Goal: Complete application form

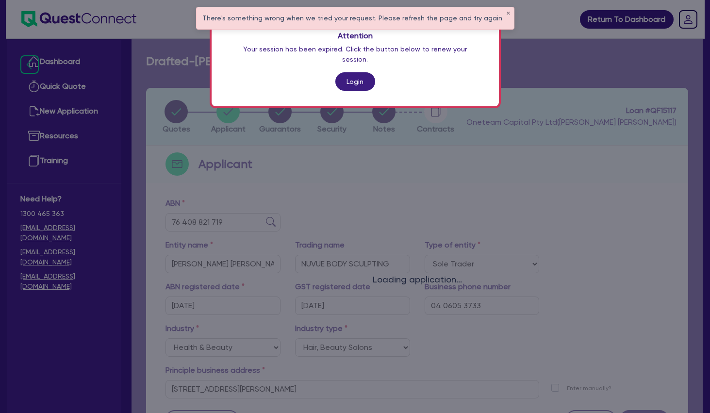
select select "SOLE_TRADER"
select select "HEALTH_BEAUTY"
select select "HAIR_BEAUTY_SALONS"
click at [361, 72] on link "Login" at bounding box center [355, 81] width 40 height 18
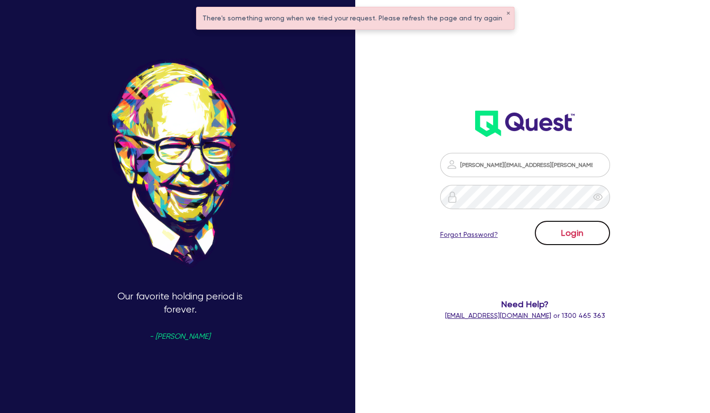
click at [581, 232] on button "Login" at bounding box center [572, 233] width 75 height 24
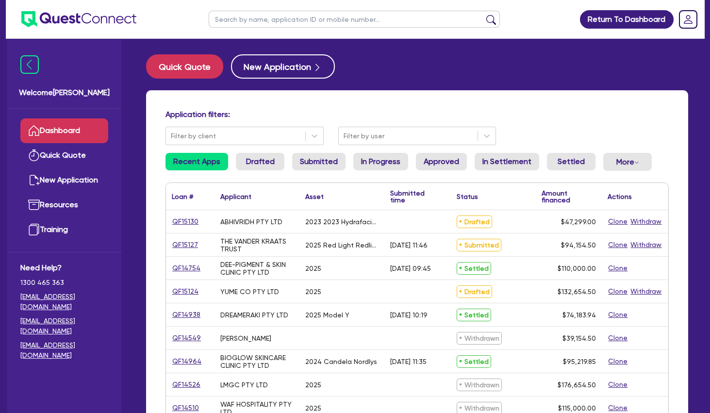
click at [264, 17] on input "text" at bounding box center [354, 19] width 291 height 17
click at [484, 15] on button "submit" at bounding box center [492, 22] width 16 height 14
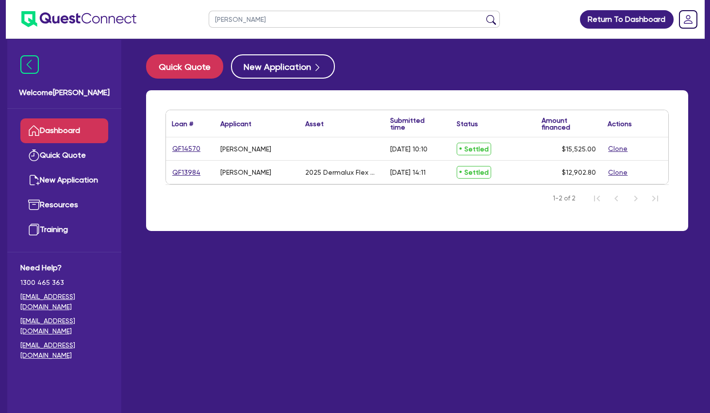
drag, startPoint x: 267, startPoint y: 23, endPoint x: 190, endPoint y: 14, distance: 78.2
click at [209, 14] on input "[PERSON_NAME]" at bounding box center [354, 19] width 291 height 17
type input "[PERSON_NAME]"
click at [484, 15] on button "submit" at bounding box center [492, 22] width 16 height 14
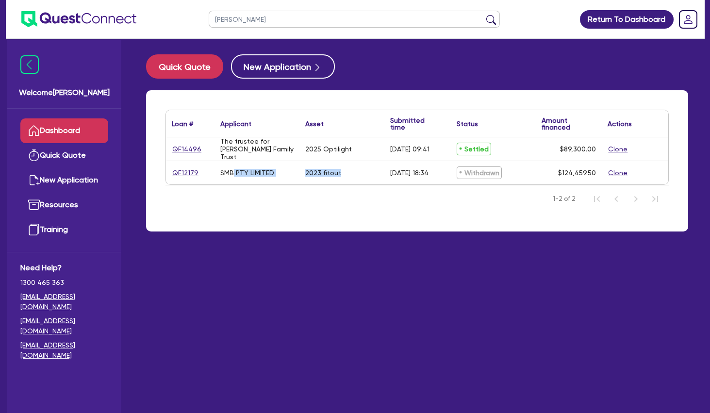
drag, startPoint x: 234, startPoint y: 175, endPoint x: 358, endPoint y: 168, distance: 124.4
click at [358, 168] on div "QF12179 SMB PTY LIMITED 2023 fitout [DATE] 18:34 Withdrawn $124,459.50 Clone" at bounding box center [417, 172] width 502 height 23
click at [358, 168] on div "2023 fitout" at bounding box center [342, 172] width 85 height 23
click at [189, 169] on link "QF12179" at bounding box center [185, 172] width 27 height 11
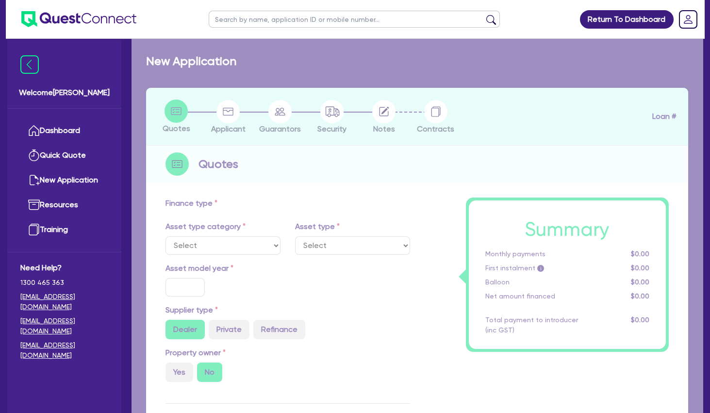
select select "TERTIARY_ASSETS"
type input "2023"
radio input "true"
type input "123,035"
type input "5"
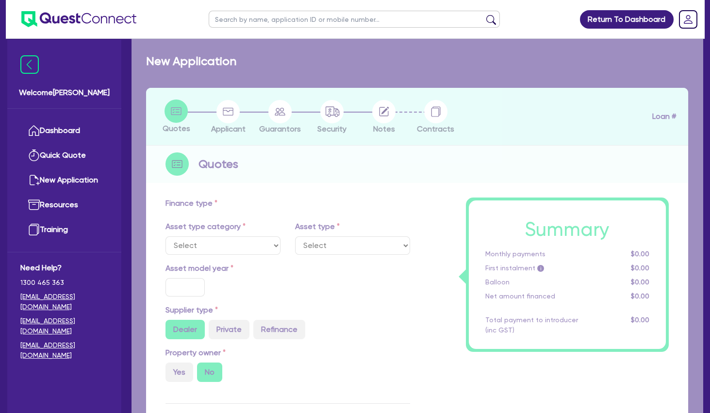
type input "6,222.98"
type input "15"
type input "395"
type input "900"
select select "BEAUTY_EQUIPMENT"
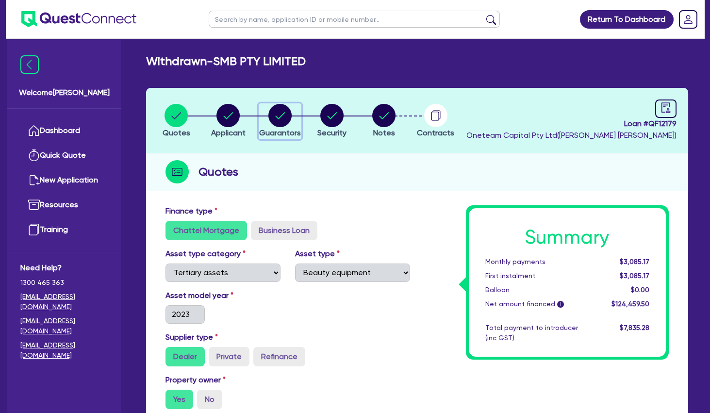
click at [282, 113] on circle "button" at bounding box center [279, 115] width 23 height 23
select select "MRS"
select select "[GEOGRAPHIC_DATA]"
select select "MARRIED"
select select "PROPERTY"
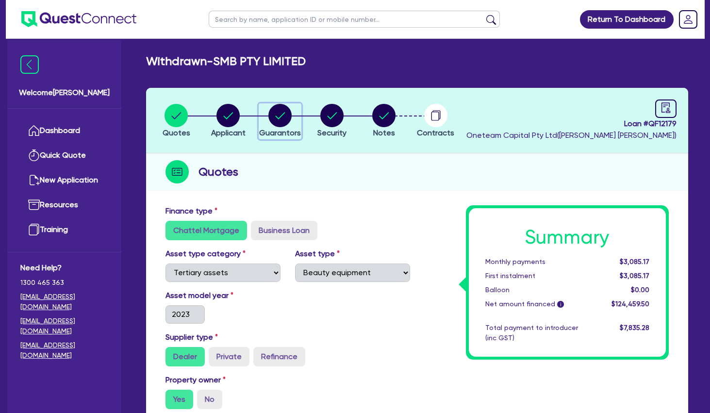
select select "INVESTMENT_PROPERTY"
select select "CASH"
select select "VEHICLE"
select select "OTHER"
select select "MORTGAGE"
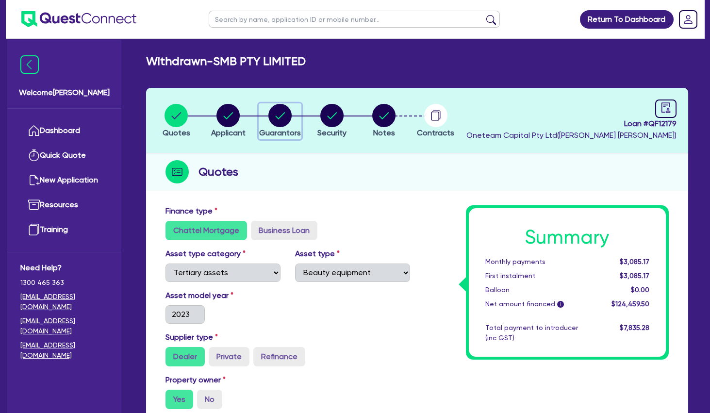
select select "CREDIT_CARD"
select select "MRS"
select select "QLD"
select select "MARRIED"
select select "PROPERTY"
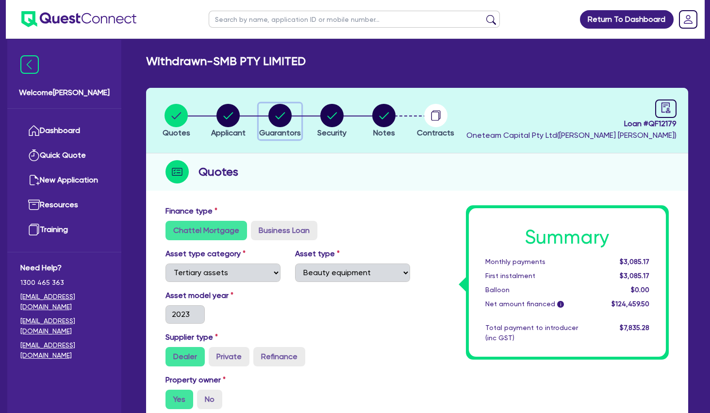
select select "INVESTMENT_PROPERTY"
select select "CASH"
select select "VEHICLE"
select select "OTHER"
select select "HOUSEHOLD_PERSONAL"
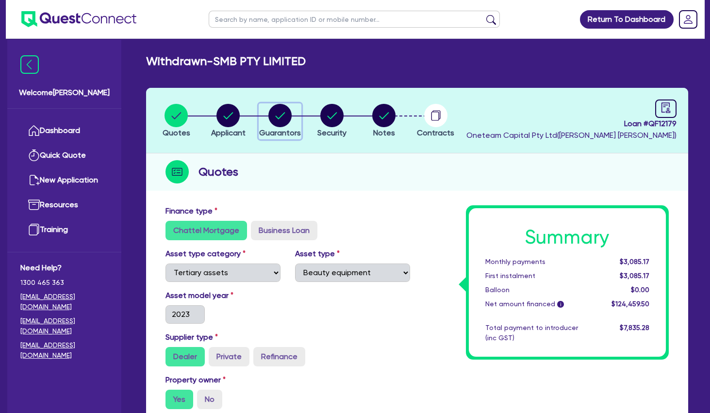
select select "MORTGAGE"
select select "VEHICLE_LOAN"
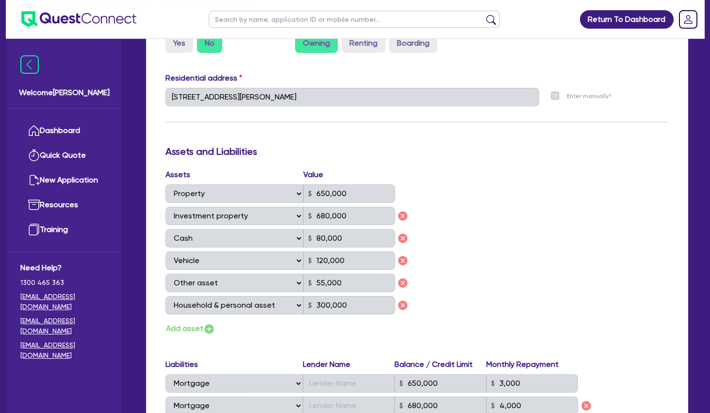
scroll to position [1468, 0]
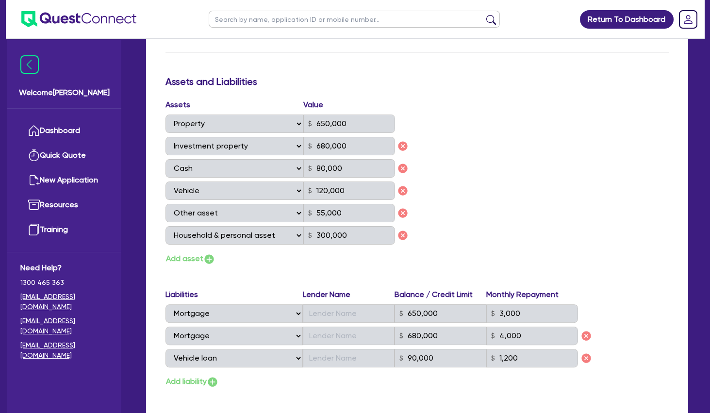
click at [519, 200] on div "Assets Value Select Asset Cash Property Investment property Vehicle Truck Trail…" at bounding box center [417, 182] width 518 height 167
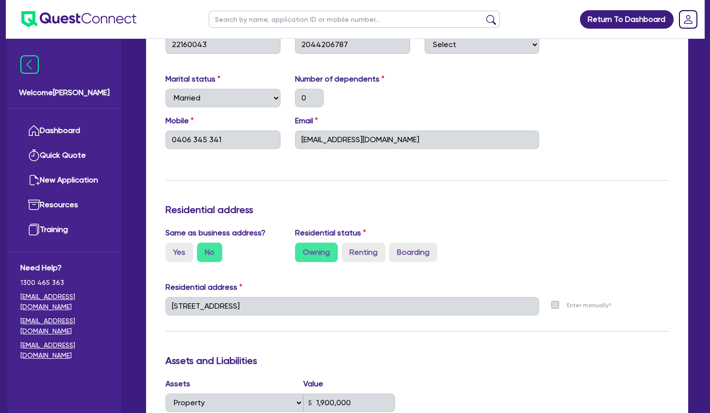
scroll to position [0, 0]
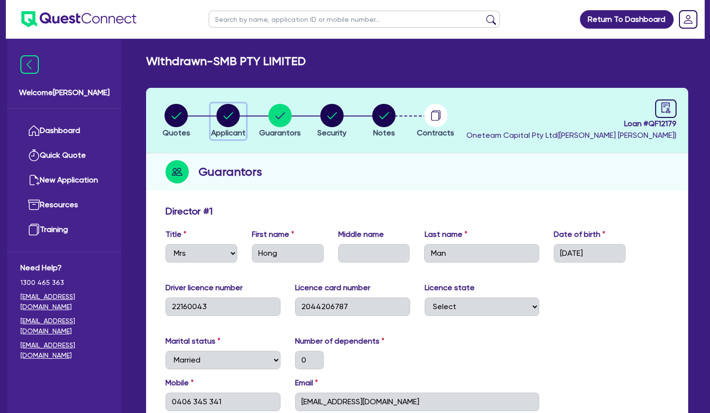
click at [220, 113] on circle "button" at bounding box center [228, 115] width 23 height 23
select select "COMPANY"
select select "HEALTH_BEAUTY"
select select "OTHER_HEALTH_BEAUTY"
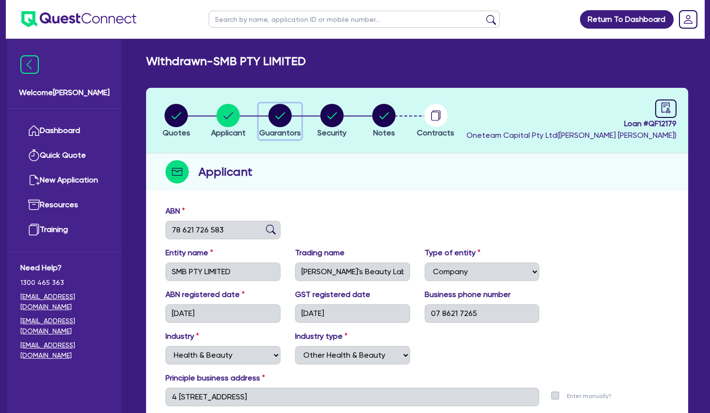
click at [280, 115] on circle "button" at bounding box center [279, 115] width 23 height 23
select select "MRS"
select select "[GEOGRAPHIC_DATA]"
select select "MARRIED"
select select "PROPERTY"
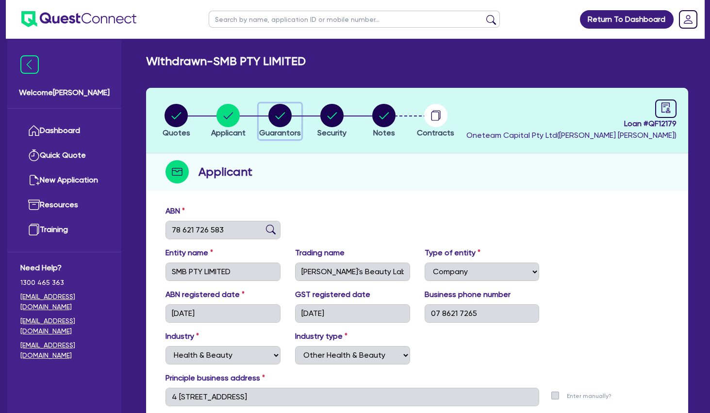
select select "INVESTMENT_PROPERTY"
select select "CASH"
select select "VEHICLE"
select select "OTHER"
select select "MORTGAGE"
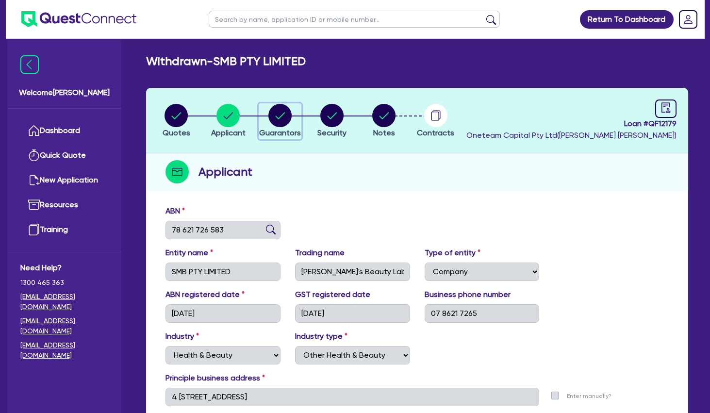
select select "CREDIT_CARD"
select select "MRS"
select select "QLD"
select select "MARRIED"
select select "PROPERTY"
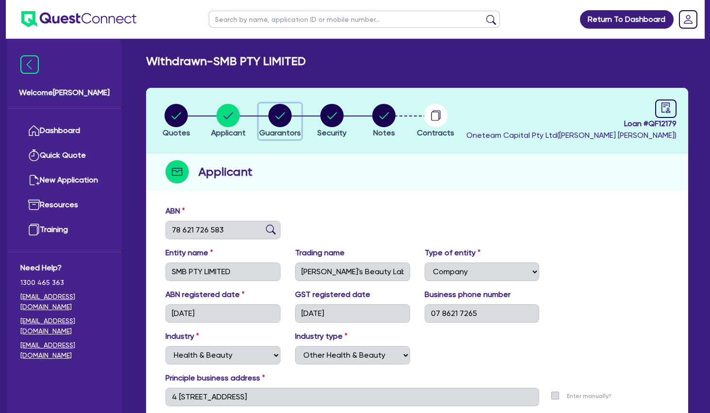
select select "INVESTMENT_PROPERTY"
select select "CASH"
select select "VEHICLE"
select select "OTHER"
select select "HOUSEHOLD_PERSONAL"
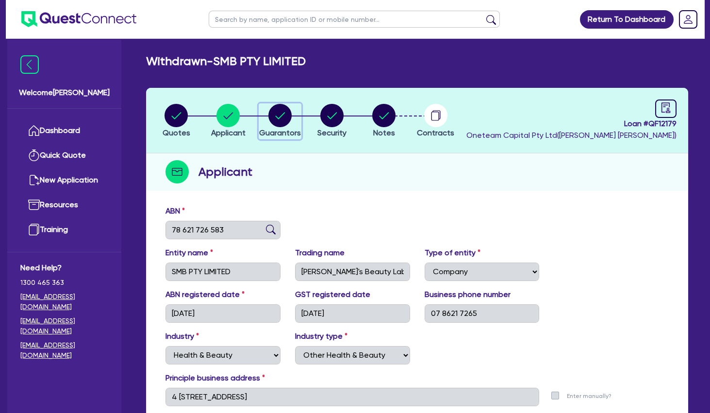
select select "MORTGAGE"
select select "VEHICLE_LOAN"
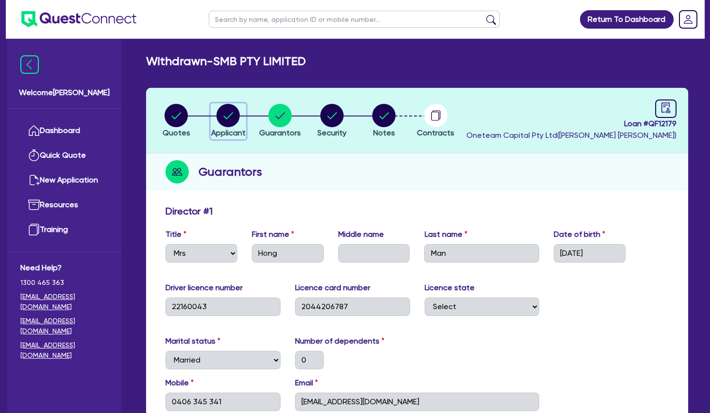
click at [237, 116] on circle "button" at bounding box center [228, 115] width 23 height 23
select select "COMPANY"
select select "HEALTH_BEAUTY"
select select "OTHER_HEALTH_BEAUTY"
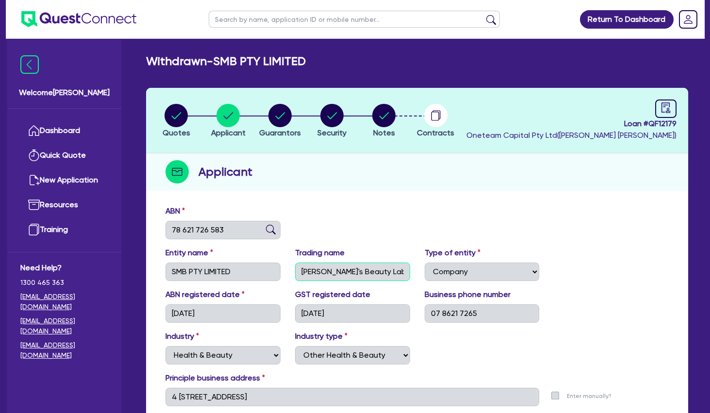
click at [335, 272] on input "[PERSON_NAME]'s Beauty Lab" at bounding box center [352, 272] width 115 height 18
click at [285, 117] on circle "button" at bounding box center [279, 115] width 23 height 23
select select "MRS"
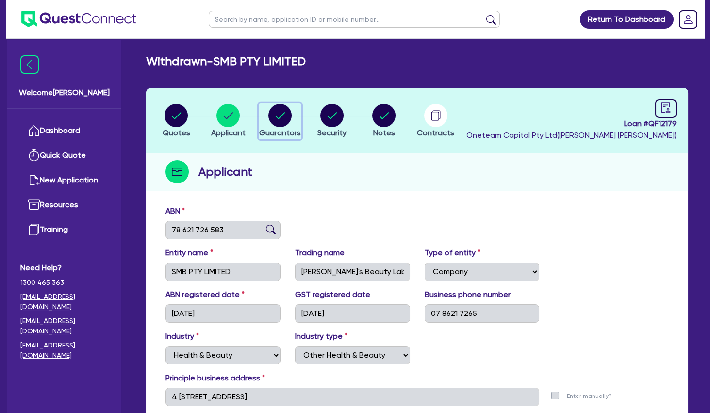
select select "[GEOGRAPHIC_DATA]"
select select "MARRIED"
select select "PROPERTY"
select select "INVESTMENT_PROPERTY"
select select "CASH"
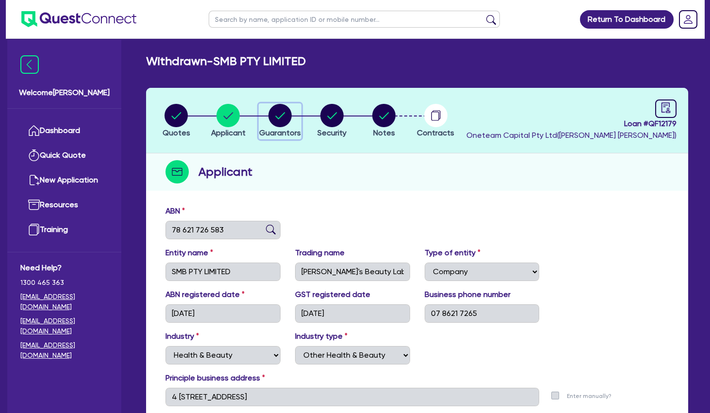
select select "VEHICLE"
select select "OTHER"
select select "MORTGAGE"
select select "CREDIT_CARD"
select select "MRS"
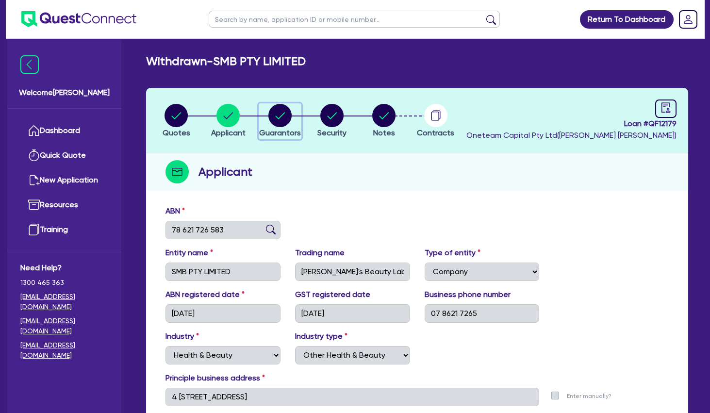
select select "QLD"
select select "MARRIED"
select select "PROPERTY"
select select "INVESTMENT_PROPERTY"
select select "CASH"
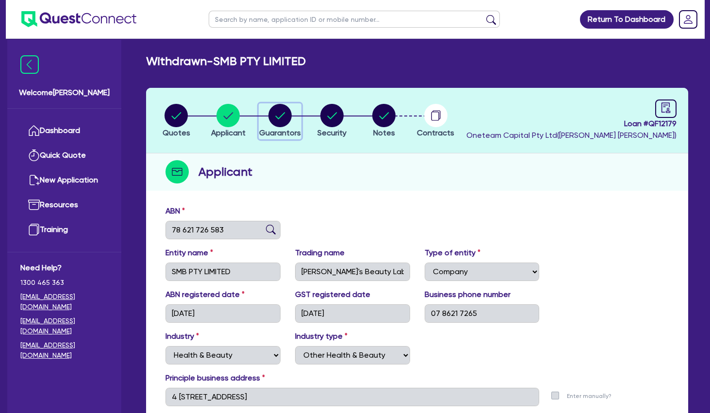
select select "VEHICLE"
select select "OTHER"
select select "HOUSEHOLD_PERSONAL"
select select "MORTGAGE"
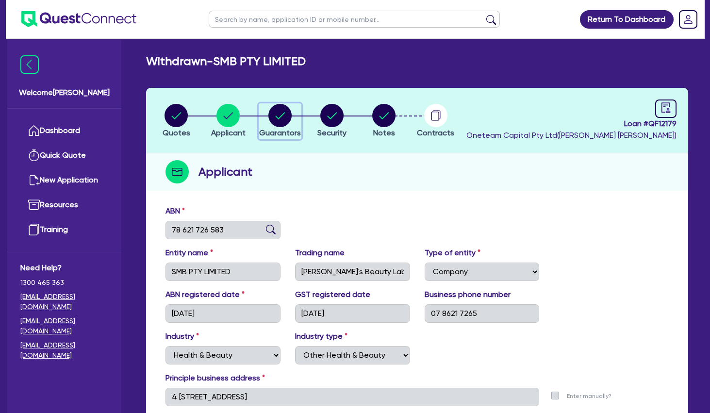
select select "VEHICLE_LOAN"
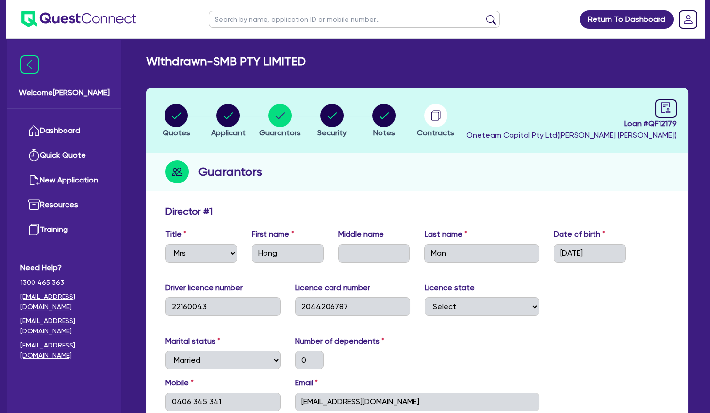
drag, startPoint x: 219, startPoint y: 62, endPoint x: 243, endPoint y: 60, distance: 23.4
click at [243, 60] on h2 "Withdrawn - SMB PTY LIMITED" at bounding box center [226, 61] width 160 height 14
click at [254, 17] on input "text" at bounding box center [354, 19] width 291 height 17
paste input "SMB"
type input "SMB"
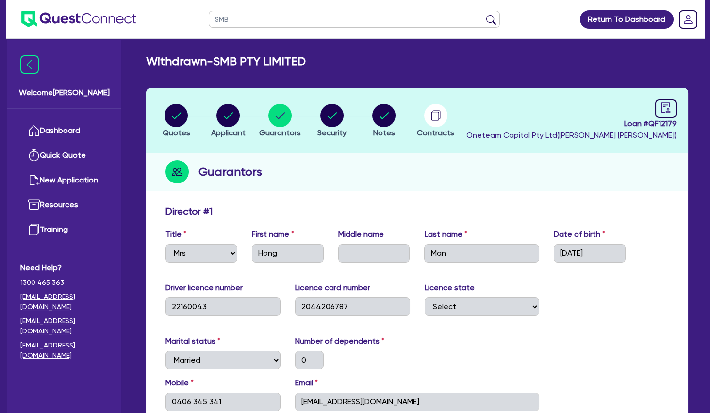
click button "submit" at bounding box center [492, 22] width 16 height 14
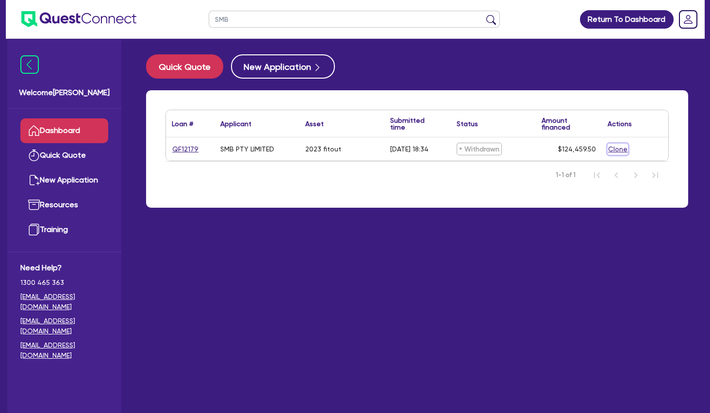
click at [616, 150] on button "Clone" at bounding box center [618, 149] width 20 height 11
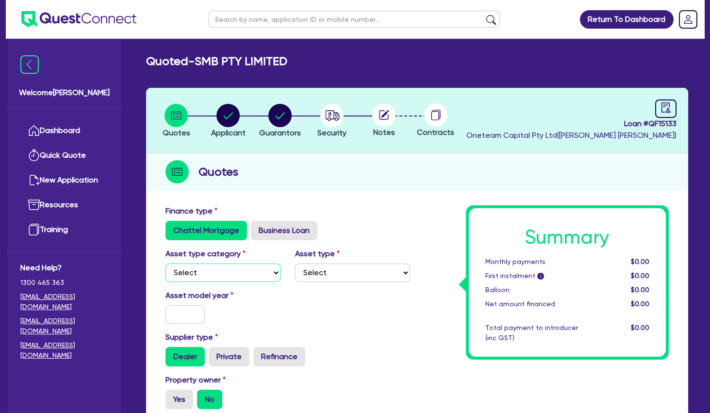
click at [166, 264] on select "Select Cars and light trucks Primary assets Secondary assets Tertiary assets" at bounding box center [223, 273] width 115 height 18
select select "TERTIARY_ASSETS"
click option "Tertiary assets" at bounding box center [0, 0] width 0 height 0
click at [295, 264] on select "Select Beauty equipment IT equipment IT software Watercraft Other" at bounding box center [352, 273] width 115 height 18
select select "BEAUTY_EQUIPMENT"
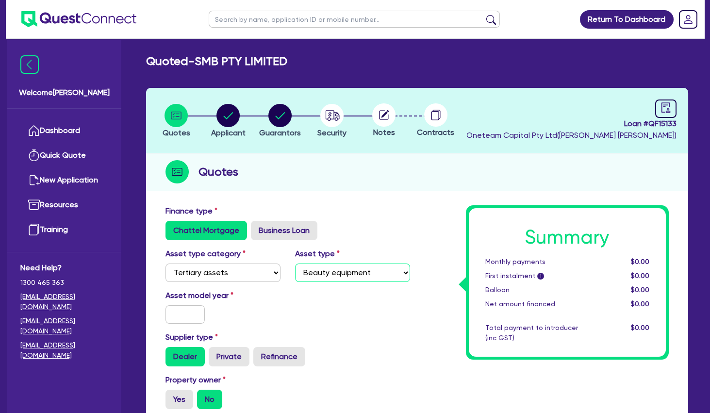
click option "Beauty equipment" at bounding box center [0, 0] width 0 height 0
click at [182, 311] on input "text" at bounding box center [185, 314] width 39 height 18
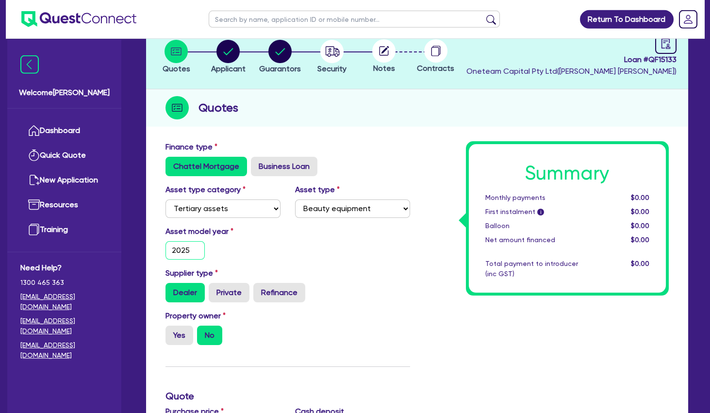
scroll to position [105, 0]
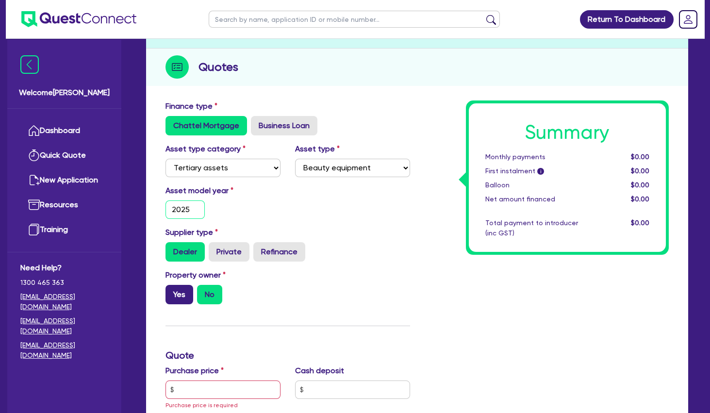
type input "2025"
click at [177, 294] on label "Yes" at bounding box center [180, 294] width 28 height 19
click at [172, 291] on input "Yes" at bounding box center [169, 288] width 6 height 6
radio input "true"
click at [421, 290] on div "Summary Monthly payments $0.00 First instalment i $0.00 Balloon $0.00 Net amoun…" at bounding box center [546, 395] width 259 height 590
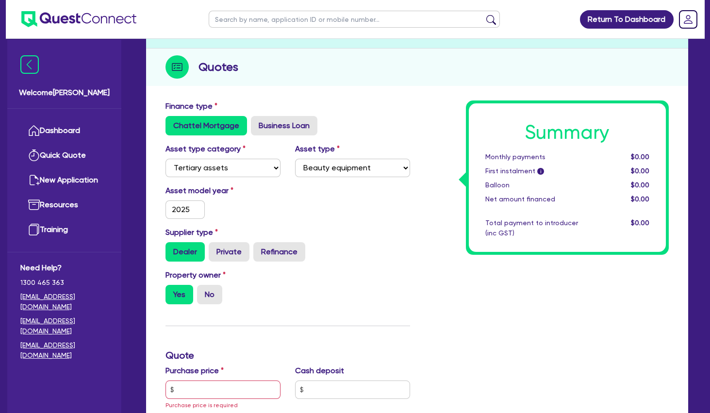
scroll to position [262, 0]
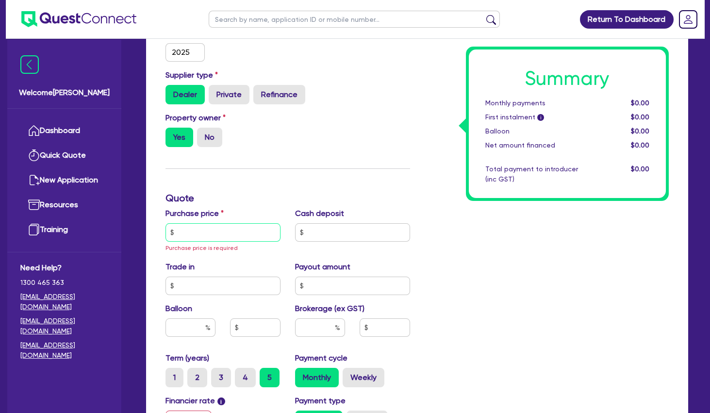
click at [224, 231] on input "text" at bounding box center [223, 232] width 115 height 18
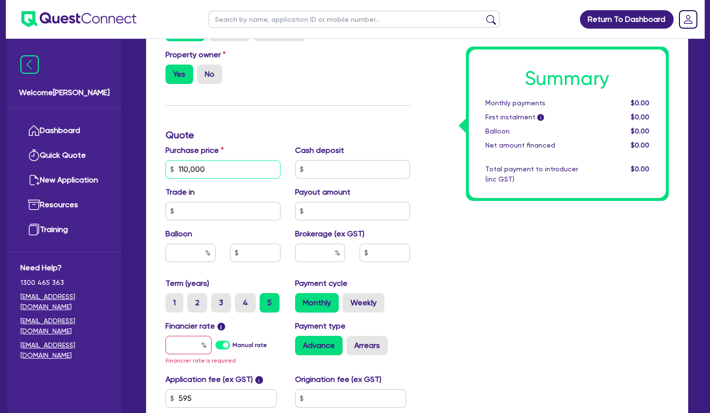
scroll to position [367, 0]
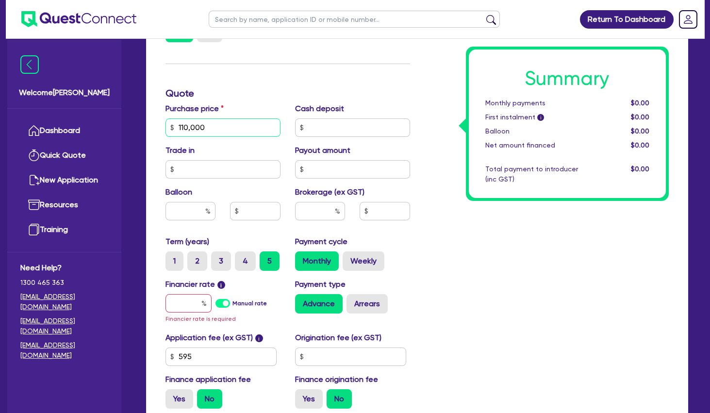
type input "110,000"
click at [195, 302] on input "text" at bounding box center [189, 303] width 46 height 18
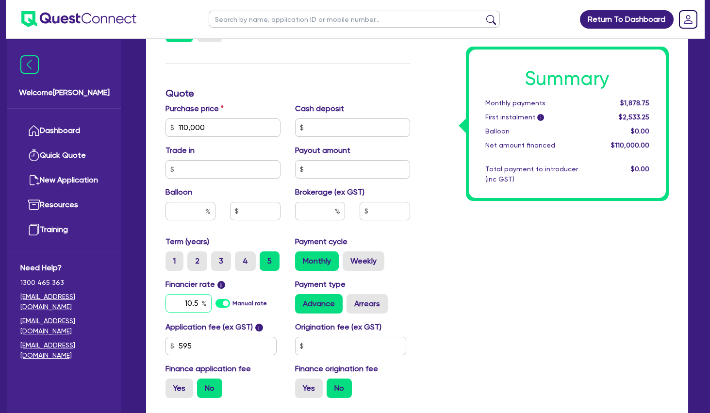
type input "10.5"
click at [467, 281] on div "Summary Monthly payments $1,878.75 First instalment i $2,533.25 Balloon $0.00 N…" at bounding box center [546, 121] width 259 height 567
click at [360, 301] on label "Arrears" at bounding box center [367, 303] width 41 height 19
click at [353, 300] on input "Arrears" at bounding box center [350, 297] width 6 height 6
radio input "true"
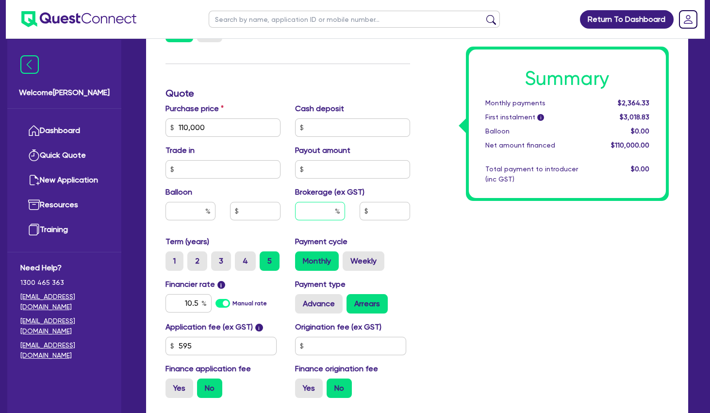
click at [329, 207] on input "text" at bounding box center [320, 211] width 50 height 18
type input "4"
click at [467, 232] on div "Summary Monthly payments $2,364.33 First instalment i $3,018.83 Balloon $0.00 N…" at bounding box center [546, 121] width 259 height 567
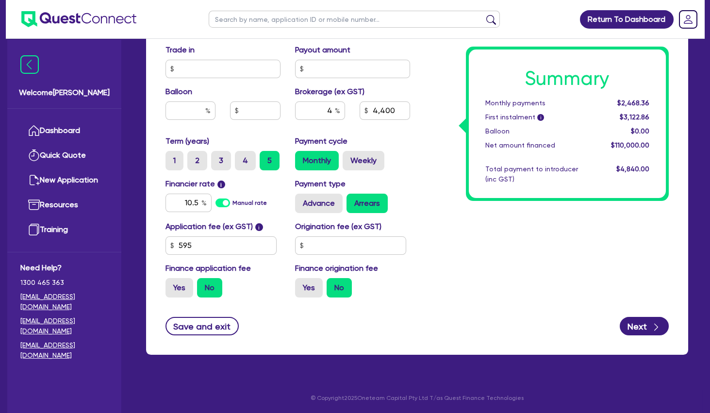
scroll to position [467, 0]
click at [645, 319] on button "Next" at bounding box center [644, 326] width 49 height 18
type input "4,400"
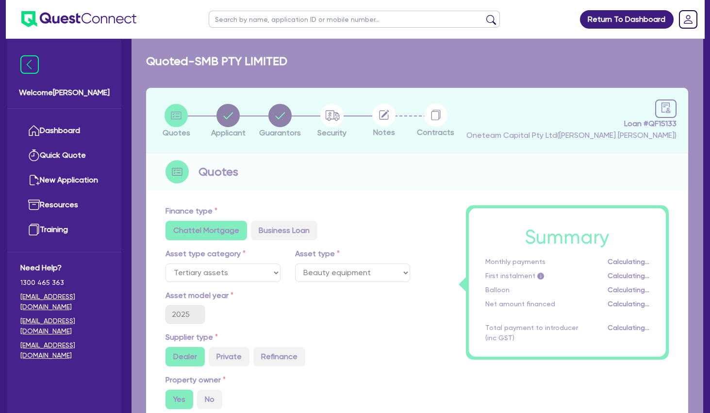
select select "COMPANY"
select select "HEALTH_BEAUTY"
select select "OTHER_HEALTH_BEAUTY"
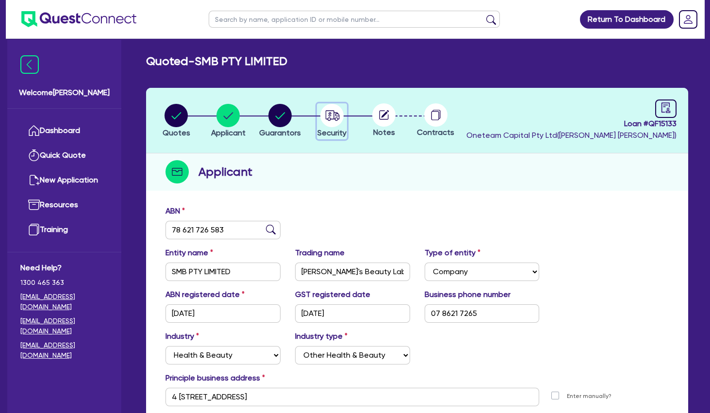
click at [335, 115] on circle "button" at bounding box center [331, 115] width 23 height 23
select select "TERTIARY_ASSETS"
select select "BEAUTY_EQUIPMENT"
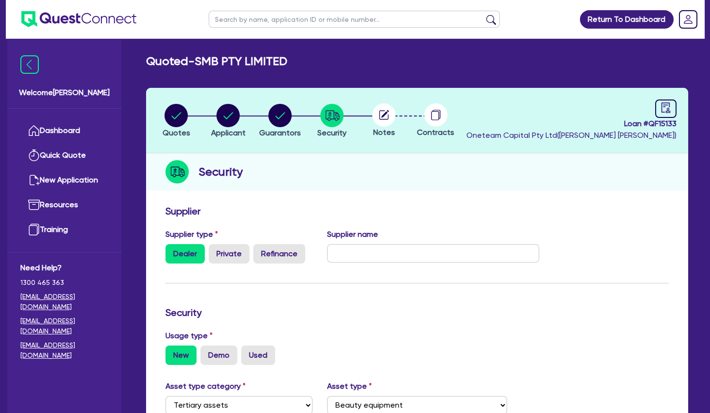
drag, startPoint x: 376, startPoint y: 123, endPoint x: 384, endPoint y: 114, distance: 12.1
click at [377, 121] on circle at bounding box center [383, 114] width 23 height 23
click at [386, 111] on circle at bounding box center [383, 114] width 23 height 23
click at [278, 116] on circle "button" at bounding box center [279, 115] width 23 height 23
select select "MRS"
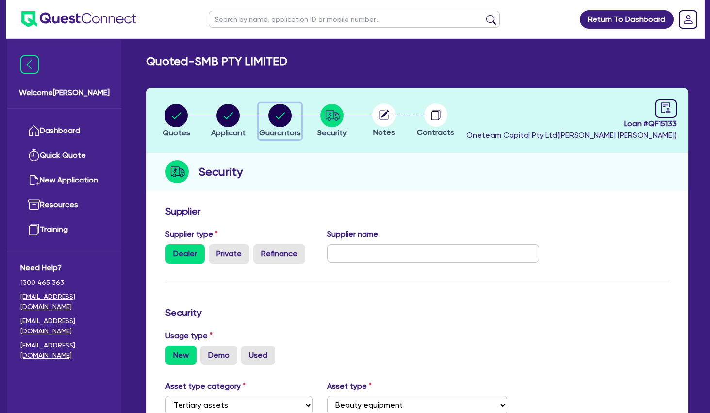
select select "[GEOGRAPHIC_DATA]"
select select "MARRIED"
select select "PROPERTY"
select select "INVESTMENT_PROPERTY"
select select "CASH"
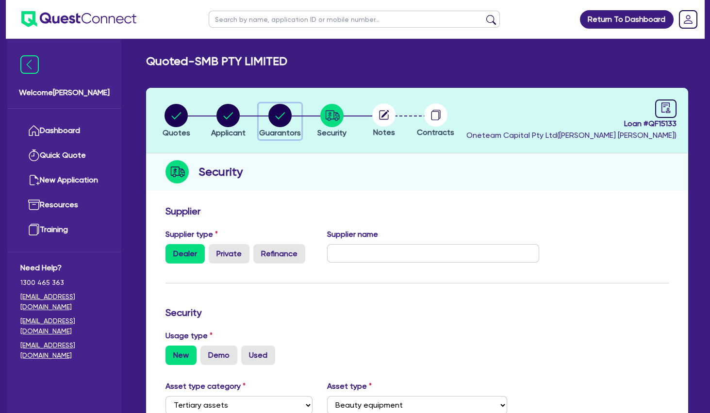
select select "VEHICLE"
select select "OTHER"
select select "MORTGAGE"
select select "CREDIT_CARD"
select select "MRS"
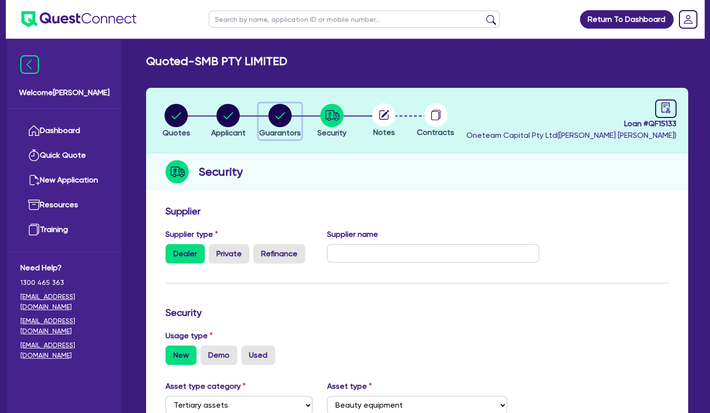
select select "QLD"
select select "MARRIED"
select select "PROPERTY"
select select "INVESTMENT_PROPERTY"
select select "CASH"
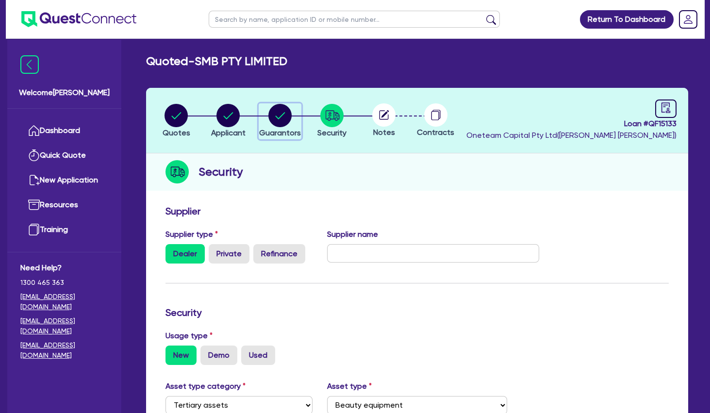
select select "VEHICLE"
select select "OTHER"
select select "HOUSEHOLD_PERSONAL"
select select "MORTGAGE"
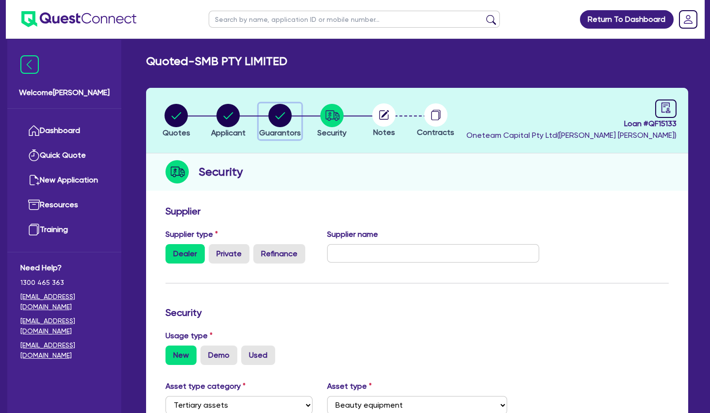
select select "VEHICLE_LOAN"
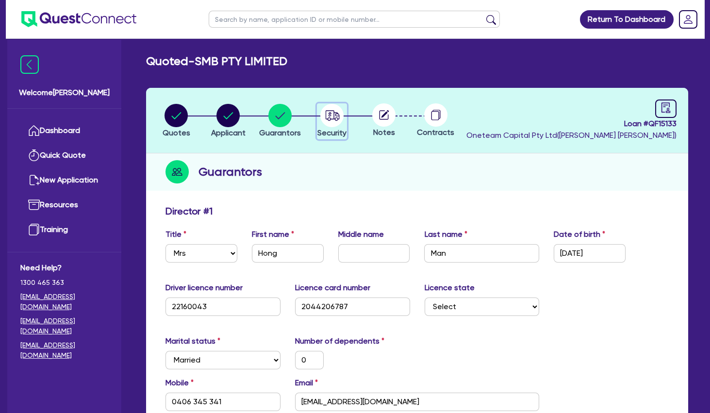
click at [338, 116] on icon "button" at bounding box center [333, 115] width 14 height 10
select select "TERTIARY_ASSETS"
select select "BEAUTY_EQUIPMENT"
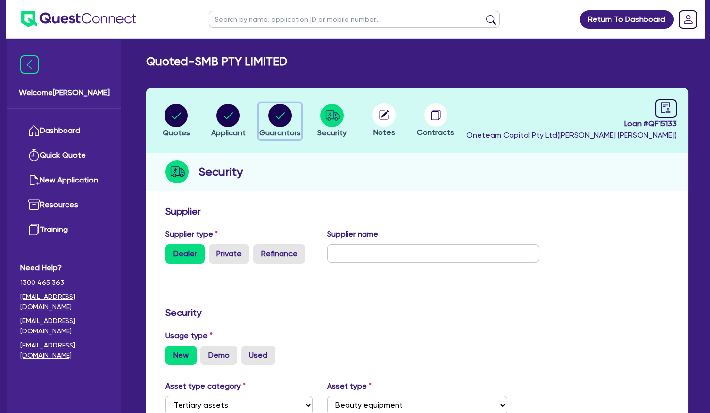
click at [277, 118] on circle "button" at bounding box center [279, 115] width 23 height 23
select select "MRS"
select select "[GEOGRAPHIC_DATA]"
select select "MARRIED"
select select "PROPERTY"
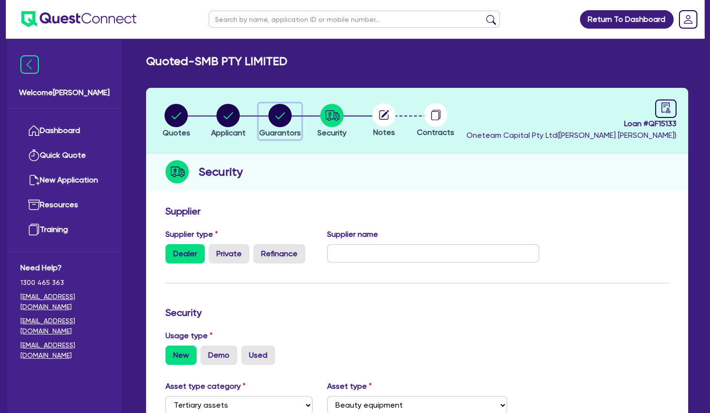
select select "INVESTMENT_PROPERTY"
select select "CASH"
select select "VEHICLE"
select select "OTHER"
select select "MORTGAGE"
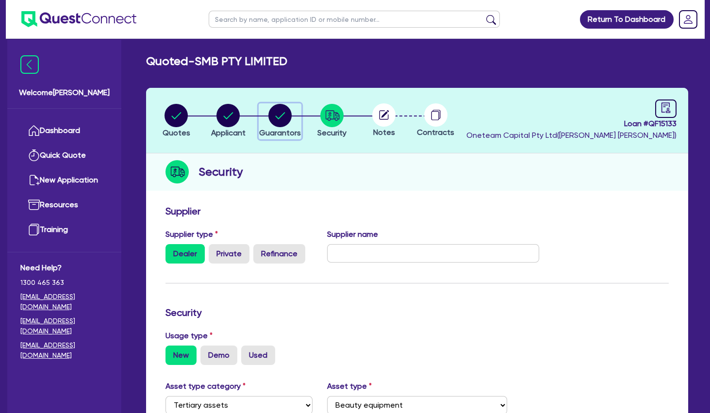
select select "CREDIT_CARD"
select select "MRS"
select select "QLD"
select select "MARRIED"
select select "PROPERTY"
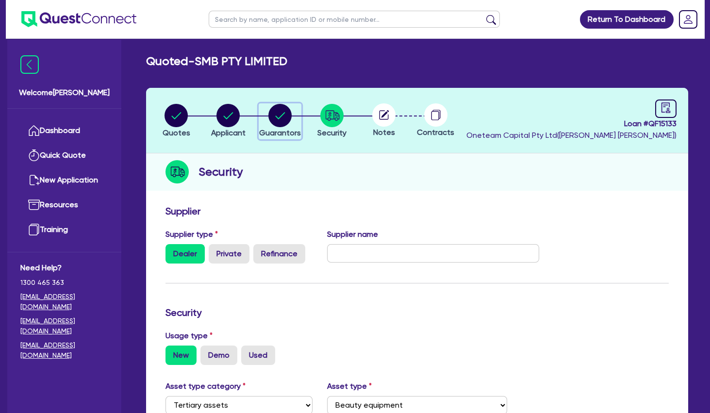
select select "INVESTMENT_PROPERTY"
select select "CASH"
select select "VEHICLE"
select select "OTHER"
select select "HOUSEHOLD_PERSONAL"
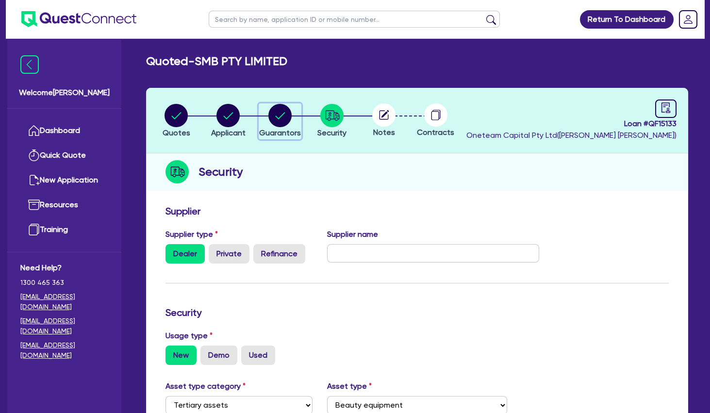
select select "MORTGAGE"
select select "VEHICLE_LOAN"
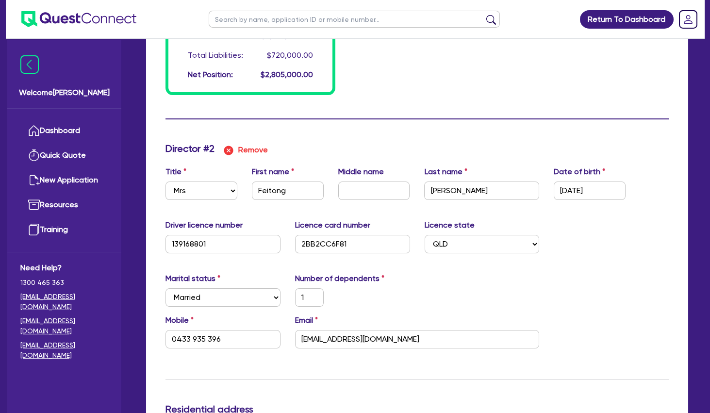
scroll to position [996, 0]
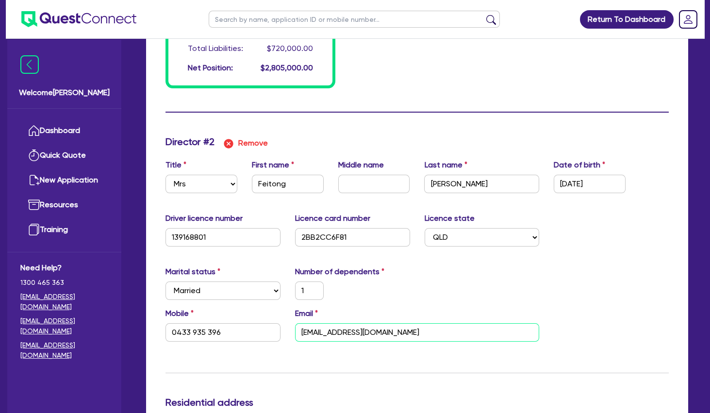
click at [328, 331] on input "[EMAIL_ADDRESS][DOMAIN_NAME]" at bounding box center [417, 332] width 245 height 18
click at [501, 275] on div "Marital status Select [DEMOGRAPHIC_DATA] Married De Facto / Partner Number of d…" at bounding box center [417, 287] width 518 height 42
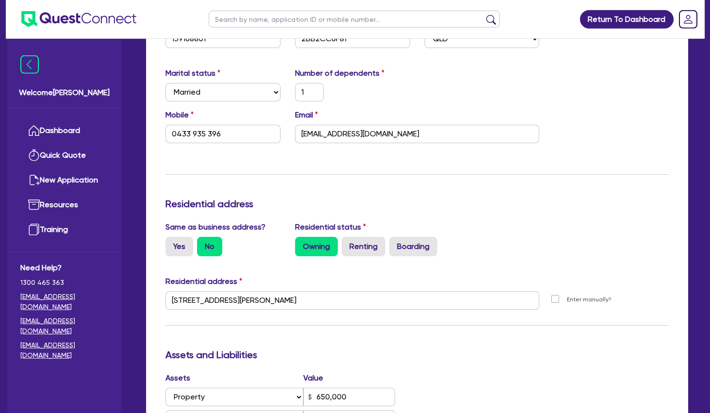
scroll to position [1258, 0]
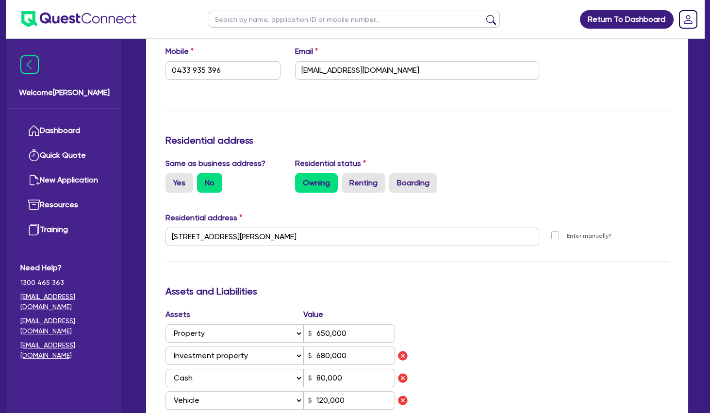
click at [272, 249] on div "[STREET_ADDRESS][PERSON_NAME]" at bounding box center [352, 241] width 388 height 26
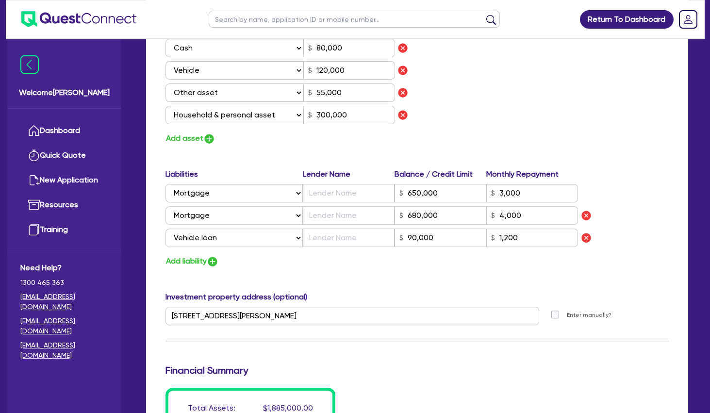
scroll to position [1625, 0]
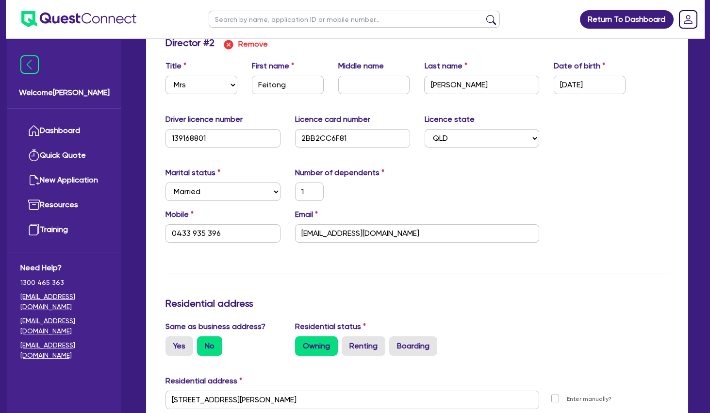
scroll to position [1104, 0]
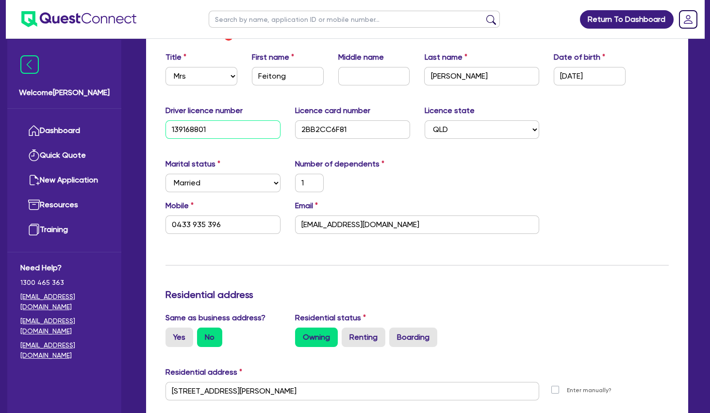
click at [193, 127] on input "139168801" at bounding box center [223, 129] width 115 height 18
click at [325, 132] on input "2BB2CC6F81" at bounding box center [352, 129] width 115 height 18
drag, startPoint x: 248, startPoint y: 225, endPoint x: 138, endPoint y: 219, distance: 109.9
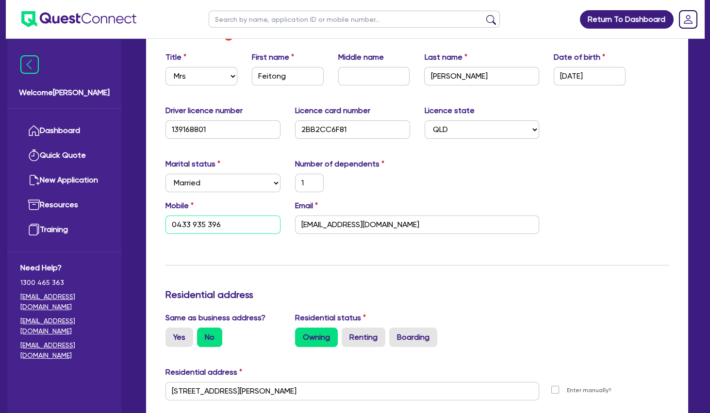
click at [166, 219] on input "0433 935 396" at bounding box center [223, 225] width 115 height 18
click at [227, 217] on input "0433 935 396" at bounding box center [223, 225] width 115 height 18
click at [166, 221] on input "0433 935 396" at bounding box center [223, 225] width 115 height 18
type input "0"
type input "0406345341"
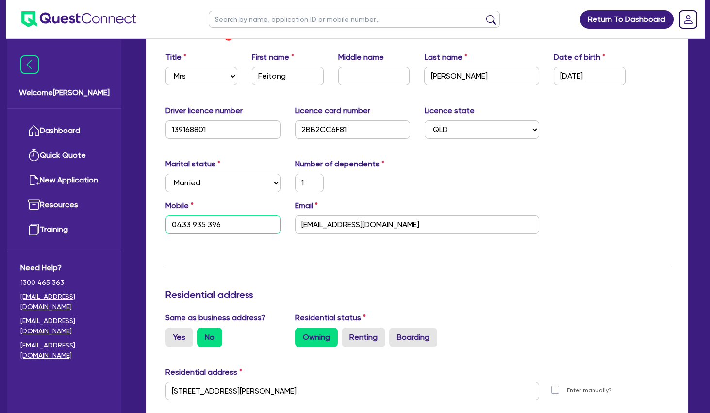
type input "1900000"
type input "1100000"
type input "65000"
type input "60000"
type input "400000"
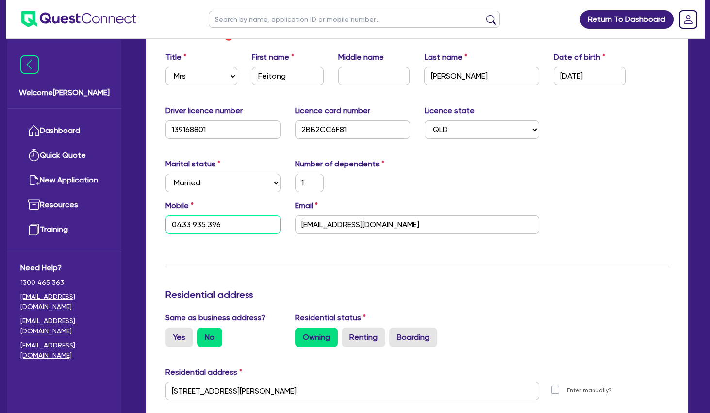
type input "700000"
type input "20000"
type input "1"
type input "0"
type input "650,000"
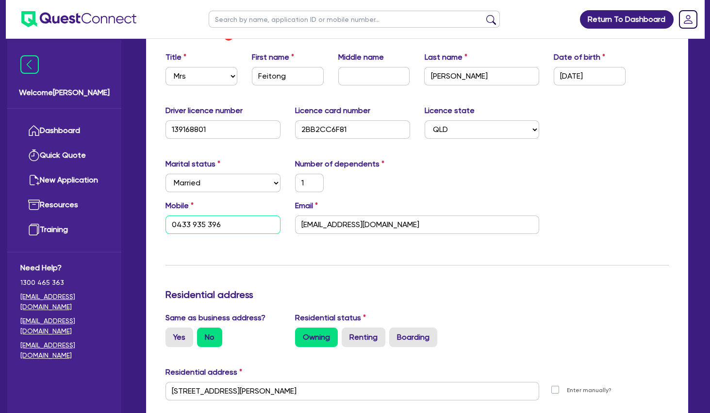
type input "680,000"
type input "80,000"
type input "120,000"
type input "55,000"
type input "300,000"
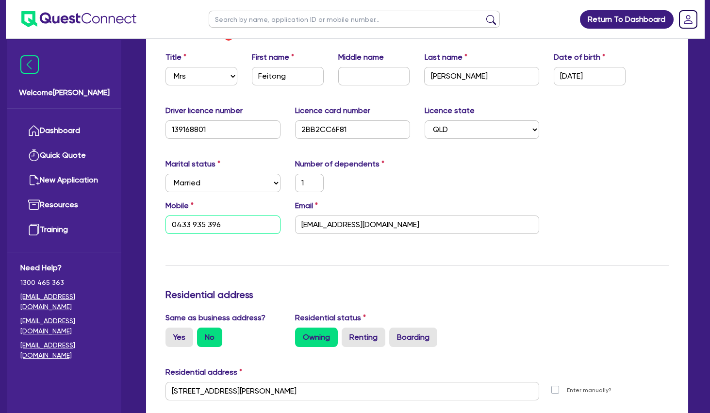
type input "650,000"
type input "3,000"
type input "680,000"
type input "4,000"
type input "90,000"
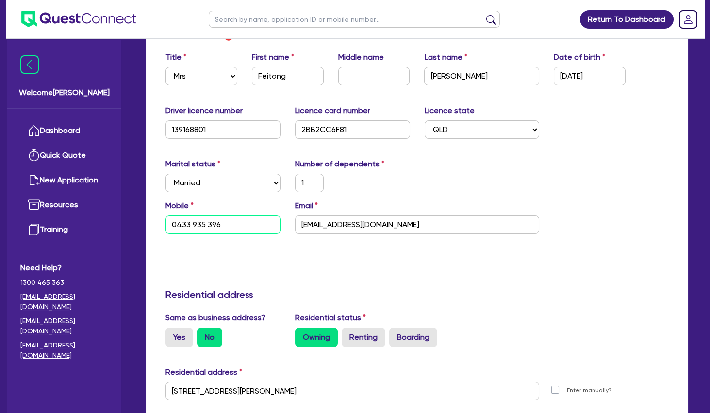
type input "1,200"
type input "0"
type input "0406345341"
type input "1900000"
type input "1100000"
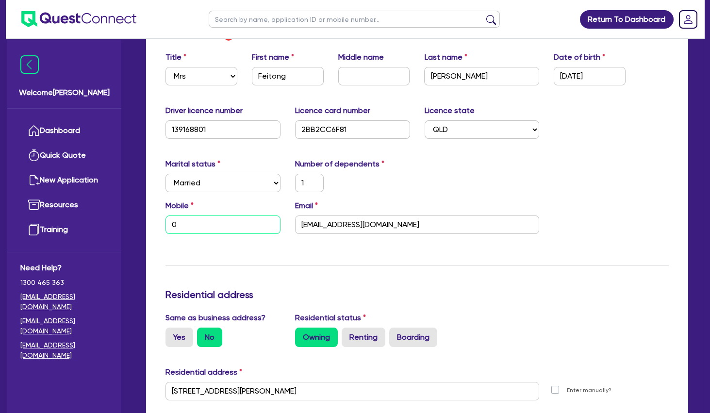
type input "65000"
type input "60000"
type input "400000"
type input "700000"
type input "20000"
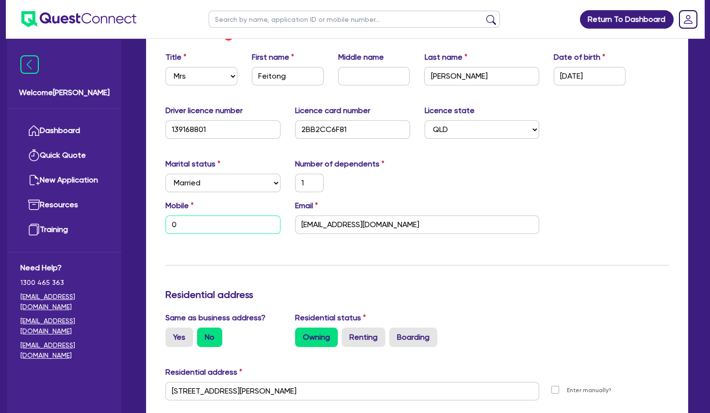
type input "1"
type input "04"
type input "650,000"
type input "680,000"
type input "80,000"
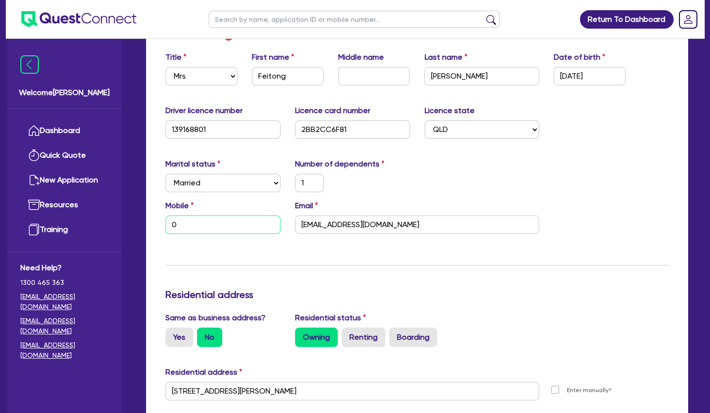
type input "120,000"
type input "55,000"
type input "300,000"
type input "650,000"
type input "3,000"
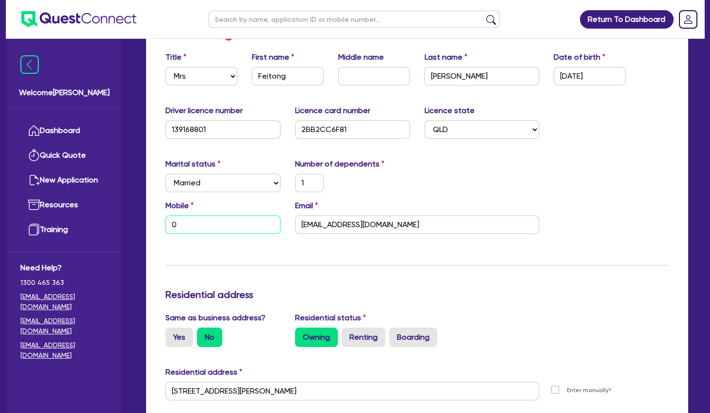
type input "680,000"
type input "4,000"
type input "90,000"
type input "1,200"
type input "0"
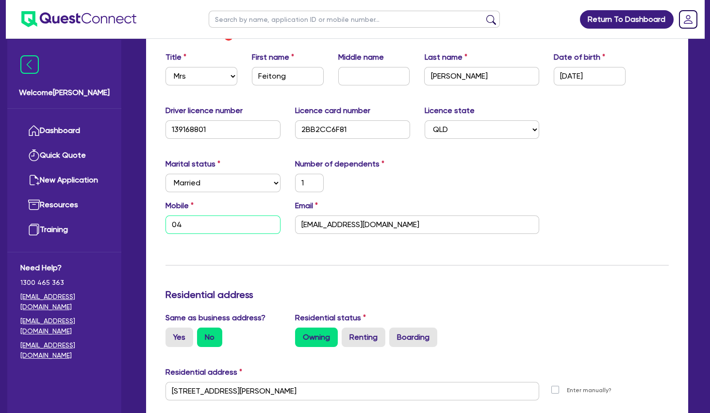
type input "0406345341"
type input "1900000"
type input "1100000"
type input "65000"
type input "60000"
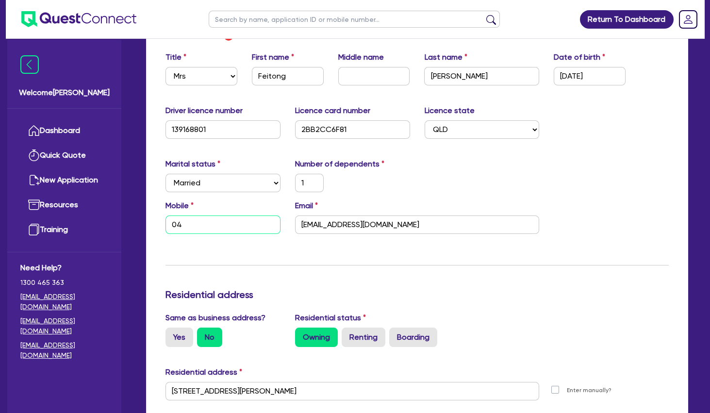
type input "400000"
drag, startPoint x: 238, startPoint y: 231, endPoint x: 160, endPoint y: 224, distance: 78.9
click at [166, 224] on input "0456 699 843" at bounding box center [223, 225] width 115 height 18
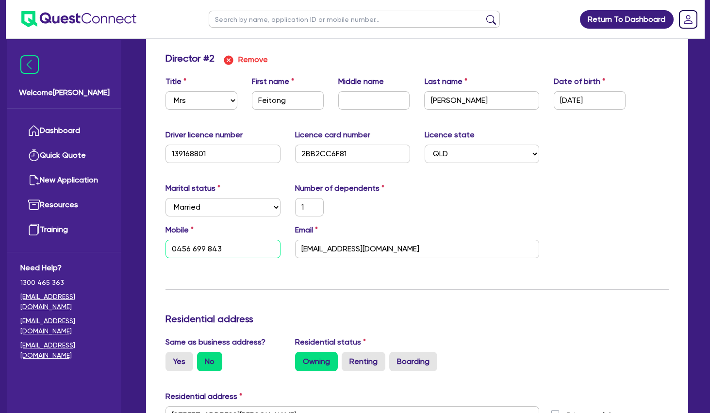
scroll to position [1051, 0]
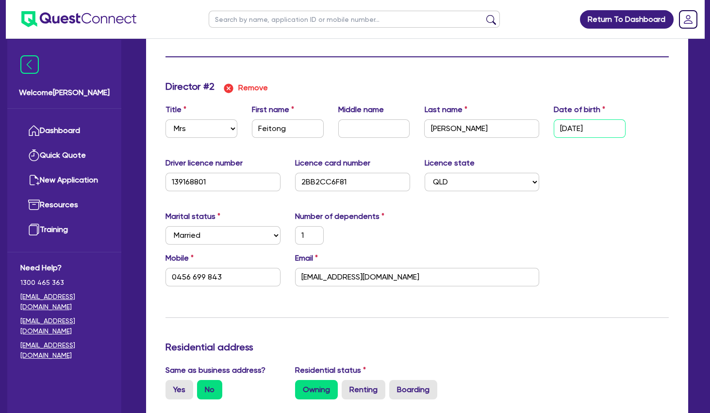
click at [576, 129] on input "[DATE]" at bounding box center [590, 128] width 72 height 18
click at [575, 130] on input "[DATE]" at bounding box center [590, 128] width 72 height 18
drag, startPoint x: 533, startPoint y: 126, endPoint x: 523, endPoint y: 126, distance: 10.2
click at [554, 126] on input "[DATE]" at bounding box center [590, 128] width 72 height 18
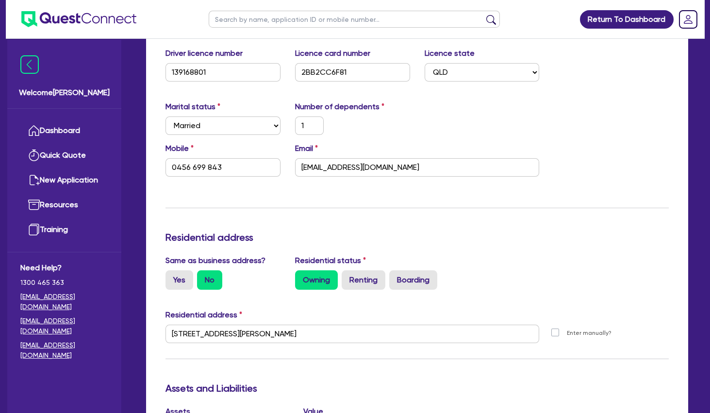
scroll to position [1209, 0]
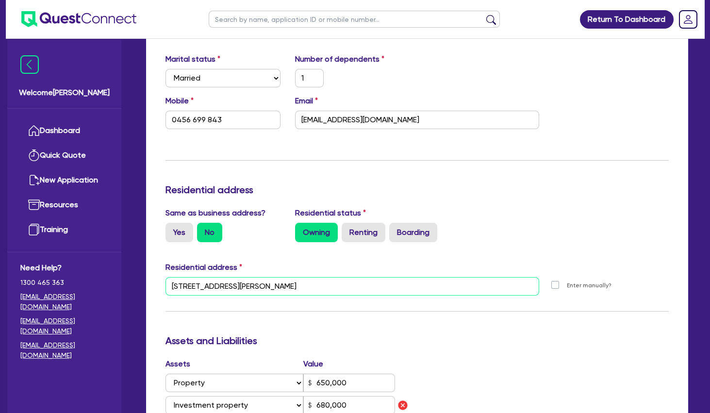
click at [253, 284] on input "[STREET_ADDRESS][PERSON_NAME]" at bounding box center [353, 286] width 374 height 18
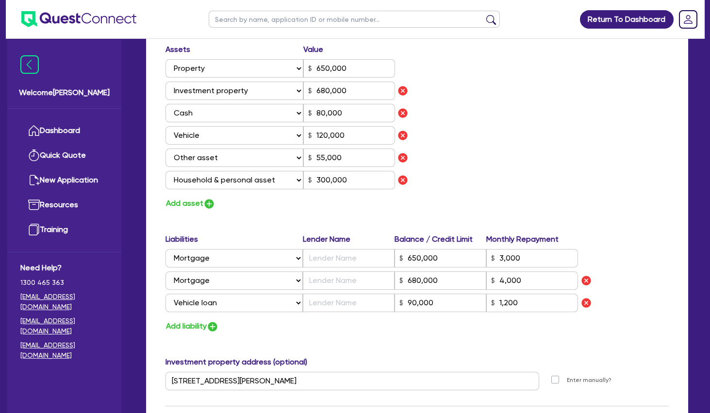
scroll to position [1576, 0]
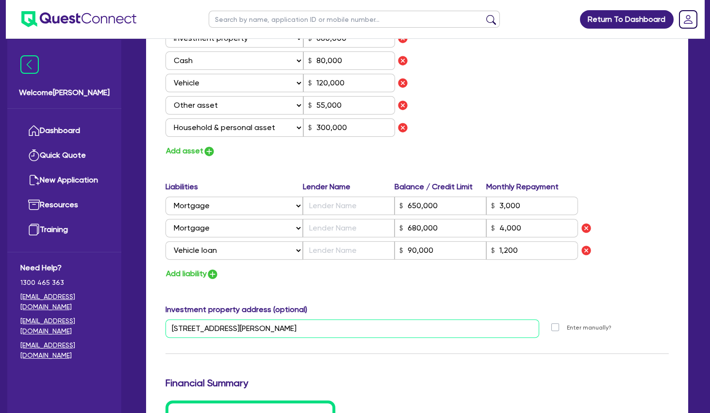
click at [247, 332] on input "[STREET_ADDRESS][PERSON_NAME]" at bounding box center [353, 328] width 374 height 18
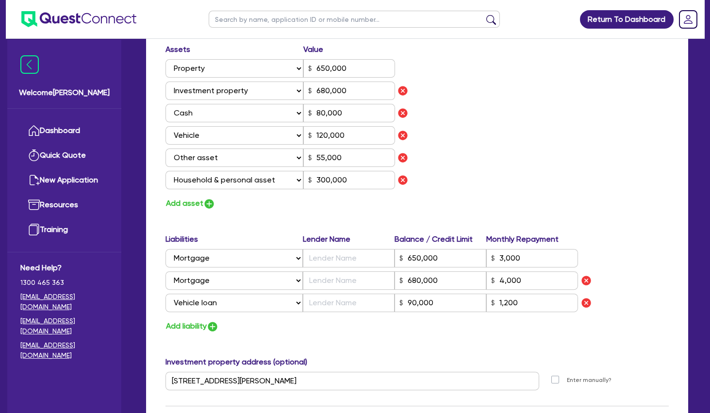
click at [484, 197] on div "Assets Value Select Asset Cash Property Investment property Vehicle Truck Trail…" at bounding box center [417, 127] width 518 height 167
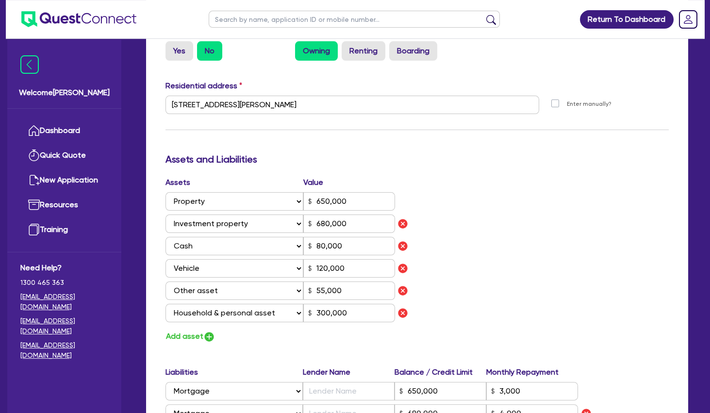
scroll to position [1051, 0]
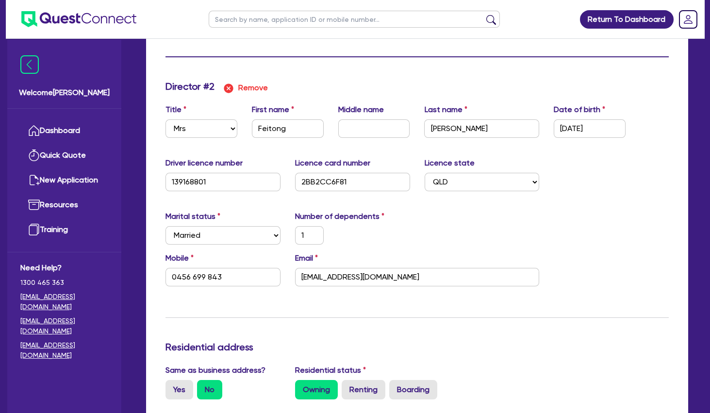
click at [320, 14] on input "text" at bounding box center [354, 19] width 291 height 17
click at [321, 16] on input "text" at bounding box center [354, 19] width 291 height 17
click button "submit" at bounding box center [492, 22] width 16 height 14
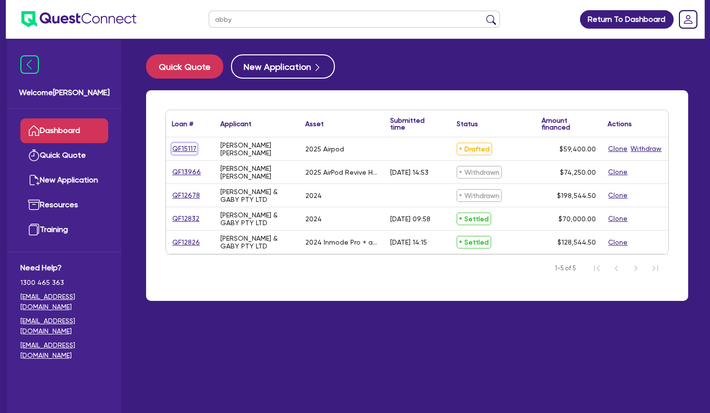
click at [189, 149] on link "QF15117" at bounding box center [184, 148] width 25 height 11
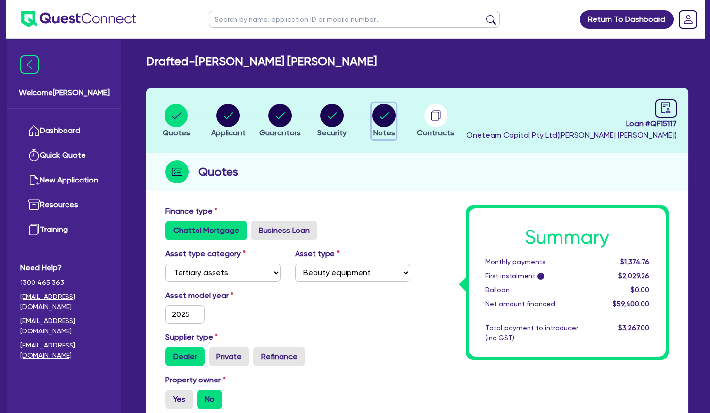
click at [388, 114] on circle "button" at bounding box center [383, 115] width 23 height 23
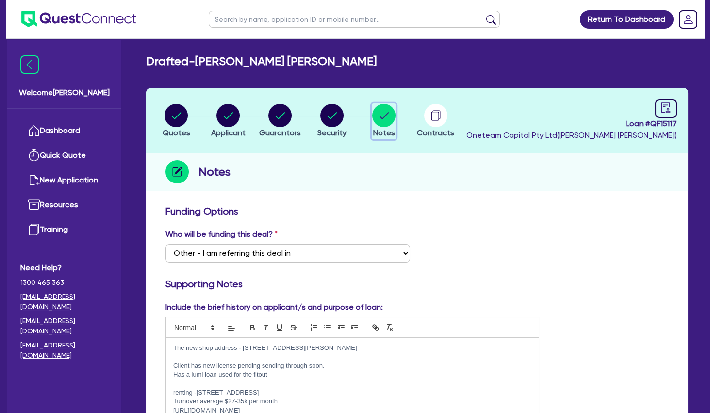
scroll to position [210, 0]
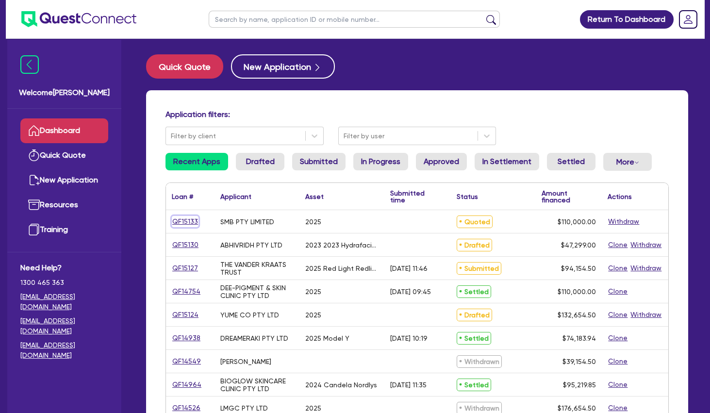
click at [192, 219] on link "QF15133" at bounding box center [185, 221] width 27 height 11
select select "TERTIARY_ASSETS"
select select "BEAUTY_EQUIPMENT"
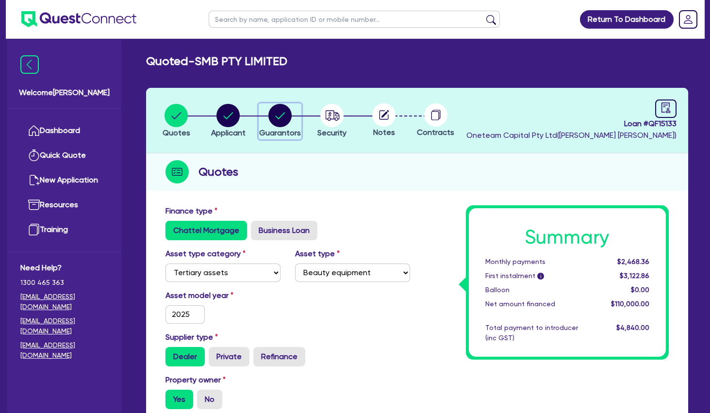
click at [283, 116] on circle "button" at bounding box center [279, 115] width 23 height 23
select select "MRS"
select select "[GEOGRAPHIC_DATA]"
select select "MARRIED"
select select "PROPERTY"
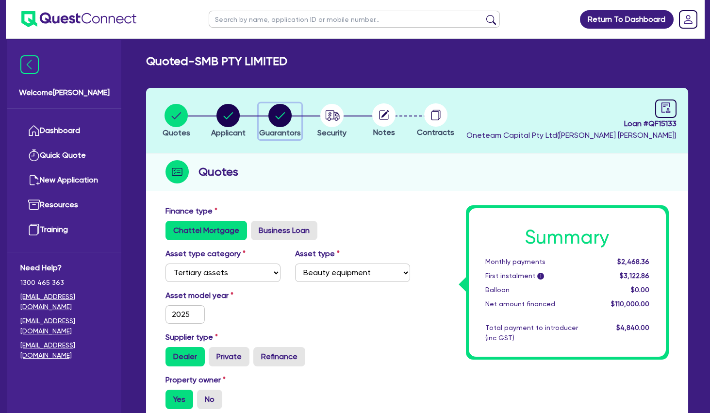
select select "INVESTMENT_PROPERTY"
select select "CASH"
select select "VEHICLE"
select select "OTHER"
select select "MORTGAGE"
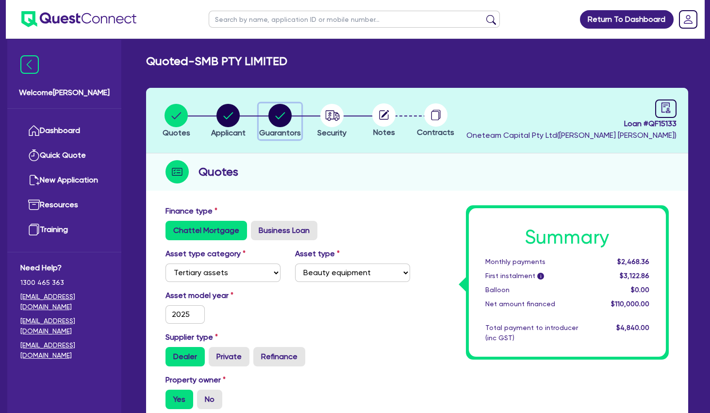
select select "CREDIT_CARD"
select select "MRS"
select select "QLD"
select select "MARRIED"
select select "PROPERTY"
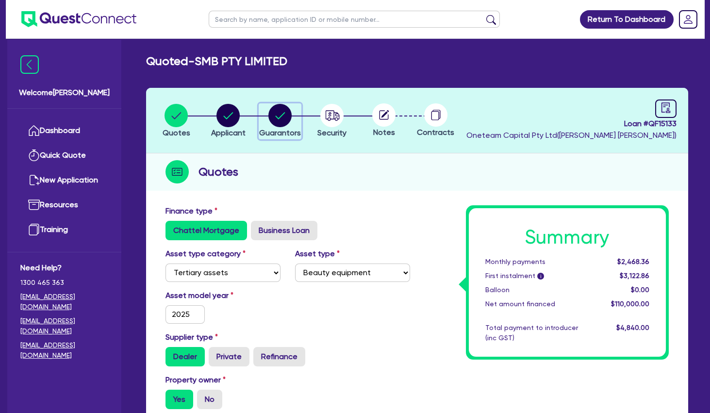
select select "INVESTMENT_PROPERTY"
select select "CASH"
select select "VEHICLE"
select select "OTHER"
select select "HOUSEHOLD_PERSONAL"
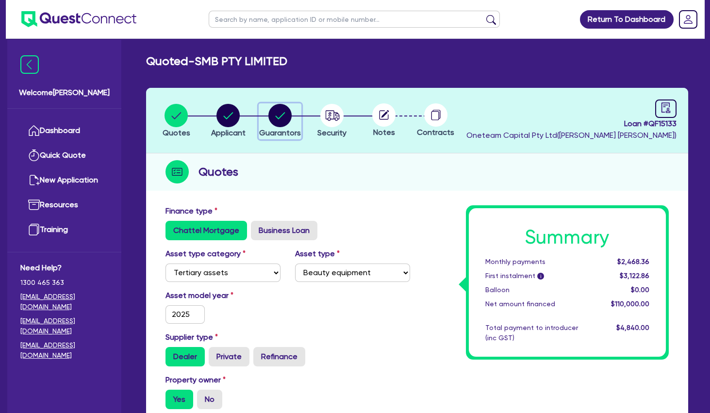
select select "MORTGAGE"
select select "VEHICLE_LOAN"
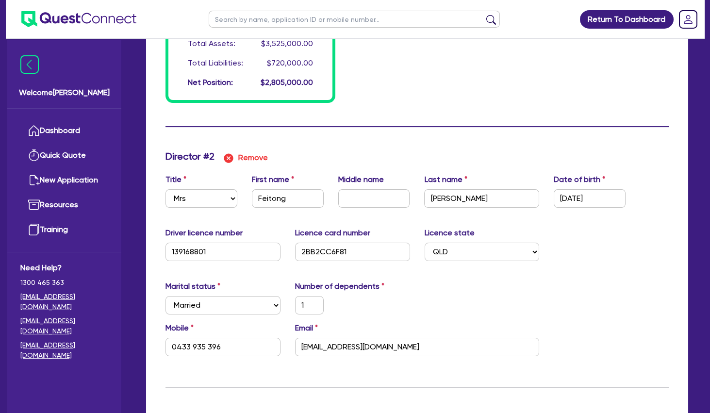
scroll to position [996, 0]
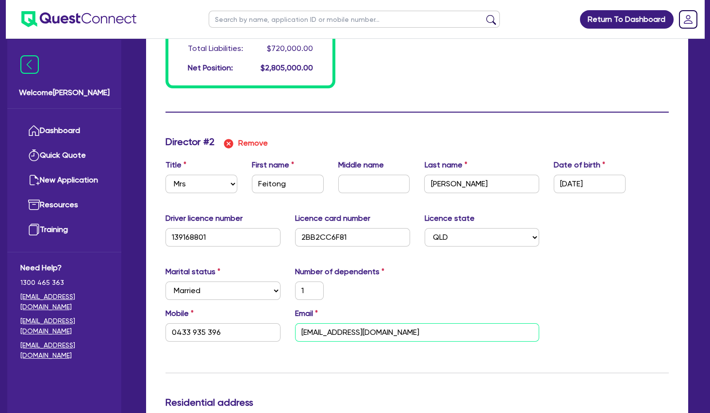
click at [326, 336] on input "[EMAIL_ADDRESS][DOMAIN_NAME]" at bounding box center [417, 332] width 245 height 18
click at [337, 334] on input "[EMAIL_ADDRESS][DOMAIN_NAME]" at bounding box center [417, 332] width 245 height 18
drag, startPoint x: 409, startPoint y: 335, endPoint x: 291, endPoint y: 334, distance: 118.0
click at [295, 334] on input "[EMAIL_ADDRESS][DOMAIN_NAME]" at bounding box center [417, 332] width 245 height 18
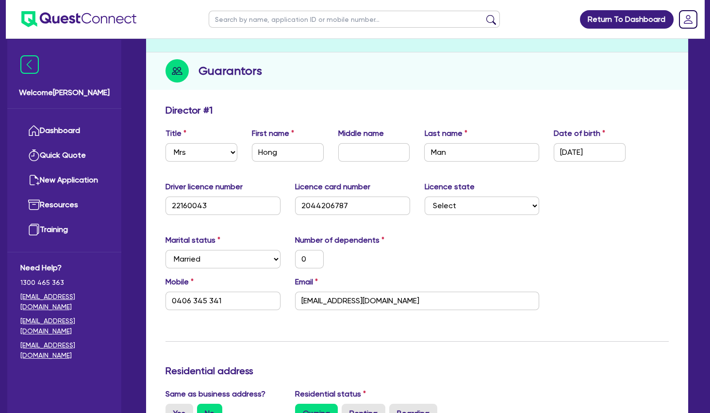
scroll to position [52, 0]
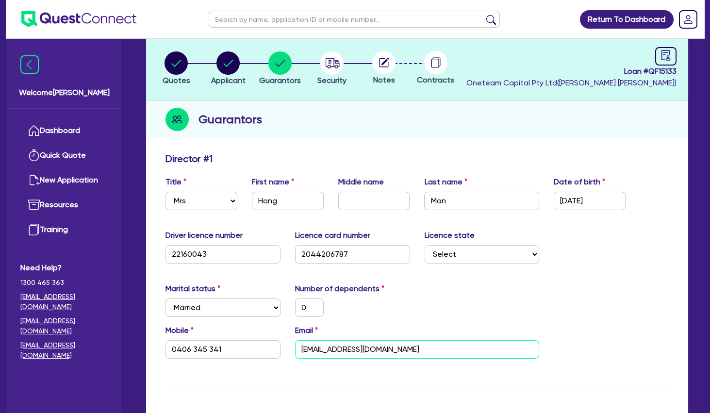
drag, startPoint x: 322, startPoint y: 350, endPoint x: 281, endPoint y: 350, distance: 41.3
click at [295, 350] on input "[EMAIL_ADDRESS][DOMAIN_NAME]" at bounding box center [417, 349] width 245 height 18
paste input "feitong727@hot"
type input "0"
type input "0406 345 341"
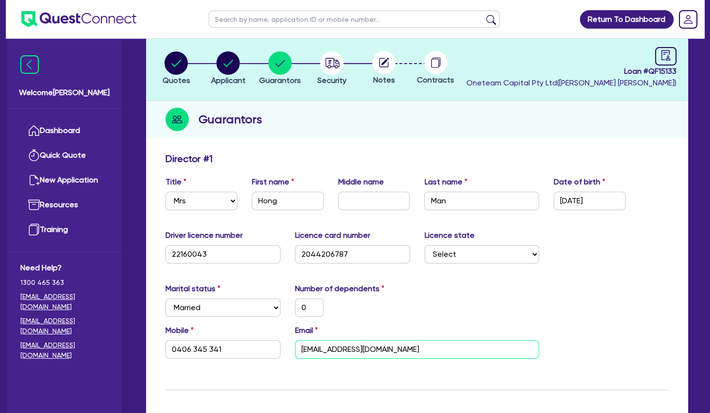
type input "[EMAIL_ADDRESS][DOMAIN_NAME]"
type input "1,900,000"
type input "1,100,000"
type input "65,000"
type input "60,000"
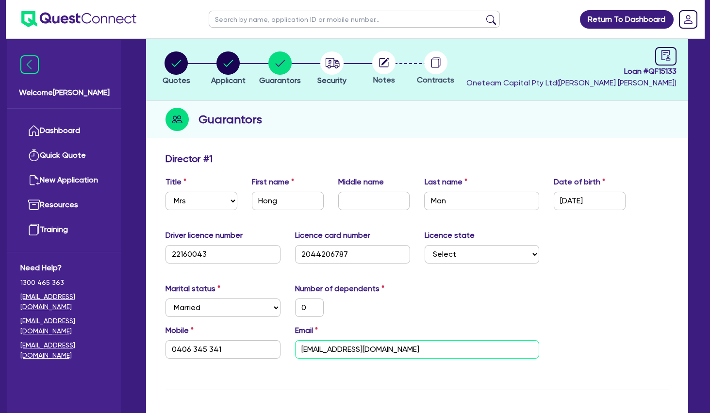
type input "400,000"
type input "700,000"
type input "20,000"
type input "1"
type input "0433935396"
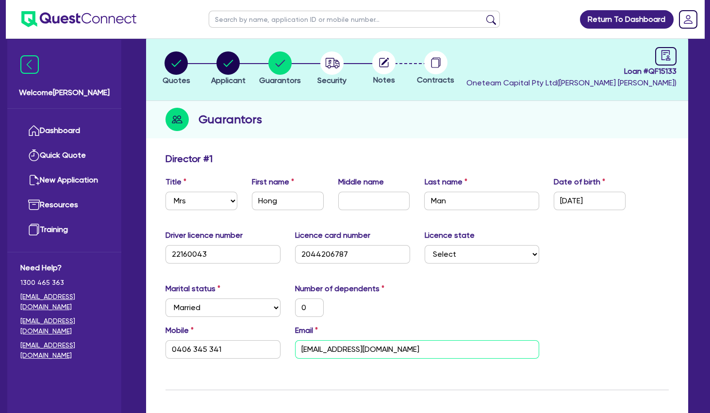
type input "650000"
type input "680000"
type input "80000"
type input "120000"
type input "55000"
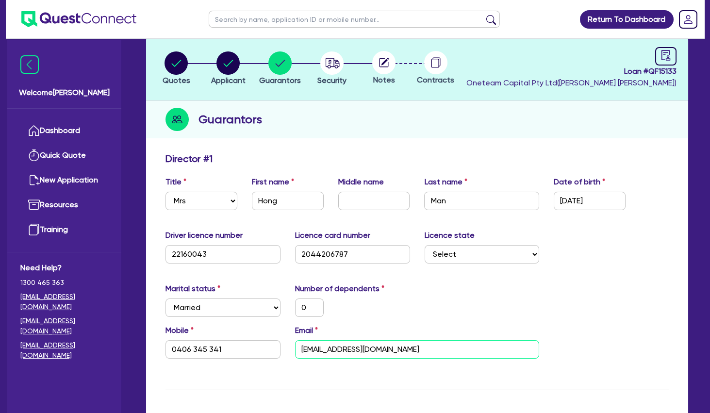
type input "300000"
type input "650000"
type input "3000"
type input "680000"
type input "4000"
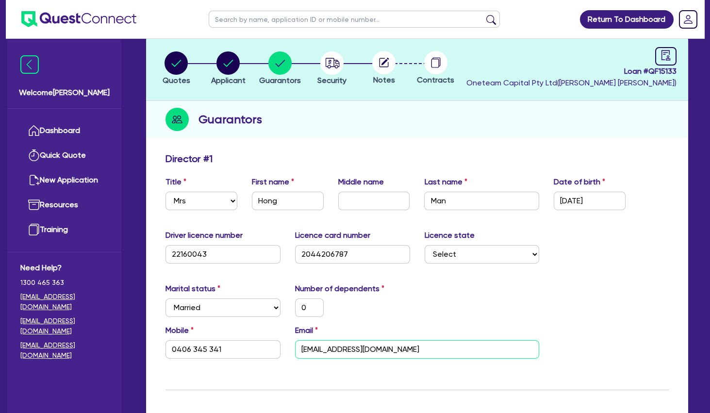
type input "90000"
type input "1200"
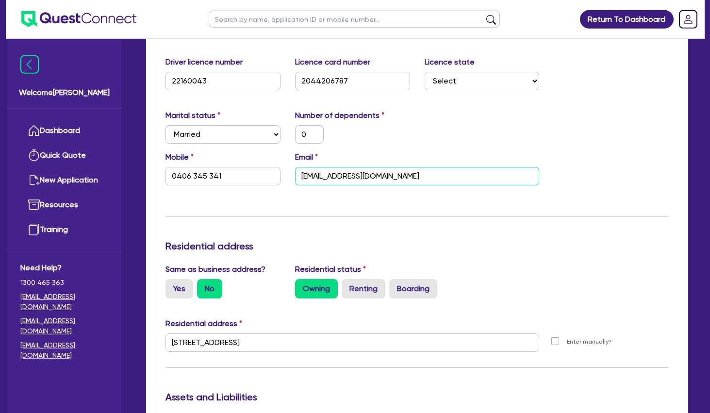
scroll to position [157, 0]
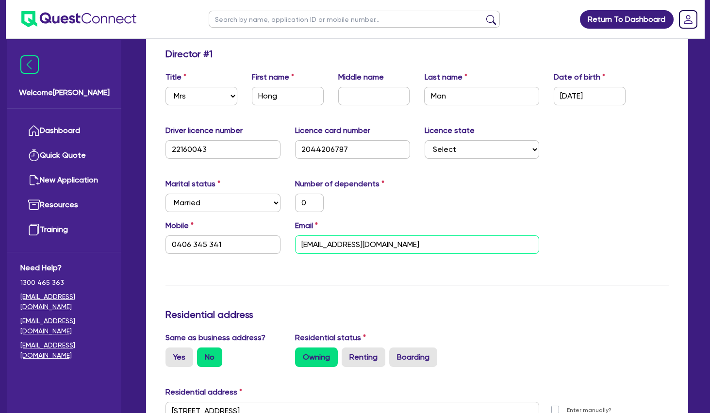
type input "[EMAIL_ADDRESS][DOMAIN_NAME]"
drag, startPoint x: 309, startPoint y: 195, endPoint x: 291, endPoint y: 196, distance: 18.0
click at [295, 196] on input "0" at bounding box center [309, 203] width 29 height 18
type input "1"
type input "0406 345 341"
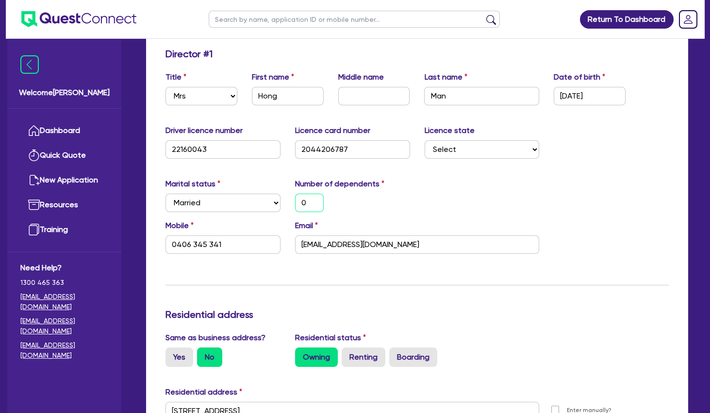
type input "1,900,000"
type input "1,100,000"
type input "65,000"
type input "60,000"
type input "400,000"
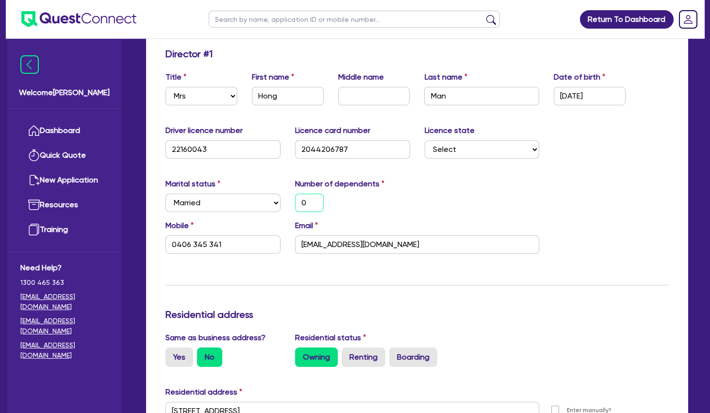
type input "700,000"
type input "20,000"
type input "1"
type input "0433935396"
type input "650000"
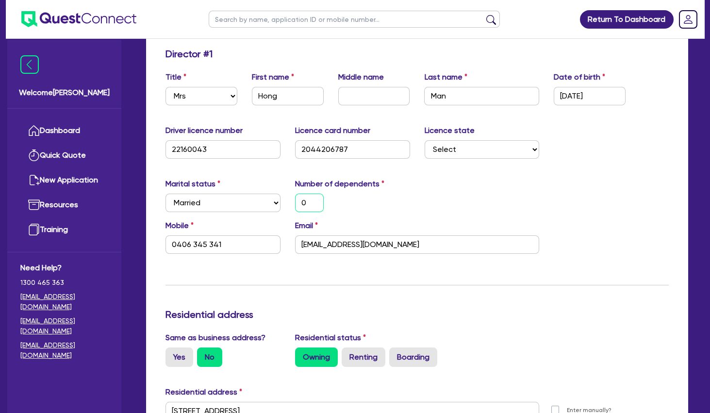
type input "680000"
type input "80000"
type input "120000"
type input "55000"
type input "300000"
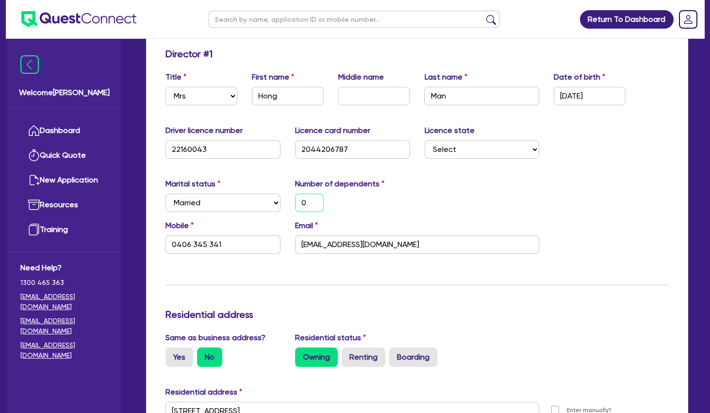
type input "650000"
type input "3000"
type input "680000"
type input "4000"
type input "90000"
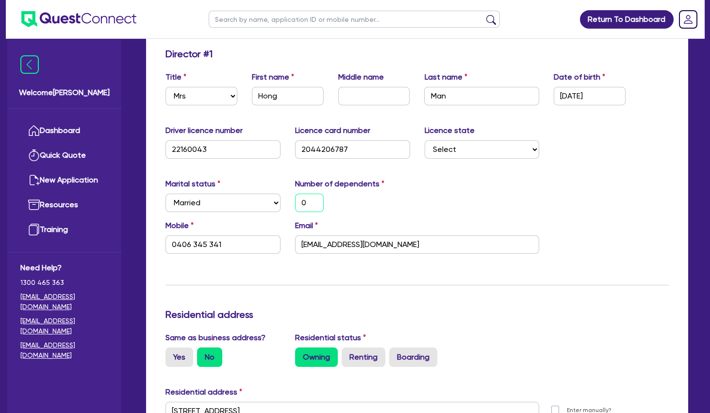
type input "1200"
type input "1"
click at [438, 198] on div "Marital status Select [DEMOGRAPHIC_DATA] Married De Facto / Partner Number of d…" at bounding box center [417, 199] width 518 height 42
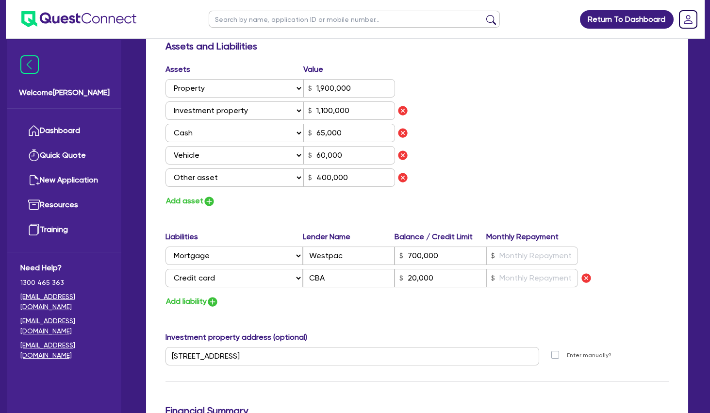
scroll to position [944, 0]
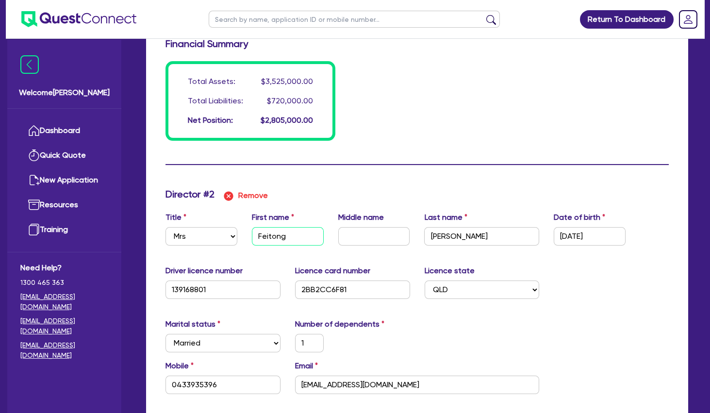
click at [282, 235] on input "Feitong" at bounding box center [288, 236] width 72 height 18
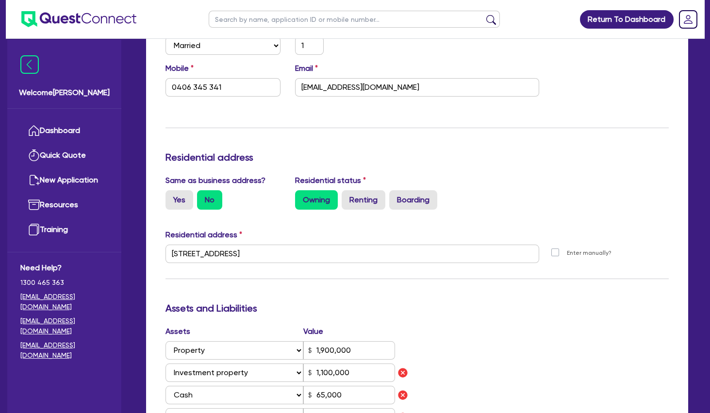
scroll to position [52, 0]
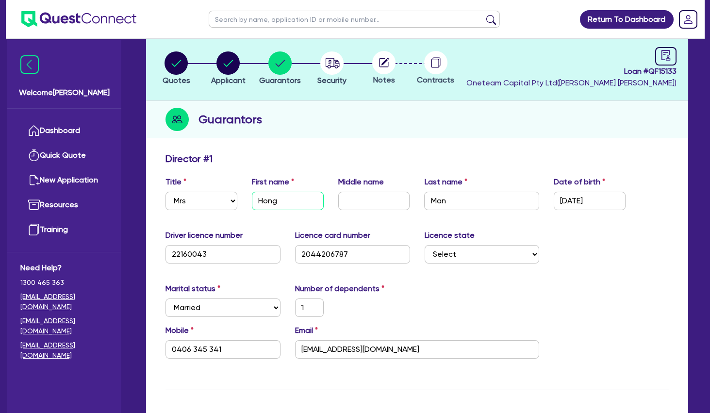
click at [272, 205] on input "Hong" at bounding box center [288, 201] width 72 height 18
paste input "Feit"
type input "Feitong"
type input "1"
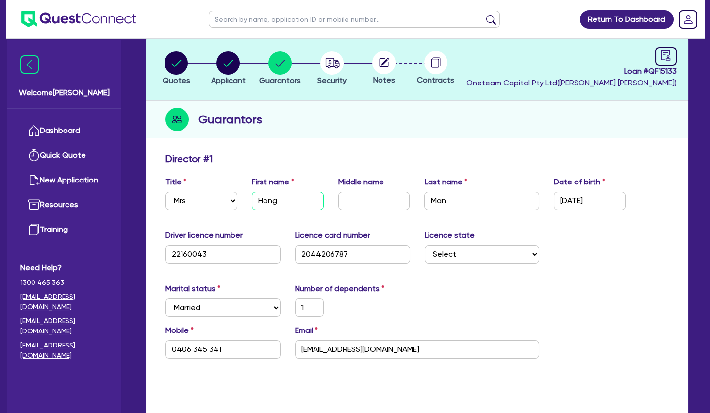
type input "0406 345 341"
type input "1,900,000"
type input "1,100,000"
type input "65,000"
type input "60,000"
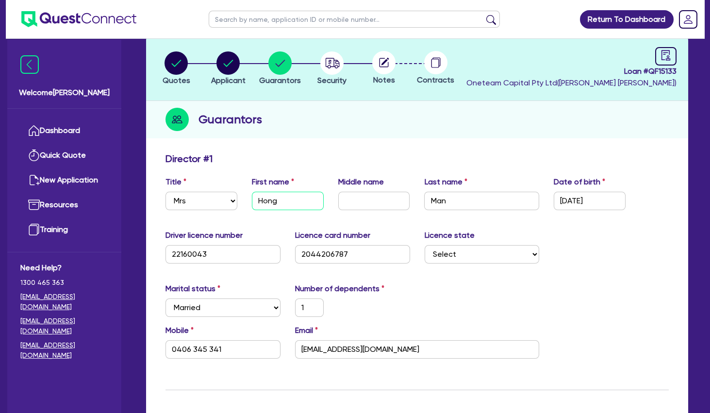
type input "400,000"
type input "700,000"
type input "20,000"
type input "1"
type input "0433935396"
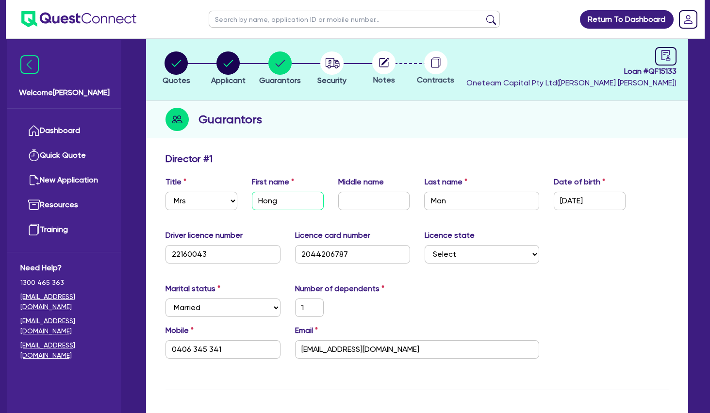
type input "650000"
type input "680000"
type input "80000"
type input "120000"
type input "55000"
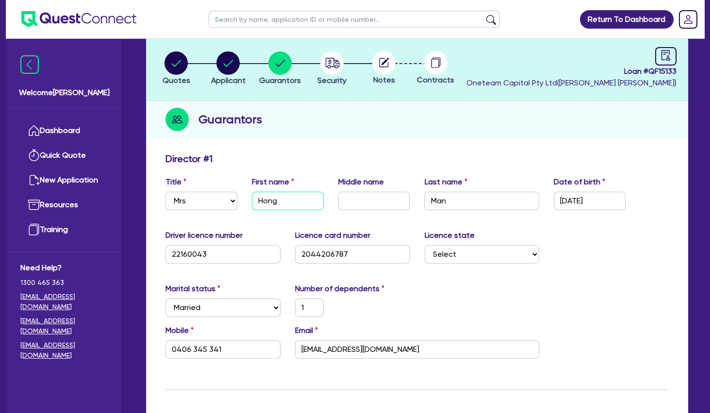
type input "300000"
type input "650000"
type input "3000"
type input "680000"
type input "4000"
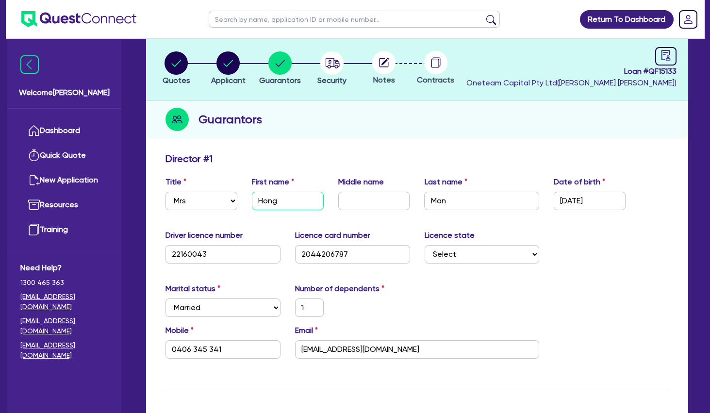
type input "90000"
type input "1200"
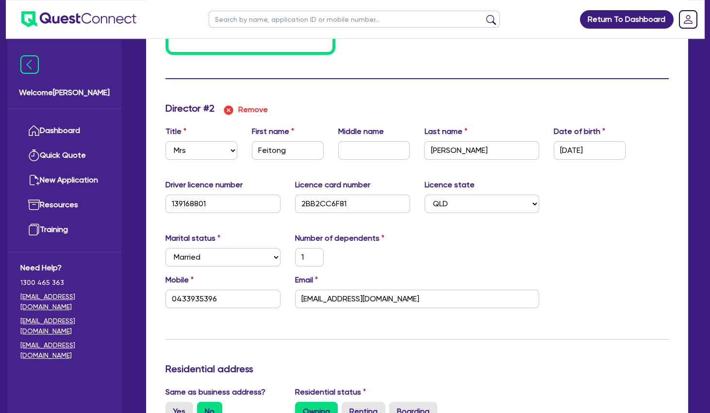
scroll to position [1049, 0]
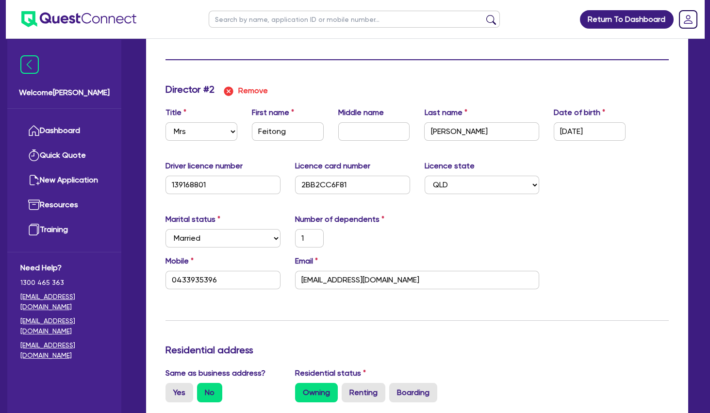
type input "Feitong"
click at [446, 128] on input "[PERSON_NAME]" at bounding box center [481, 131] width 115 height 18
paste input "Feitong"
type input "1"
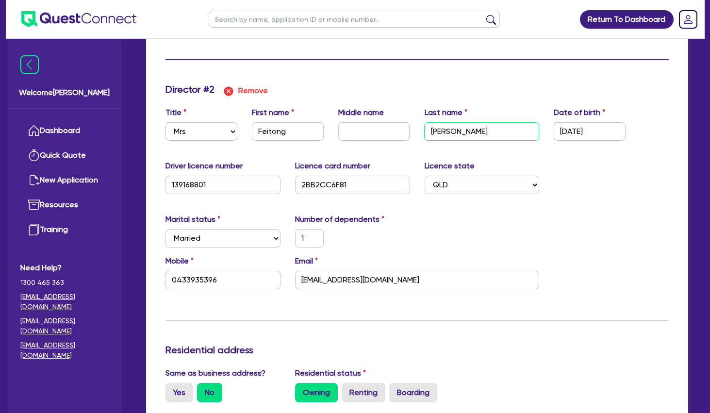
type input "0406345341"
type input "1900000"
type input "1100000"
type input "65000"
type input "60000"
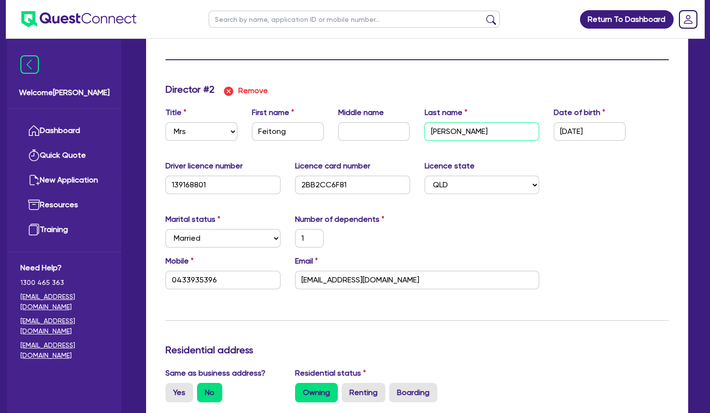
type input "400000"
type input "700000"
type input "20000"
type input "Feitong"
type input "1"
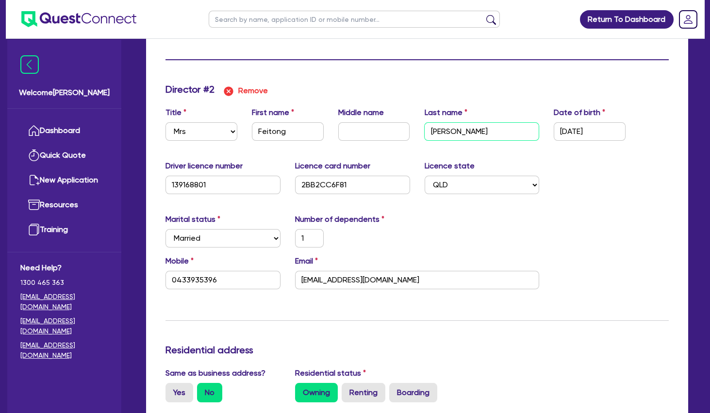
type input "0433 935 396"
type input "650,000"
type input "680,000"
type input "80,000"
type input "120,000"
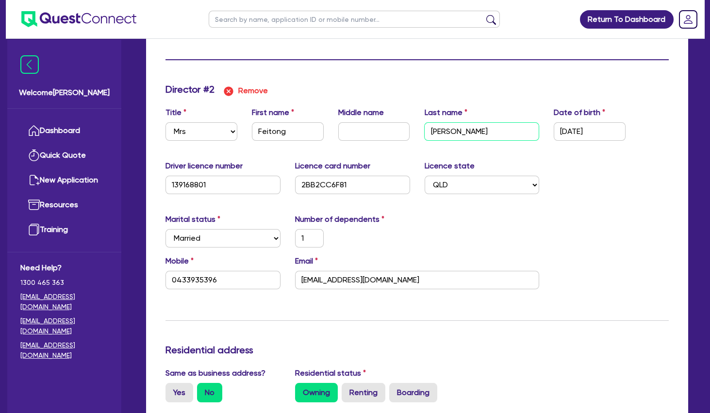
type input "55,000"
type input "300,000"
type input "650,000"
type input "3,000"
type input "680,000"
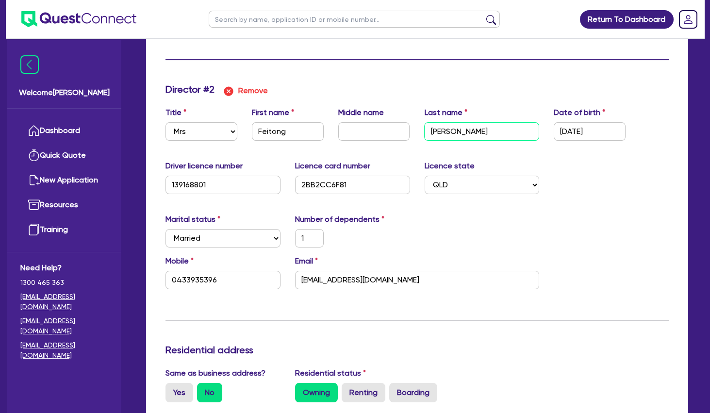
type input "4,000"
type input "90,000"
type input "1,200"
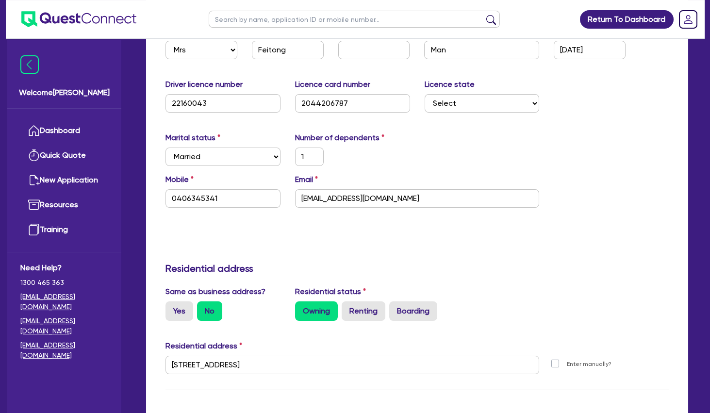
scroll to position [157, 0]
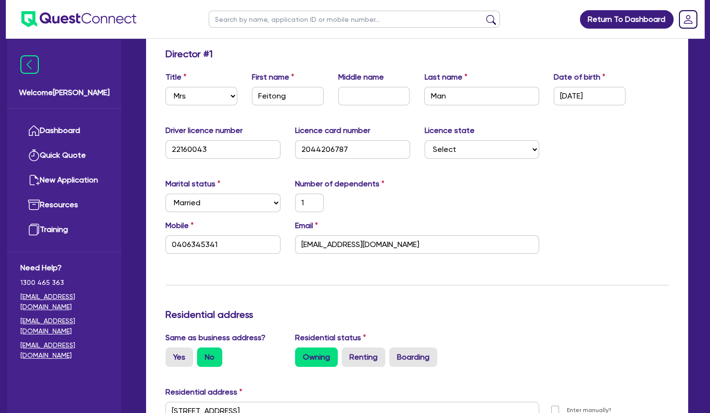
type input "Feitong"
click at [443, 100] on input "Man" at bounding box center [481, 96] width 115 height 18
type input "C"
type input "1"
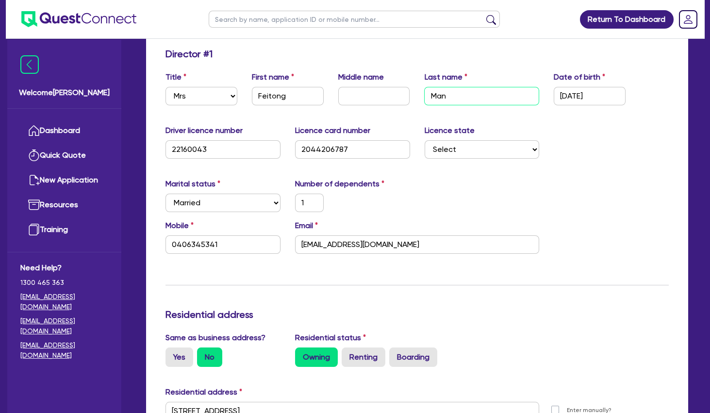
type input "0406 345 341"
type input "1,900,000"
type input "1,100,000"
type input "65,000"
type input "60,000"
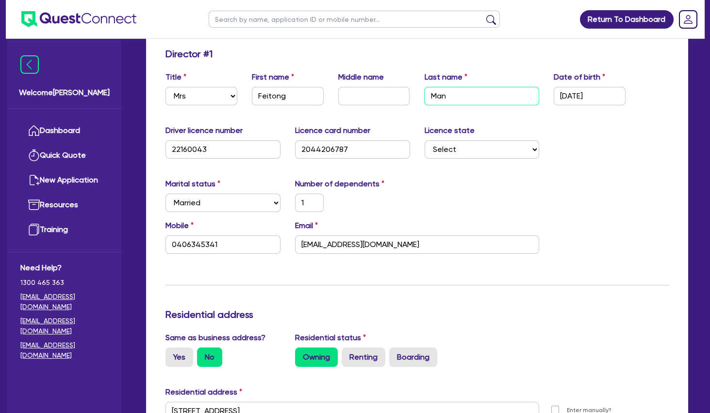
type input "400,000"
type input "700,000"
type input "20,000"
type input "1"
type input "0433935396"
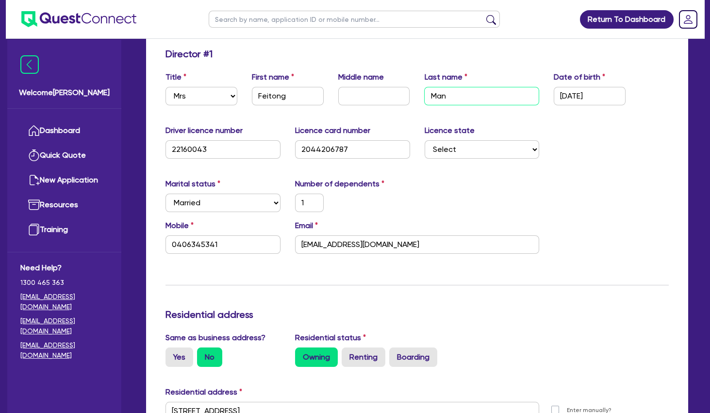
type input "650000"
type input "680000"
type input "80000"
type input "120000"
type input "55000"
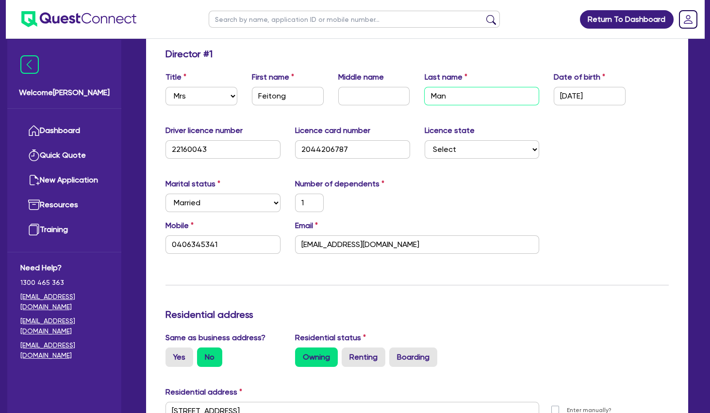
type input "300000"
type input "650000"
type input "3000"
type input "680000"
type input "4000"
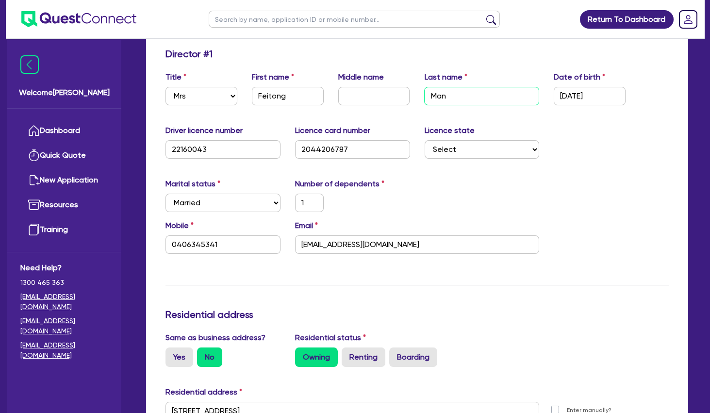
type input "90000"
type input "1200"
type input "Ch"
type input "1"
type input "0406 345 341"
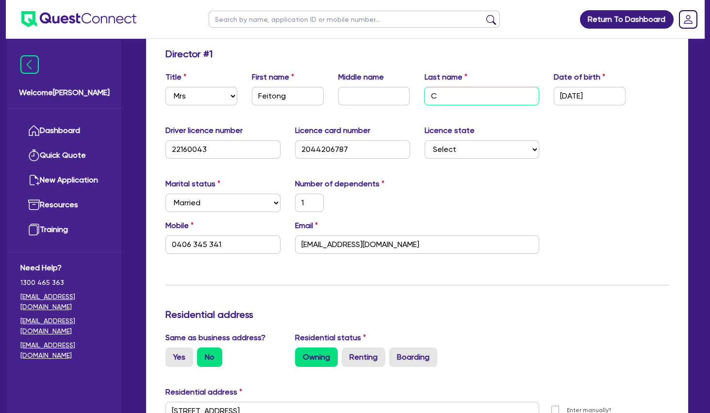
type input "1,900,000"
type input "1,100,000"
type input "65,000"
type input "60,000"
type input "400,000"
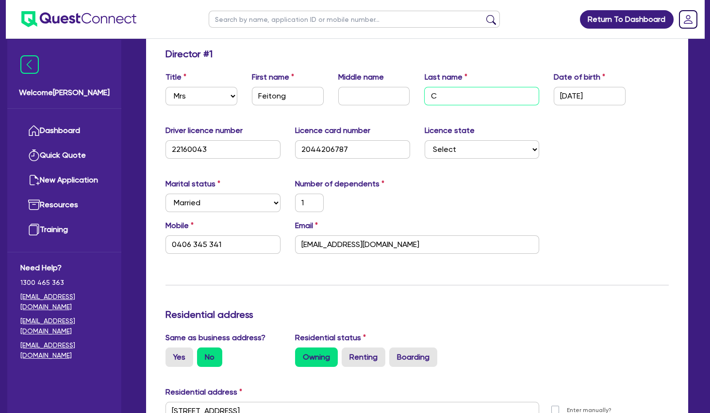
type input "700,000"
type input "20,000"
type input "1"
type input "0433935396"
type input "650000"
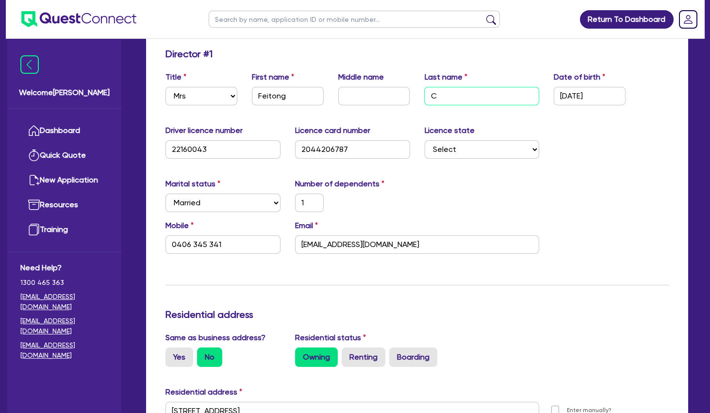
type input "680000"
type input "80000"
type input "120000"
type input "55000"
type input "300000"
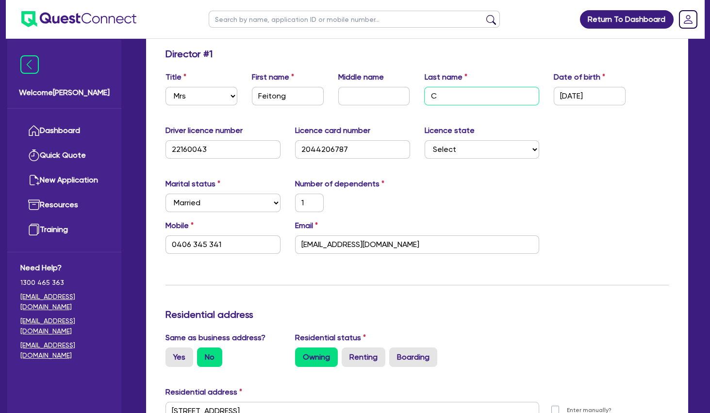
type input "650000"
type input "3000"
type input "680000"
type input "4000"
type input "90000"
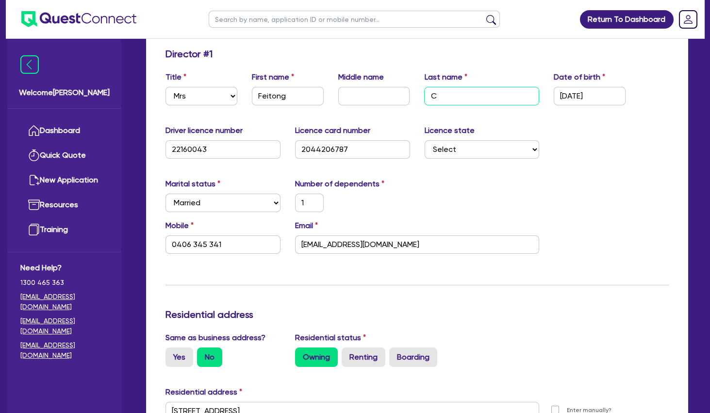
type input "1200"
type input "Che"
type input "1"
type input "0406 345 341"
type input "1,900,000"
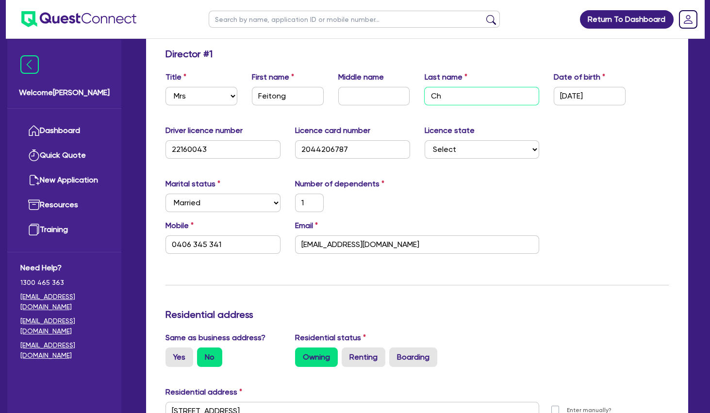
type input "1,100,000"
type input "65,000"
type input "60,000"
type input "400,000"
type input "700,000"
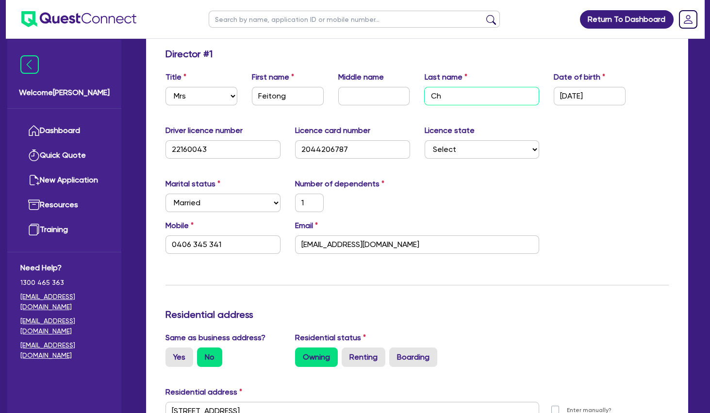
type input "20,000"
type input "1"
type input "0433935396"
type input "650000"
type input "680000"
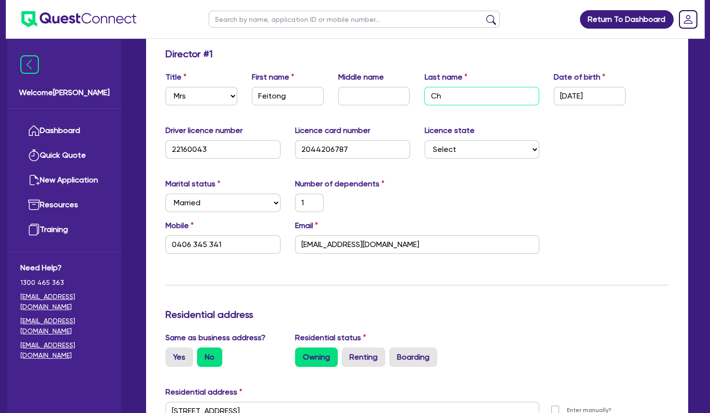
type input "80000"
type input "120000"
type input "55000"
type input "300000"
type input "650000"
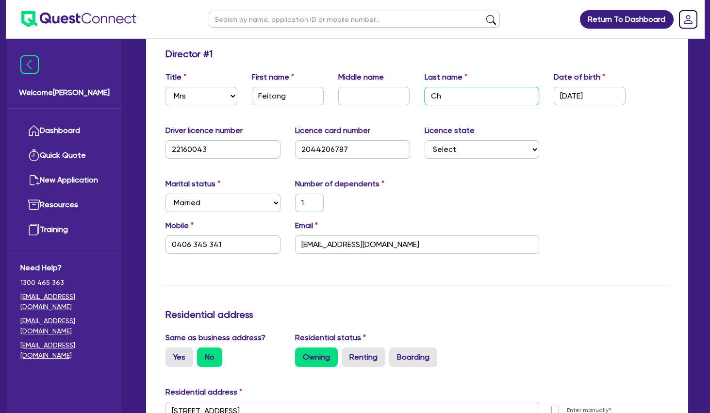
type input "3000"
type input "680000"
type input "4000"
type input "90000"
type input "1200"
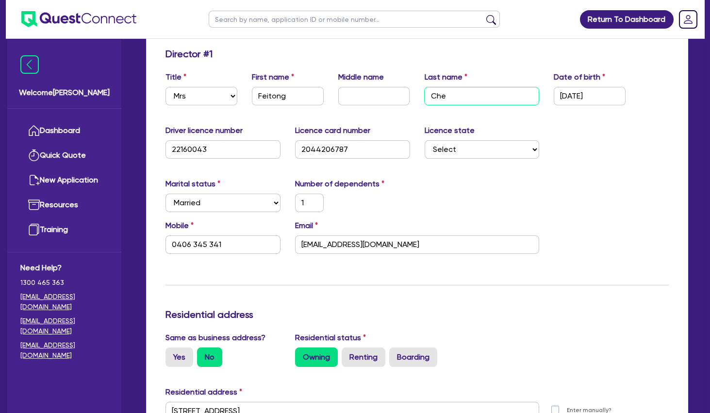
type input "[PERSON_NAME]"
type input "1"
type input "0406 345 341"
type input "1,900,000"
type input "1,100,000"
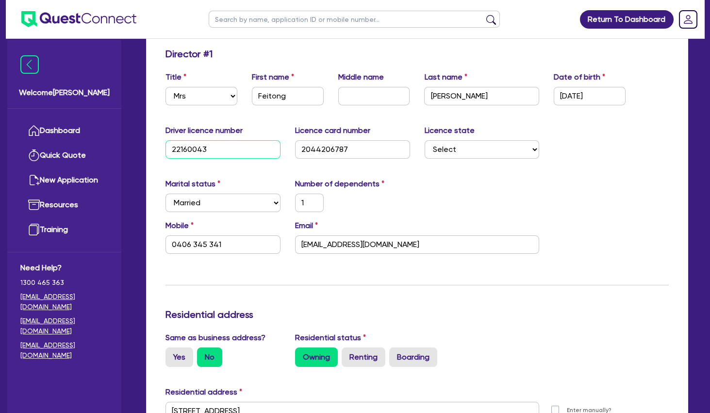
click at [199, 147] on input "22160043" at bounding box center [223, 149] width 115 height 18
paste input "139168801"
click at [337, 152] on input "2044206787" at bounding box center [352, 149] width 115 height 18
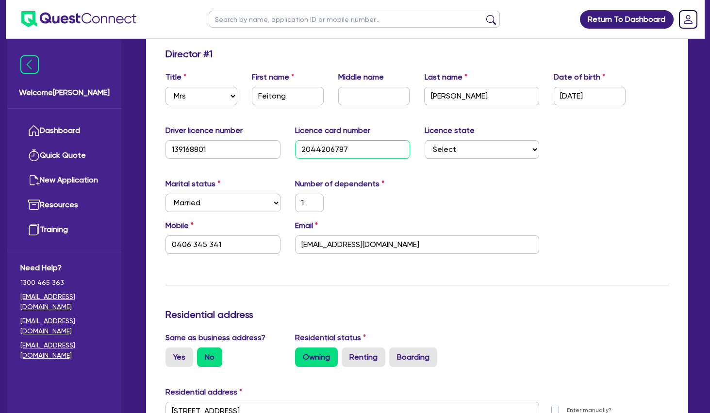
paste input "BB2CC6F81"
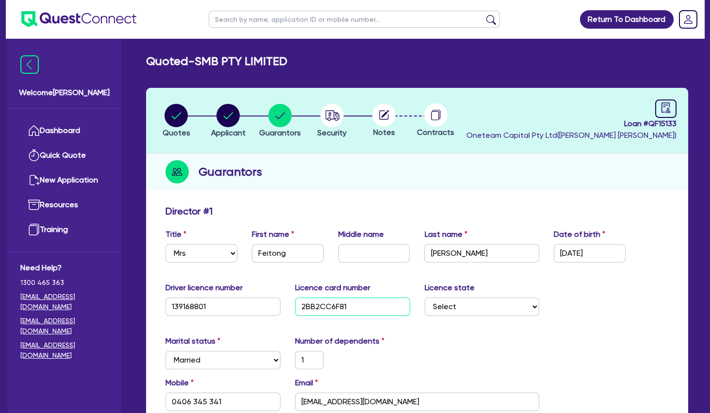
scroll to position [105, 0]
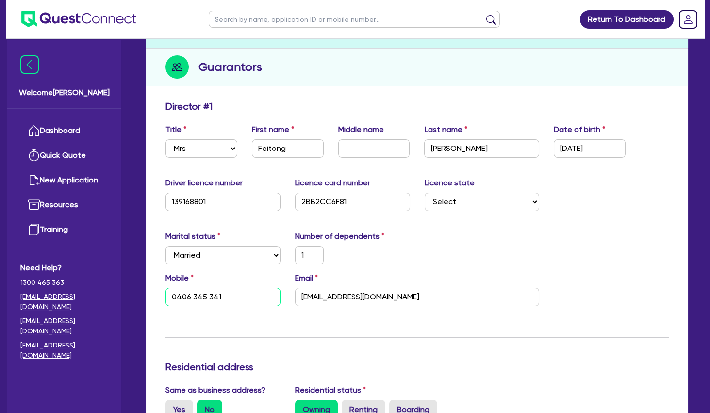
click at [200, 296] on input "0406 345 341" at bounding box center [223, 297] width 115 height 18
paste input "56 699 843"
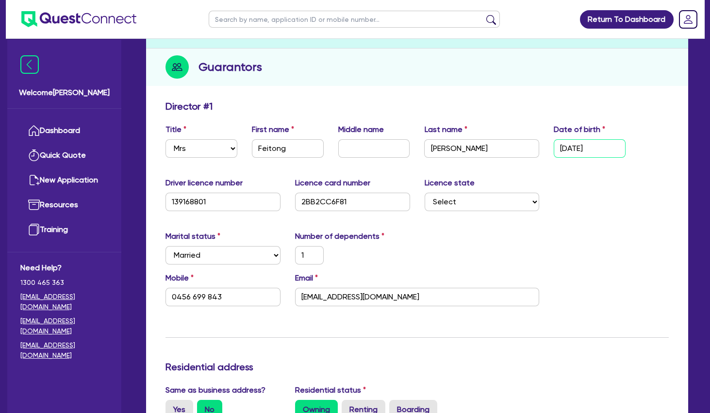
drag, startPoint x: 609, startPoint y: 146, endPoint x: 515, endPoint y: 144, distance: 94.2
click at [554, 144] on input "[DATE]" at bounding box center [590, 148] width 72 height 18
paste input "7/07/1984"
drag, startPoint x: 621, startPoint y: 205, endPoint x: 573, endPoint y: 169, distance: 59.6
click at [617, 201] on div "Driver licence number 139168801 Licence card number 2BB2CC6F81 Licence state Se…" at bounding box center [417, 198] width 518 height 42
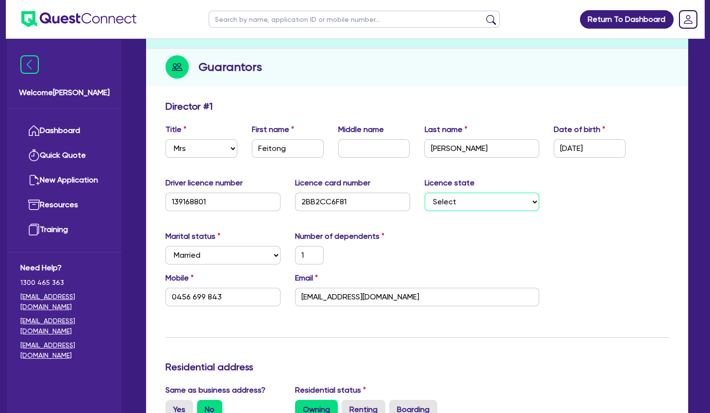
click at [425, 193] on select "Select NSW VIC QLD TAS ACT SA NT WA" at bounding box center [482, 202] width 115 height 18
click option "QLD" at bounding box center [0, 0] width 0 height 0
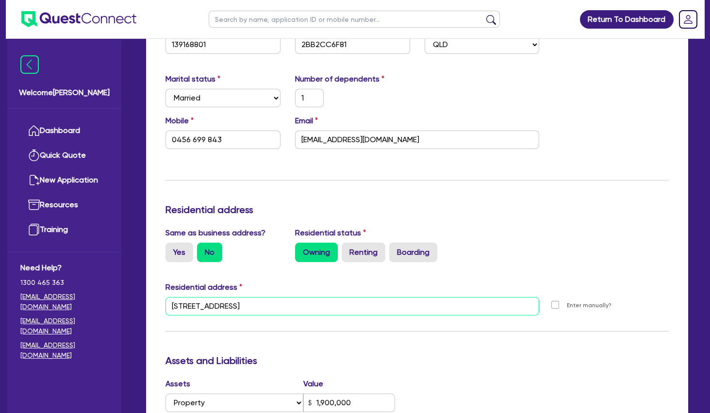
click at [266, 300] on input "[STREET_ADDRESS]" at bounding box center [353, 306] width 374 height 18
paste input "[STREET_ADDRESS][PERSON_NAME]"
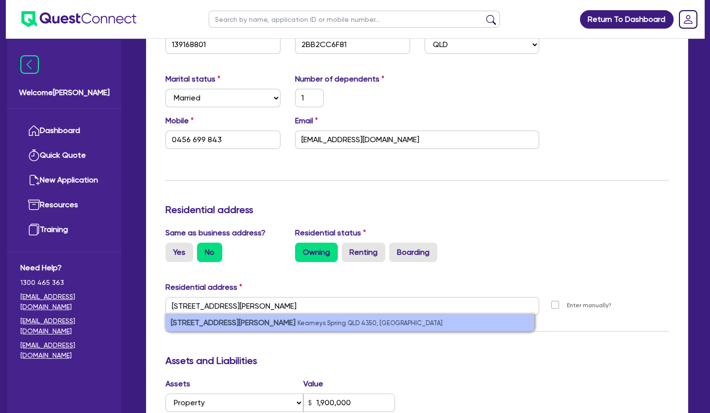
click at [265, 319] on li "7 Elliott St Kearneys Spring QLD 4350, Australia" at bounding box center [350, 323] width 368 height 17
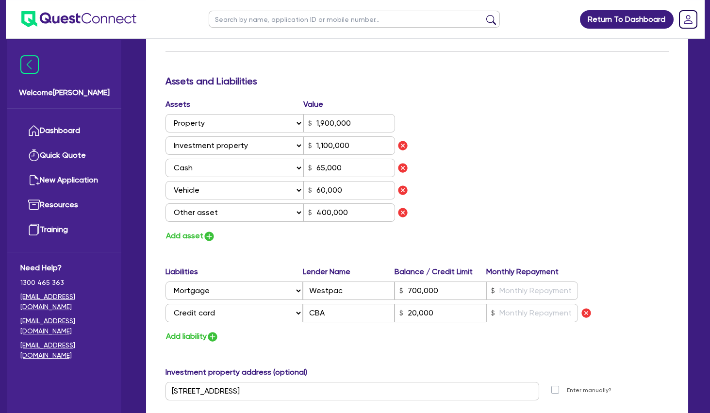
scroll to position [629, 0]
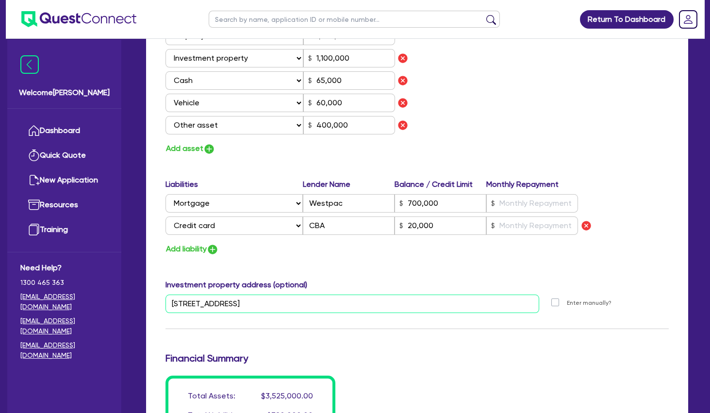
click at [250, 305] on input "[STREET_ADDRESS]" at bounding box center [353, 304] width 374 height 18
paste input "[STREET_ADDRESS][PERSON_NAME]"
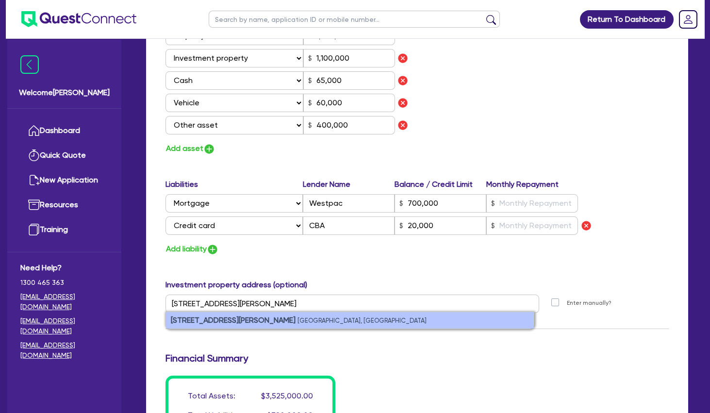
click at [298, 319] on small "Newtown QLD 4350, Australia" at bounding box center [362, 320] width 129 height 7
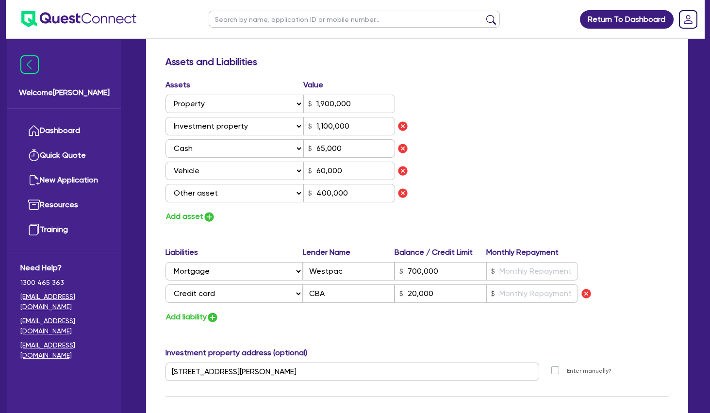
scroll to position [524, 0]
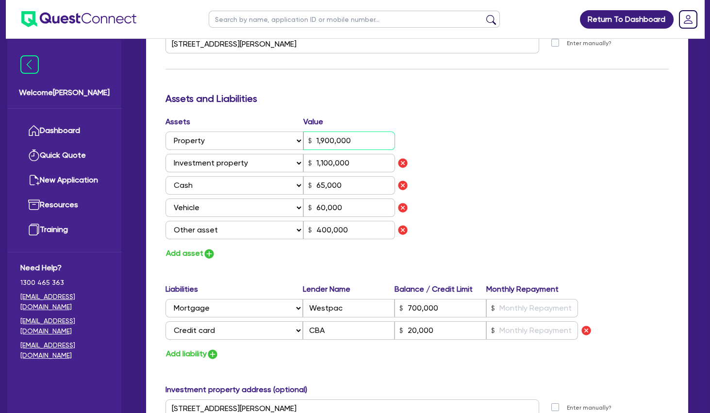
drag, startPoint x: 382, startPoint y: 135, endPoint x: 269, endPoint y: 133, distance: 112.7
click at [303, 133] on input "1,900,000" at bounding box center [349, 141] width 92 height 18
drag, startPoint x: 363, startPoint y: 167, endPoint x: 279, endPoint y: 162, distance: 84.1
click at [303, 162] on input "1,100,000" at bounding box center [349, 163] width 92 height 18
drag, startPoint x: 334, startPoint y: 180, endPoint x: 276, endPoint y: 180, distance: 57.3
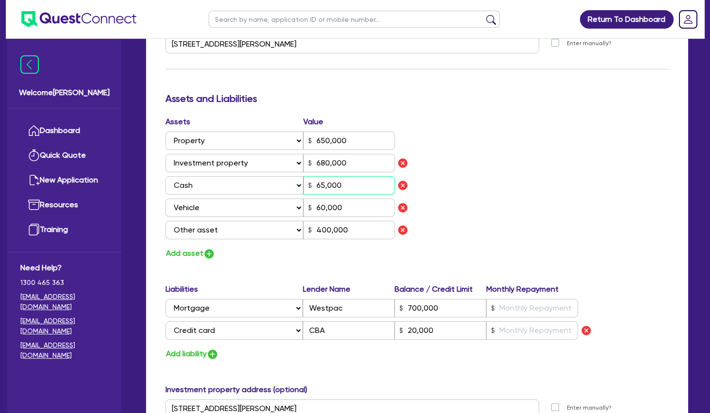
click at [303, 180] on input "65,000" at bounding box center [349, 185] width 92 height 18
drag, startPoint x: 332, startPoint y: 208, endPoint x: 289, endPoint y: 208, distance: 42.2
click at [303, 208] on input "60,000" at bounding box center [349, 208] width 92 height 18
drag, startPoint x: 360, startPoint y: 231, endPoint x: 249, endPoint y: 223, distance: 111.4
click at [303, 223] on input "400,000" at bounding box center [349, 230] width 92 height 18
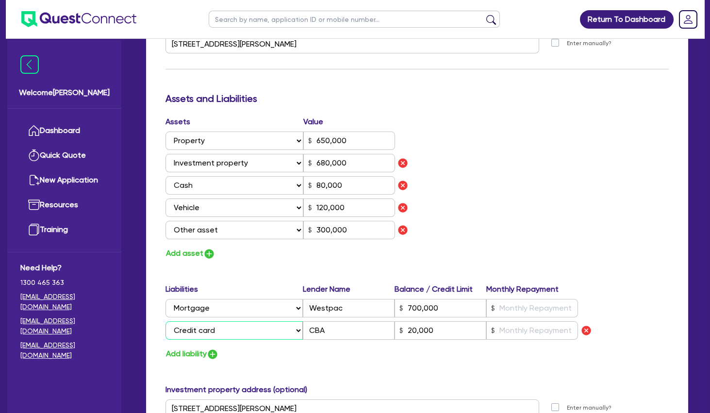
click at [166, 321] on select "Select Liability Credit card Mortgage Investment property loan Vehicle loan Tru…" at bounding box center [234, 330] width 137 height 18
click option "Investment property loan" at bounding box center [0, 0] width 0 height 0
click at [166, 321] on select "Select Liability Credit card Mortgage Investment property loan Vehicle loan Tru…" at bounding box center [234, 330] width 137 height 18
click option "Vehicle loan" at bounding box center [0, 0] width 0 height 0
drag, startPoint x: 449, startPoint y: 329, endPoint x: 374, endPoint y: 325, distance: 74.4
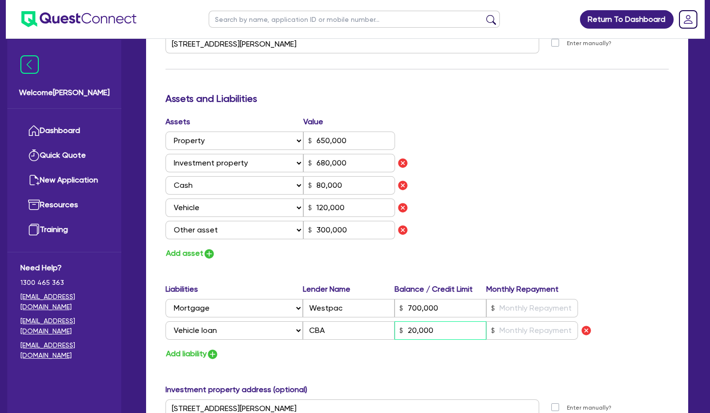
click at [395, 326] on input "20,000" at bounding box center [441, 330] width 92 height 18
drag, startPoint x: 350, startPoint y: 325, endPoint x: 291, endPoint y: 324, distance: 58.7
click at [303, 324] on input "CBA" at bounding box center [349, 330] width 92 height 18
drag, startPoint x: 338, startPoint y: 308, endPoint x: 272, endPoint y: 308, distance: 66.0
click at [303, 308] on input "Westpac" at bounding box center [349, 308] width 92 height 18
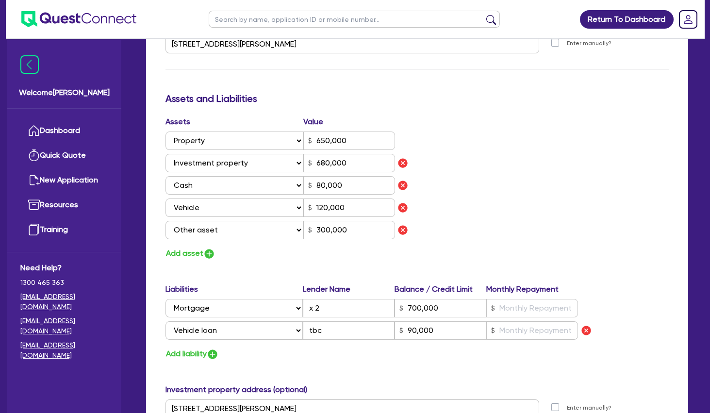
click at [497, 246] on div "Assets Value Select Asset Cash Property Investment property Vehicle Truck Trail…" at bounding box center [417, 188] width 518 height 144
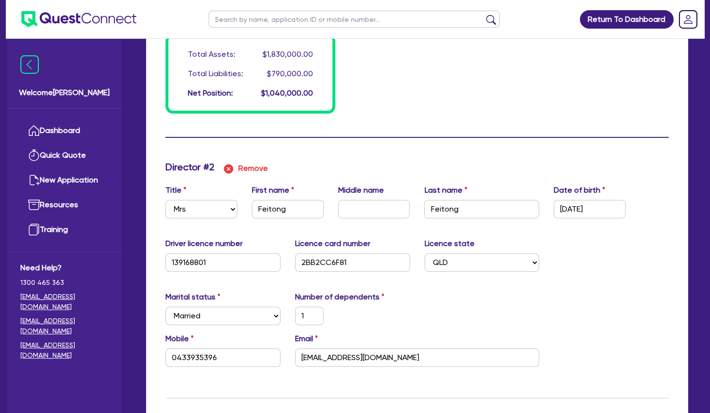
scroll to position [996, 0]
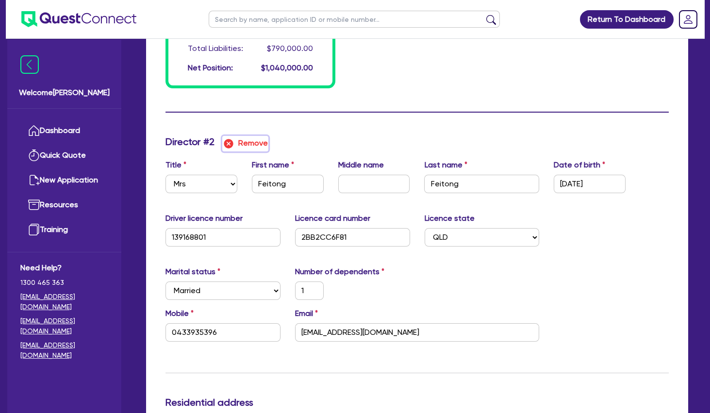
click at [252, 141] on button "Remove" at bounding box center [245, 144] width 46 height 16
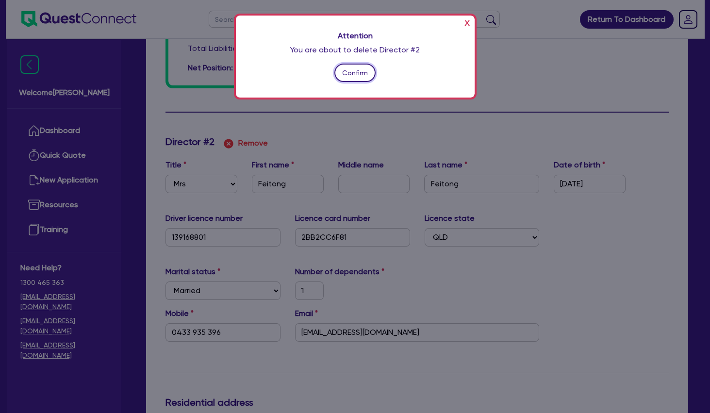
click at [365, 70] on button "Confirm" at bounding box center [355, 73] width 42 height 18
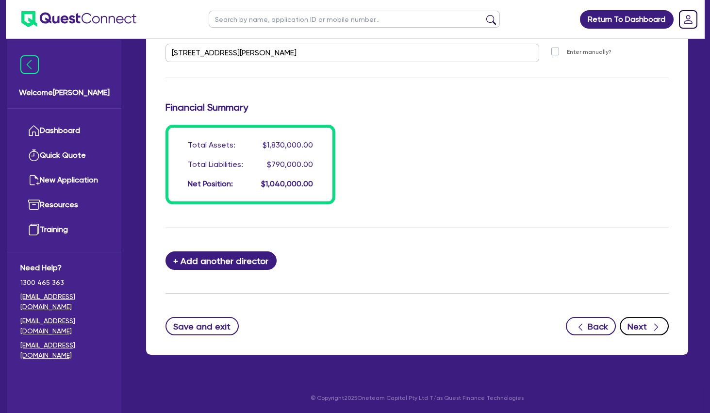
click at [639, 327] on button "Next" at bounding box center [644, 326] width 49 height 18
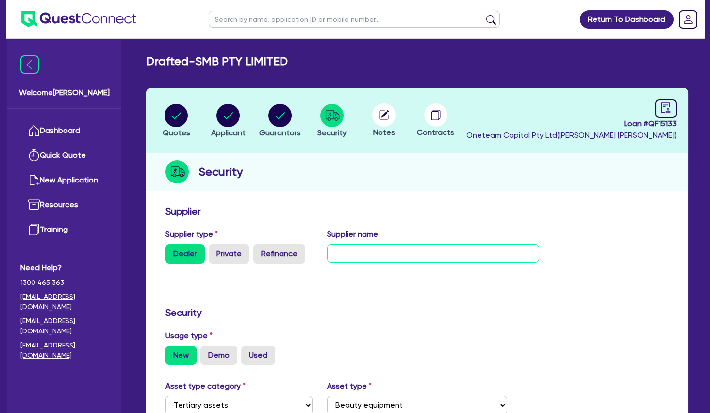
click at [383, 249] on input "text" at bounding box center [433, 253] width 212 height 18
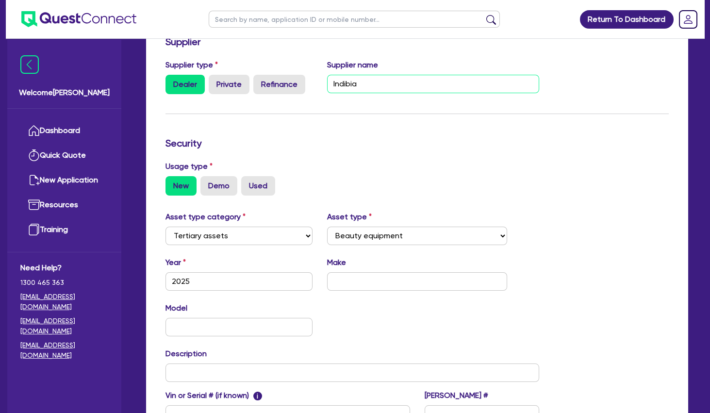
scroll to position [210, 0]
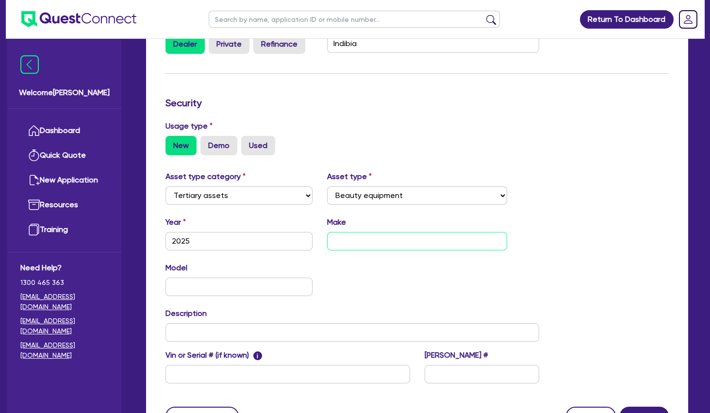
click at [382, 240] on input "text" at bounding box center [417, 241] width 180 height 18
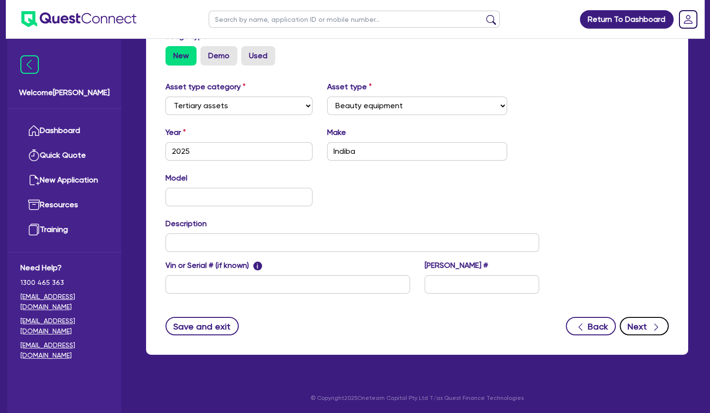
click at [654, 331] on icon "button" at bounding box center [656, 327] width 10 height 10
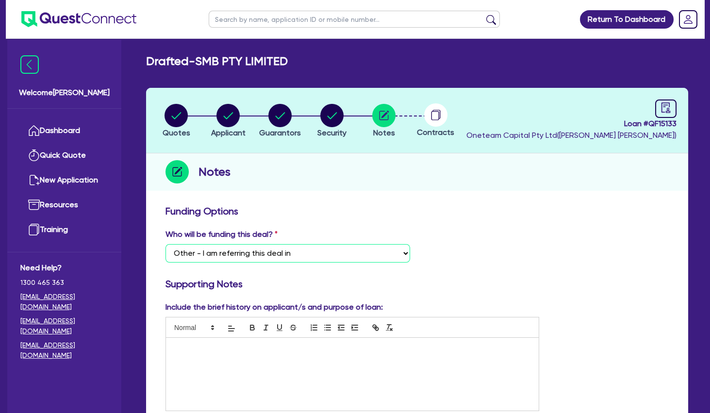
click option "Other - I am referring this deal in" at bounding box center [0, 0] width 0 height 0
click at [177, 118] on circle "button" at bounding box center [176, 115] width 23 height 23
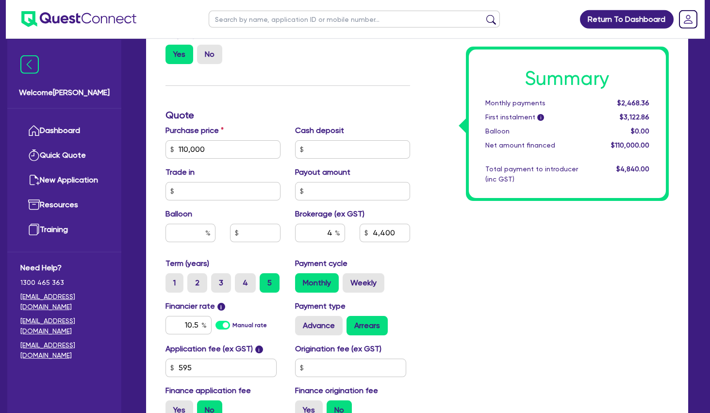
scroll to position [367, 0]
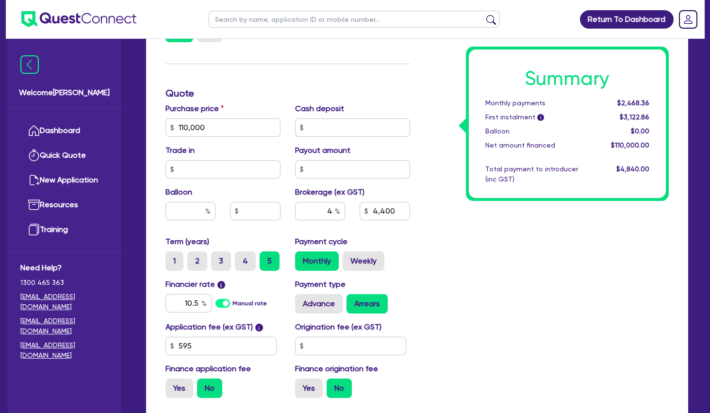
click at [492, 262] on div "Summary Monthly payments $2,468.36 First instalment i $3,122.86 Balloon $0.00 N…" at bounding box center [546, 121] width 259 height 567
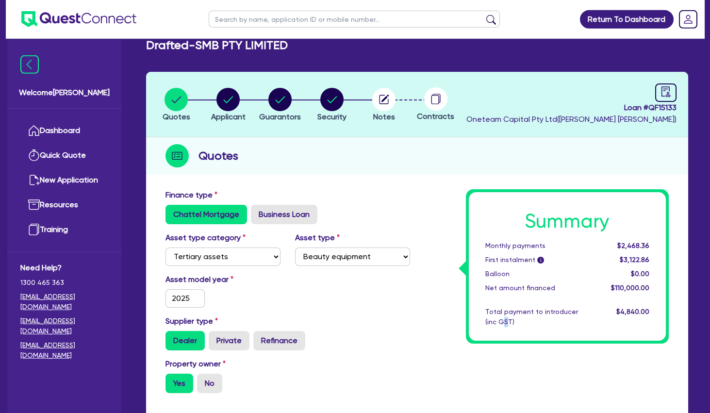
scroll to position [0, 0]
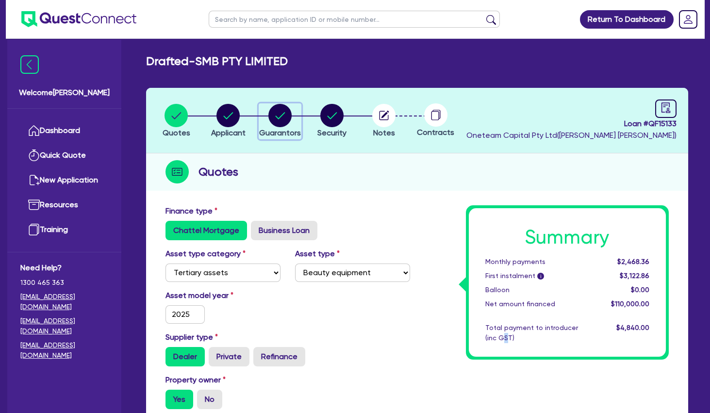
click at [283, 117] on circle "button" at bounding box center [279, 115] width 23 height 23
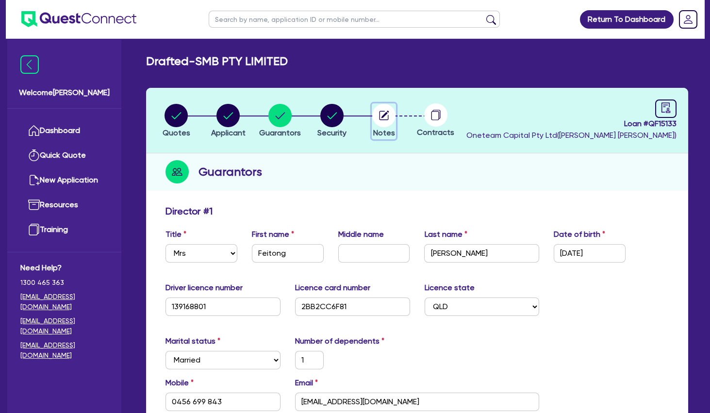
click at [384, 113] on circle "button" at bounding box center [383, 115] width 23 height 23
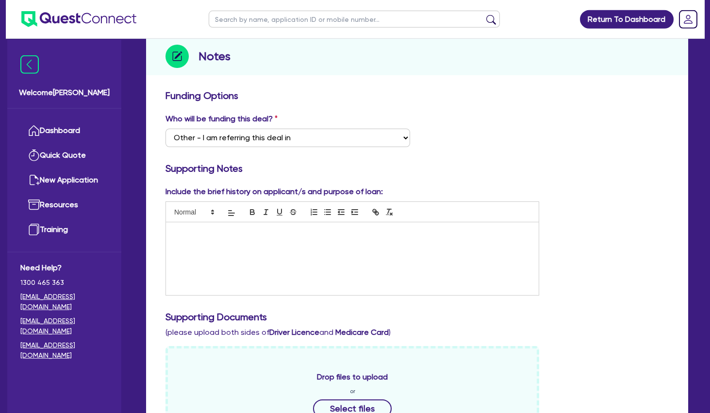
scroll to position [157, 0]
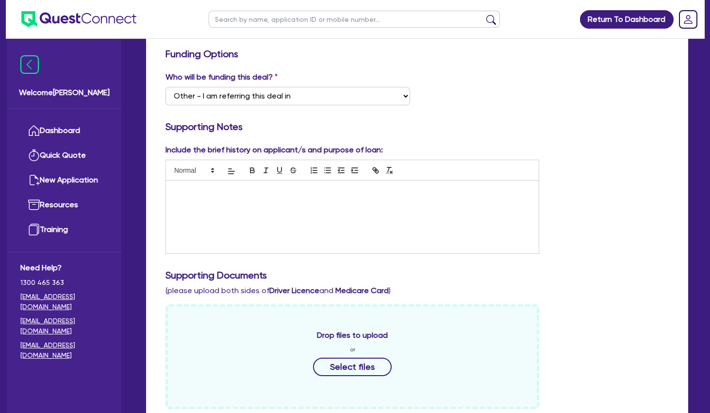
click at [264, 196] on div at bounding box center [352, 217] width 373 height 73
click at [241, 204] on div "Existing client of Sean. trading for 8 years. Has 3 shops" at bounding box center [352, 217] width 373 height 73
click at [247, 198] on p "Has 3 shops" at bounding box center [352, 199] width 358 height 9
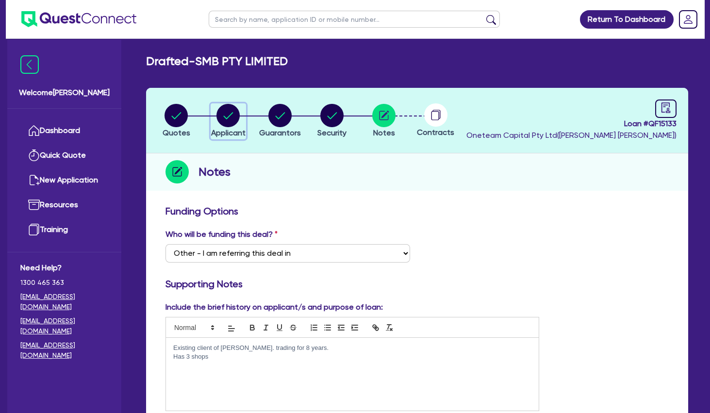
click at [241, 121] on div "button" at bounding box center [228, 115] width 34 height 23
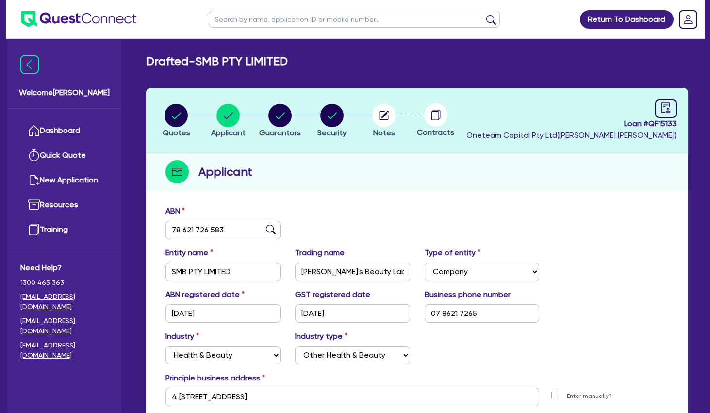
click at [303, 191] on div "Quotes Applicant Guarantors Security Notes Contracts Loan # QF15133 Oneteam Cap…" at bounding box center [417, 272] width 542 height 368
drag, startPoint x: 233, startPoint y: 62, endPoint x: 296, endPoint y: 62, distance: 63.6
click at [274, 62] on h2 "Drafted - SMB PTY LIMITED" at bounding box center [217, 61] width 142 height 14
click at [296, 62] on div "Drafted - SMB PTY LIMITED" at bounding box center [417, 61] width 557 height 14
drag, startPoint x: 276, startPoint y: 59, endPoint x: 296, endPoint y: 66, distance: 21.0
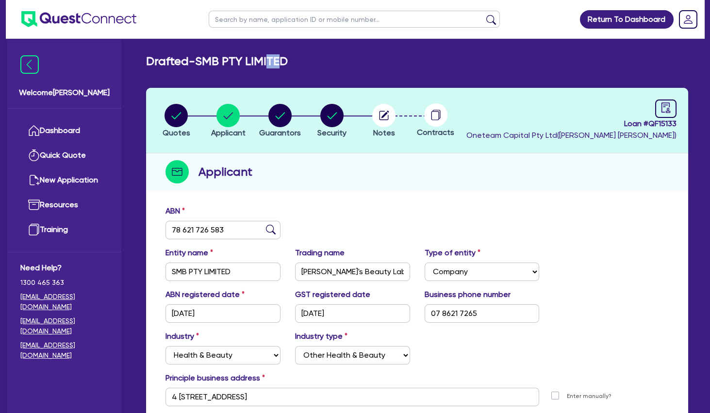
click at [288, 66] on h2 "Drafted - SMB PTY LIMITED" at bounding box center [217, 61] width 142 height 14
click at [296, 66] on div "Drafted - SMB PTY LIMITED" at bounding box center [417, 61] width 557 height 14
drag, startPoint x: 299, startPoint y: 66, endPoint x: 150, endPoint y: 61, distance: 148.6
click at [150, 61] on div "Drafted - SMB PTY LIMITED" at bounding box center [417, 61] width 557 height 14
click at [150, 61] on h2 "Drafted - SMB PTY LIMITED" at bounding box center [217, 61] width 142 height 14
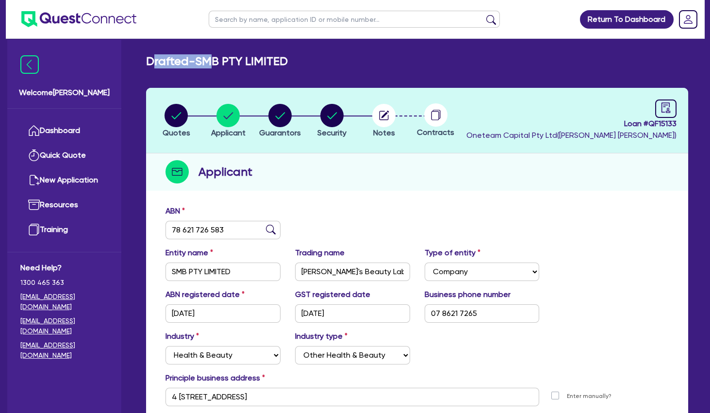
drag, startPoint x: 150, startPoint y: 61, endPoint x: 231, endPoint y: 64, distance: 80.1
click at [229, 64] on h2 "Drafted - SMB PTY LIMITED" at bounding box center [217, 61] width 142 height 14
click at [231, 64] on h2 "Drafted - SMB PTY LIMITED" at bounding box center [217, 61] width 142 height 14
drag, startPoint x: 290, startPoint y: 64, endPoint x: 149, endPoint y: 61, distance: 141.3
click at [149, 61] on div "Drafted - SMB PTY LIMITED Quotes Applicant Guarantors Security Notes Contracts …" at bounding box center [417, 260] width 571 height 413
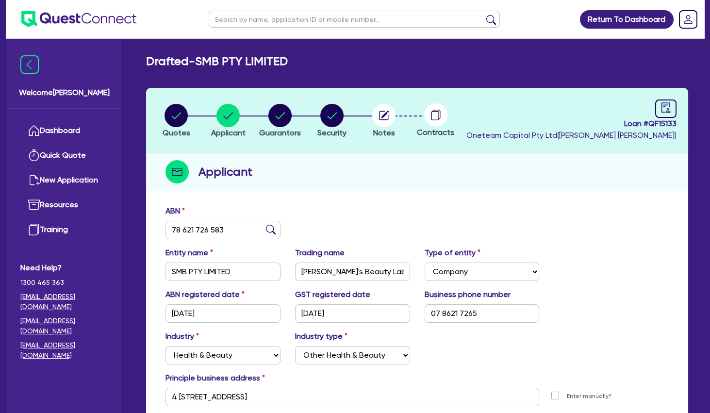
click at [149, 61] on h2 "Drafted - SMB PTY LIMITED" at bounding box center [217, 61] width 142 height 14
click at [279, 120] on circle "button" at bounding box center [279, 115] width 23 height 23
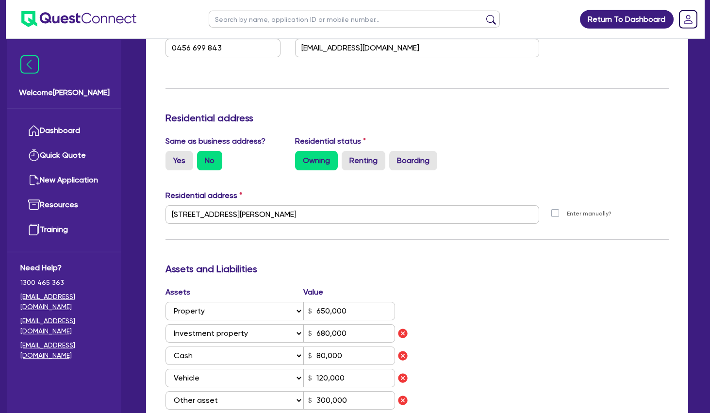
scroll to position [367, 0]
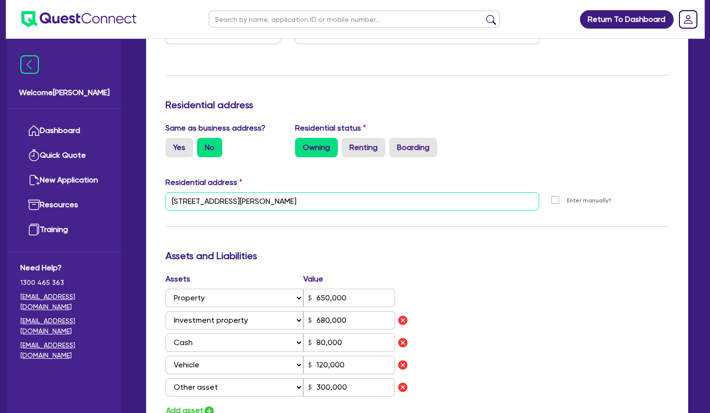
click at [243, 200] on input "[STREET_ADDRESS][PERSON_NAME]" at bounding box center [353, 201] width 374 height 18
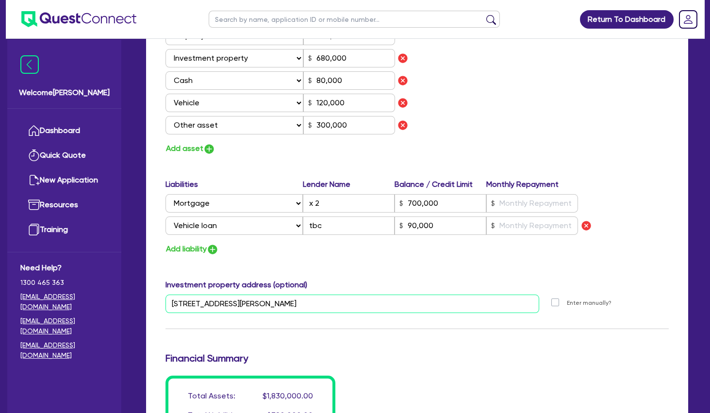
click at [228, 306] on input "[STREET_ADDRESS][PERSON_NAME]" at bounding box center [353, 304] width 374 height 18
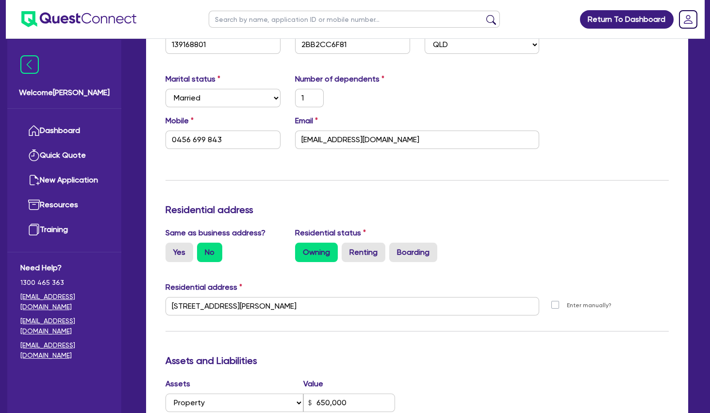
scroll to position [0, 0]
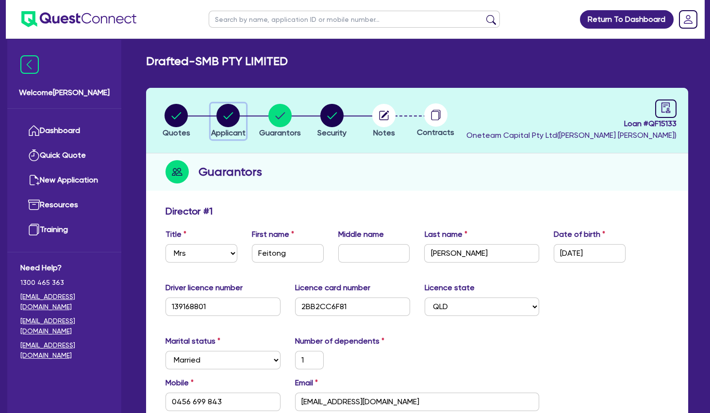
click at [219, 123] on icon "button" at bounding box center [228, 115] width 23 height 23
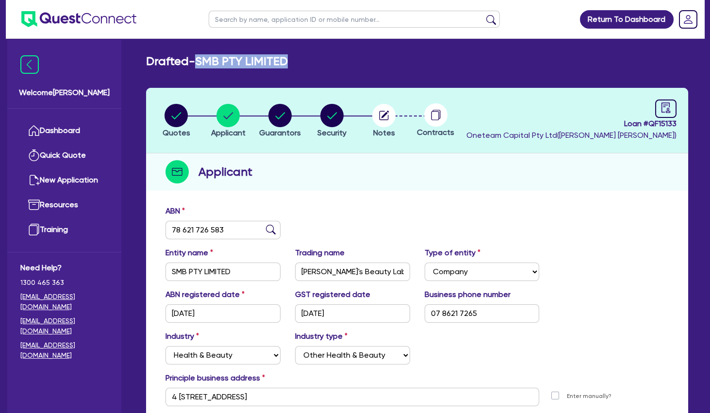
drag, startPoint x: 300, startPoint y: 65, endPoint x: 204, endPoint y: 65, distance: 96.1
click at [204, 65] on div "Drafted - SMB PTY LIMITED" at bounding box center [417, 61] width 557 height 14
copy h2 "SMB PTY LIMITED"
drag, startPoint x: 677, startPoint y: 125, endPoint x: 649, endPoint y: 126, distance: 28.2
click at [649, 126] on header "Quotes Applicant Guarantors Security Notes Contracts Loan # QF15133 Oneteam Cap…" at bounding box center [417, 121] width 542 height 66
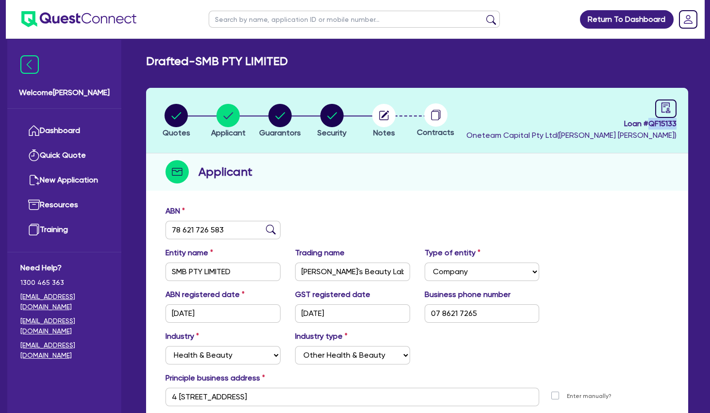
copy span "QF15133"
click at [285, 116] on circle "button" at bounding box center [279, 115] width 23 height 23
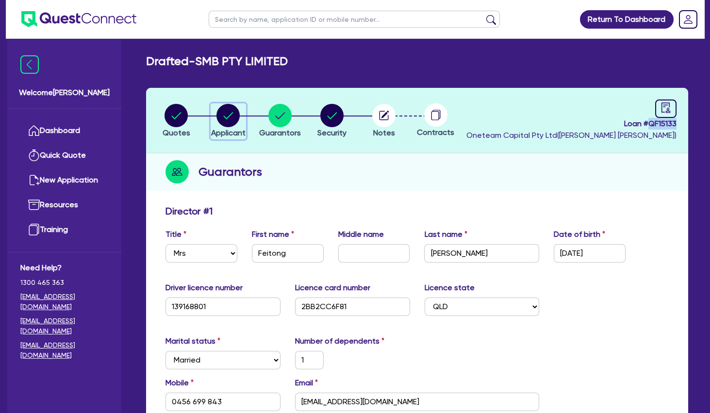
click at [225, 113] on circle "button" at bounding box center [228, 115] width 23 height 23
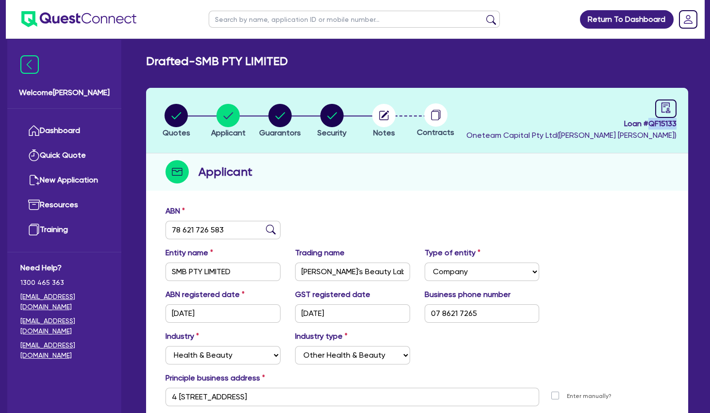
click at [261, 17] on input "text" at bounding box center [354, 19] width 291 height 17
click button "submit" at bounding box center [492, 22] width 16 height 14
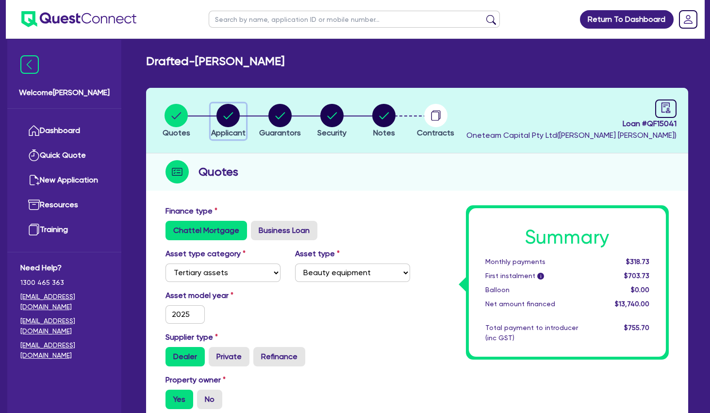
click at [231, 119] on circle "button" at bounding box center [228, 115] width 23 height 23
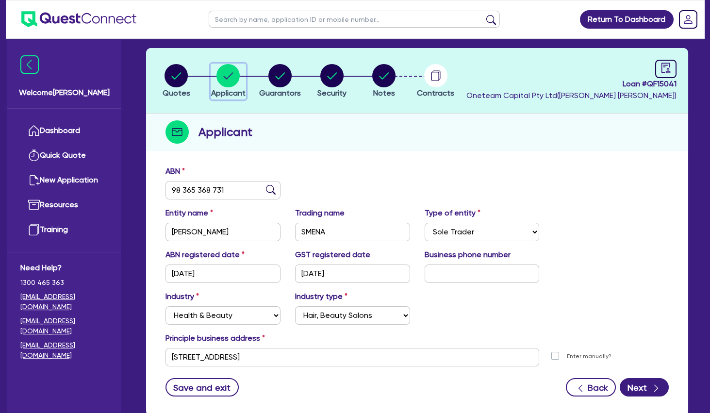
scroll to position [101, 0]
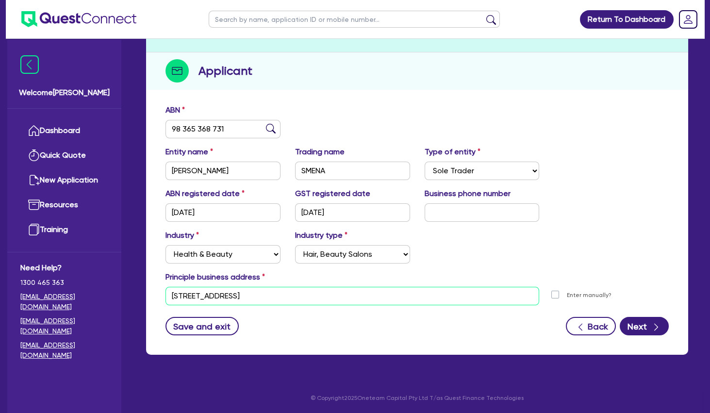
click at [233, 293] on input "59 Victoria Parade Collingwood VIC 3066" at bounding box center [353, 296] width 374 height 18
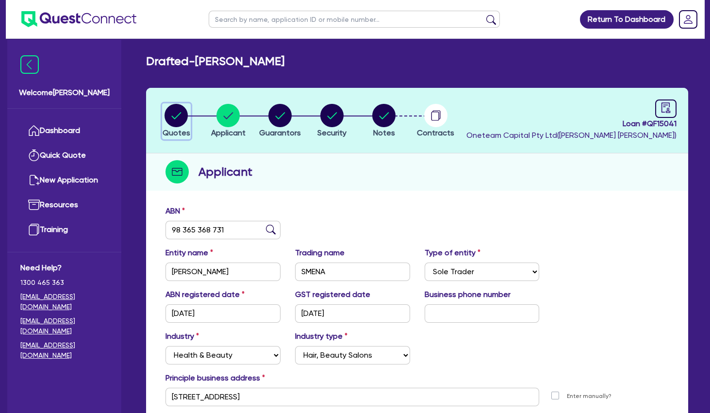
click at [165, 119] on icon "button" at bounding box center [176, 115] width 23 height 23
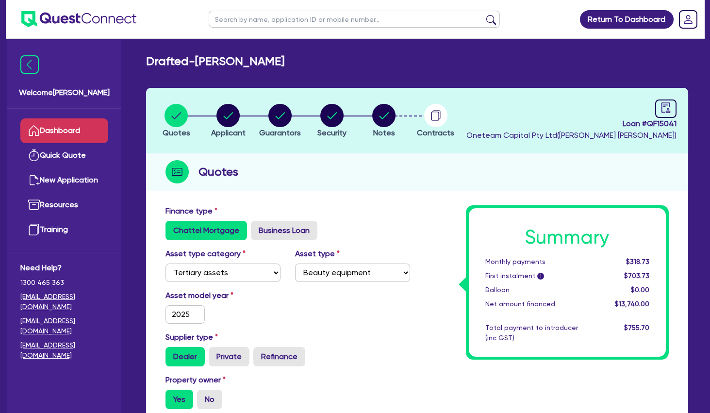
click at [71, 133] on link "Dashboard" at bounding box center [64, 130] width 88 height 25
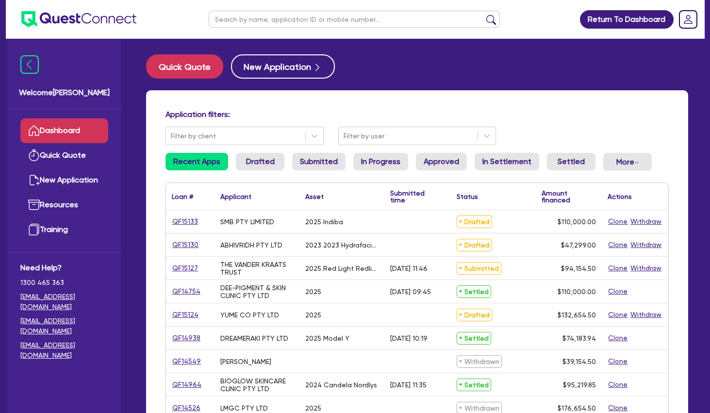
click at [279, 13] on input "text" at bounding box center [354, 19] width 291 height 17
click at [484, 15] on button "submit" at bounding box center [492, 22] width 16 height 14
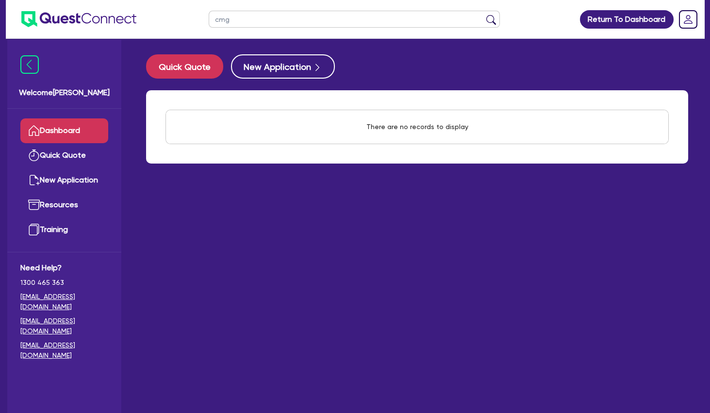
drag, startPoint x: 257, startPoint y: 21, endPoint x: 189, endPoint y: 19, distance: 68.0
click at [209, 19] on input "cmg" at bounding box center [354, 19] width 291 height 17
click at [484, 15] on button "submit" at bounding box center [492, 22] width 16 height 14
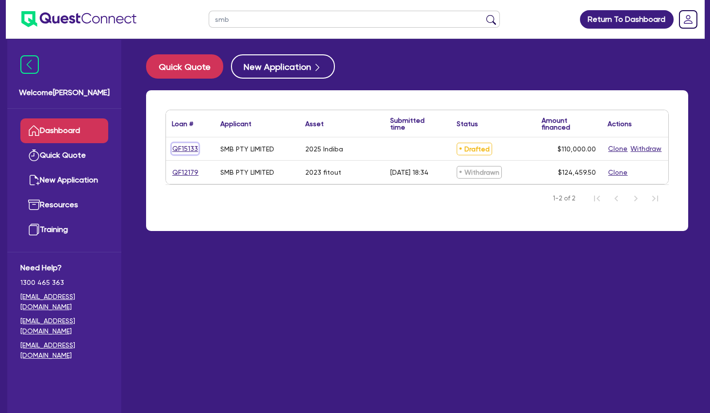
click at [186, 147] on link "QF15133" at bounding box center [185, 148] width 27 height 11
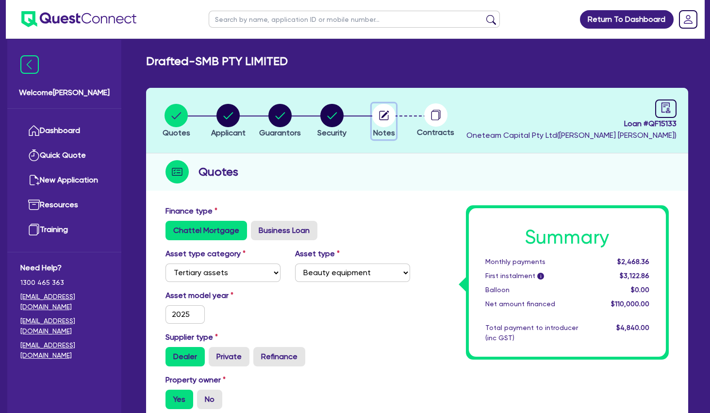
click at [378, 114] on circle "button" at bounding box center [383, 115] width 23 height 23
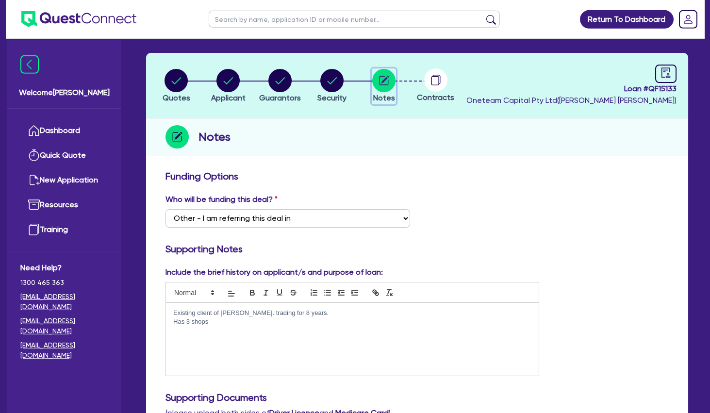
scroll to position [52, 0]
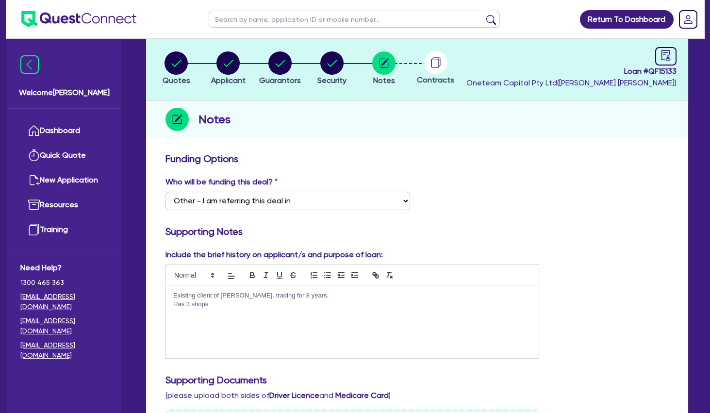
click at [243, 314] on div "Existing client of Sean. trading for 8 years. Has 3 shops" at bounding box center [352, 321] width 373 height 73
click at [285, 342] on div "Existing client of Sean. trading for 8 years. Has 3 shops" at bounding box center [352, 321] width 373 height 73
click at [209, 317] on p at bounding box center [352, 313] width 358 height 9
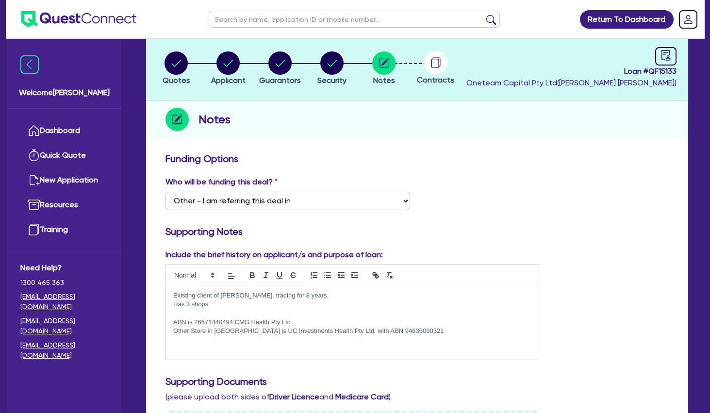
click at [314, 340] on p at bounding box center [352, 340] width 358 height 9
click at [280, 69] on circle "button" at bounding box center [279, 62] width 23 height 23
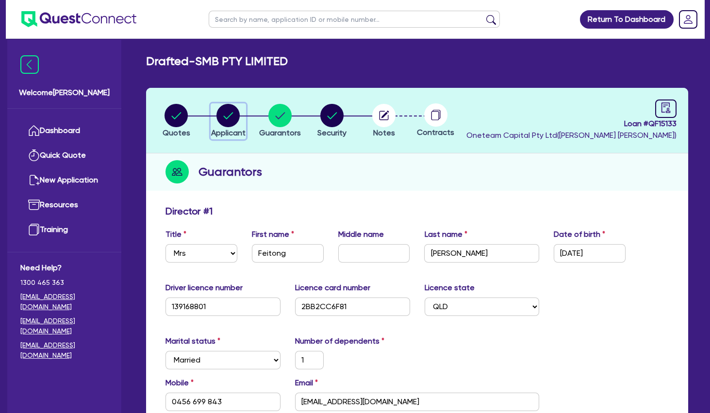
click at [234, 114] on circle "button" at bounding box center [228, 115] width 23 height 23
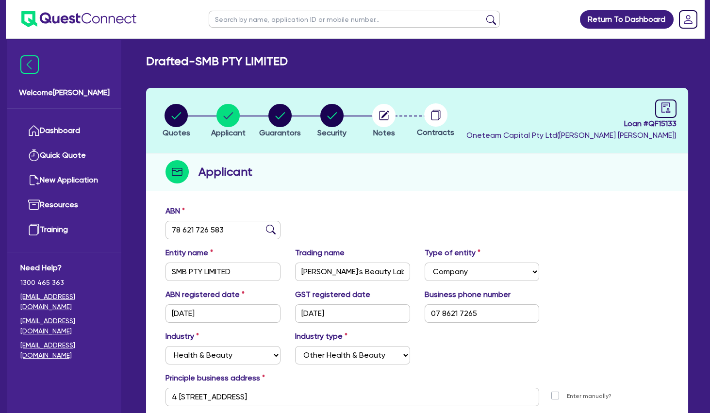
click at [279, 23] on input "text" at bounding box center [354, 19] width 291 height 17
click button "submit" at bounding box center [492, 22] width 16 height 14
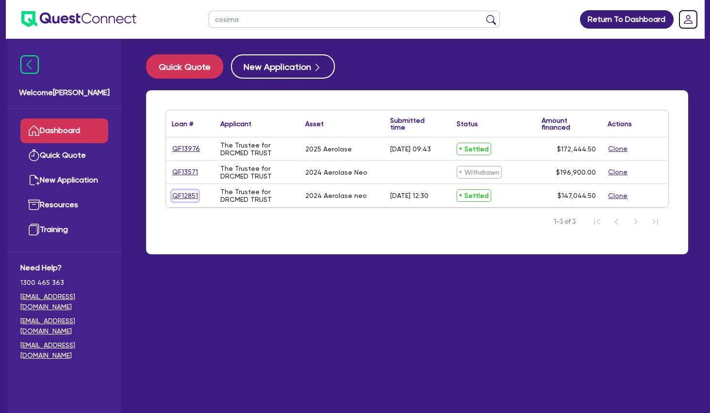
click at [186, 192] on link "QF12851" at bounding box center [185, 195] width 27 height 11
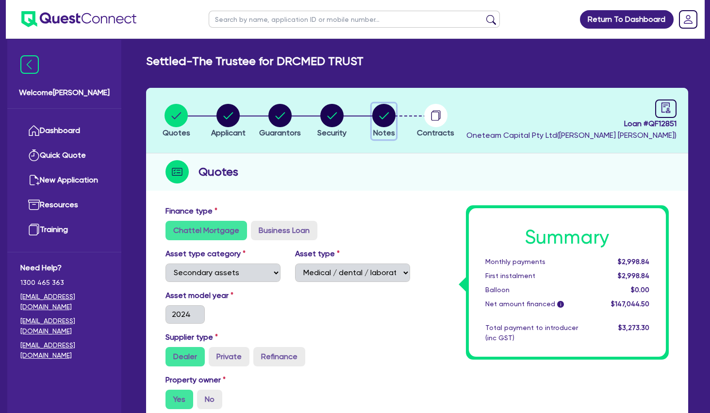
click at [381, 115] on circle "button" at bounding box center [383, 115] width 23 height 23
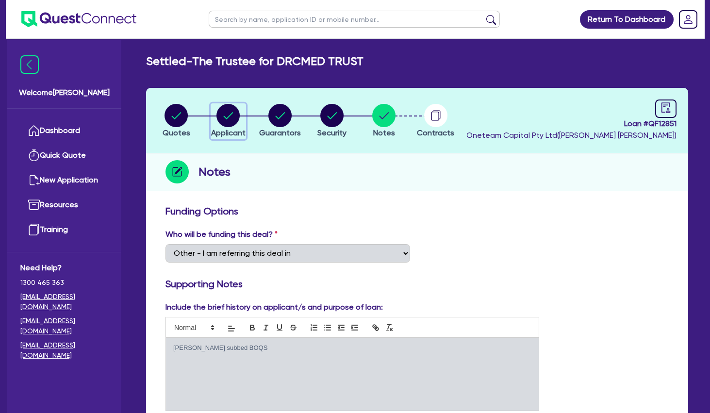
click at [229, 112] on circle "button" at bounding box center [228, 115] width 23 height 23
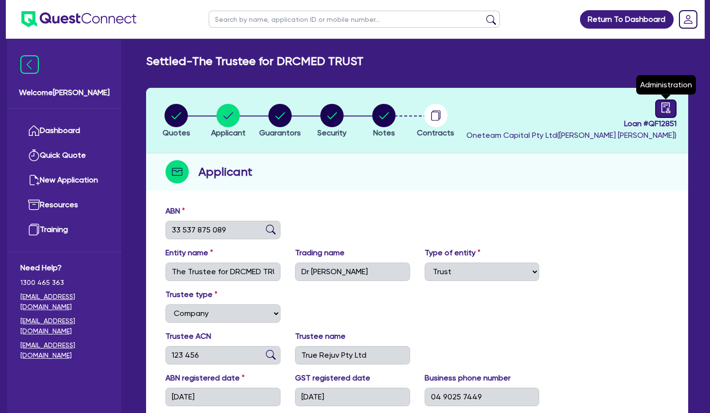
click at [668, 103] on icon "audit" at bounding box center [666, 107] width 9 height 10
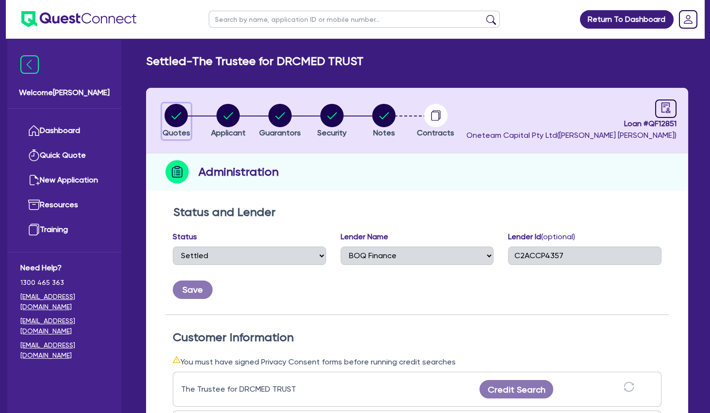
click at [175, 112] on circle "button" at bounding box center [176, 115] width 23 height 23
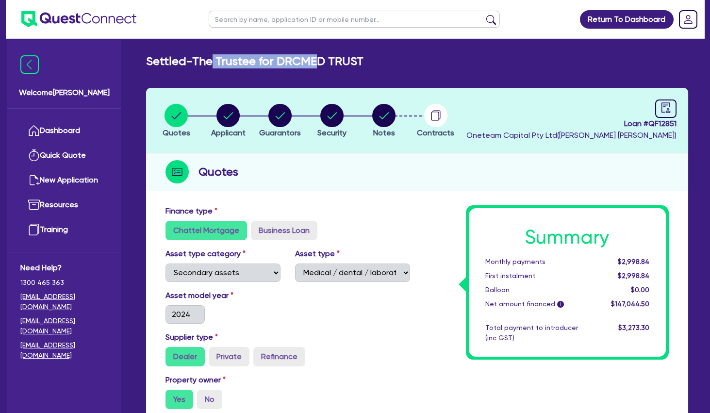
drag, startPoint x: 220, startPoint y: 63, endPoint x: 330, endPoint y: 62, distance: 109.2
click at [330, 62] on h2 "Settled - The Trustee for DRCMED TRUST" at bounding box center [254, 61] width 217 height 14
click at [251, 16] on input "text" at bounding box center [354, 19] width 291 height 17
click button "submit" at bounding box center [492, 22] width 16 height 14
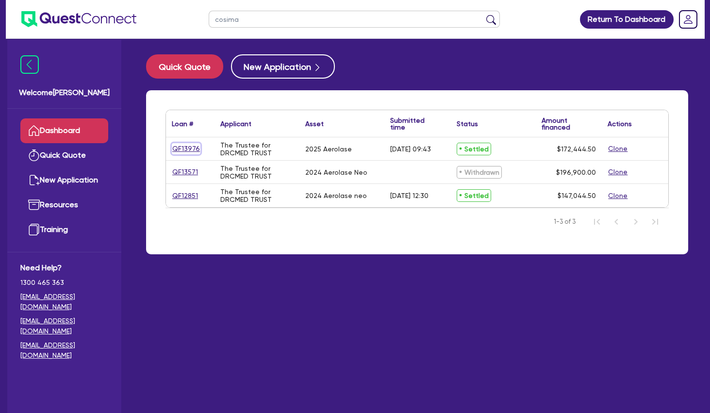
click at [179, 151] on link "QF13976" at bounding box center [186, 148] width 29 height 11
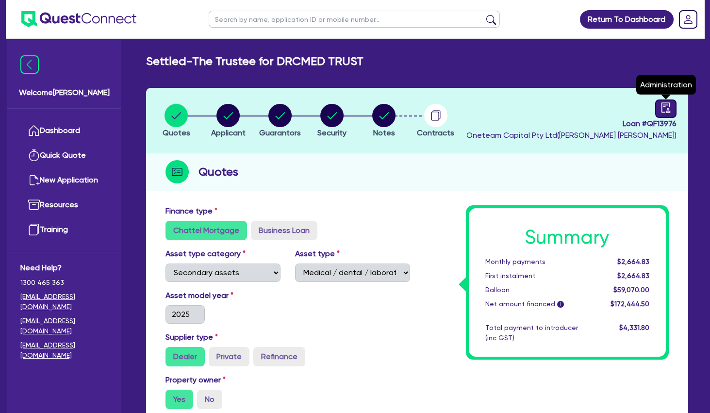
click at [671, 106] on icon "audit" at bounding box center [666, 107] width 11 height 11
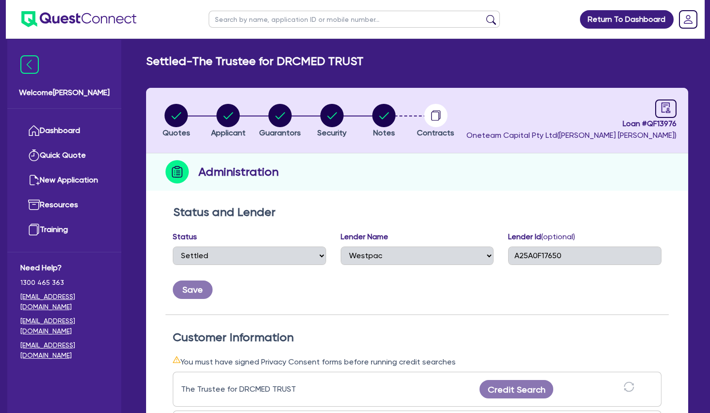
click at [383, 197] on div "Quotes Applicant Guarantors Security Notes Contracts Loan # QF13976 Oneteam Cap…" at bounding box center [417, 385] width 542 height 594
click at [369, 206] on h2 "Status and Lender" at bounding box center [417, 212] width 488 height 14
click at [530, 272] on div "Lender Id (optional) A25A0F17650" at bounding box center [585, 252] width 168 height 42
click at [306, 22] on input "text" at bounding box center [354, 19] width 291 height 17
click button "submit" at bounding box center [492, 22] width 16 height 14
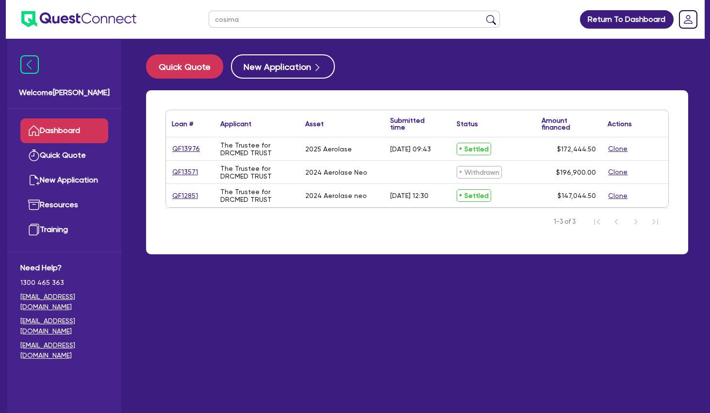
click at [330, 209] on nav "1-3 of 3" at bounding box center [417, 221] width 503 height 27
click at [183, 194] on link "QF12851" at bounding box center [185, 195] width 27 height 11
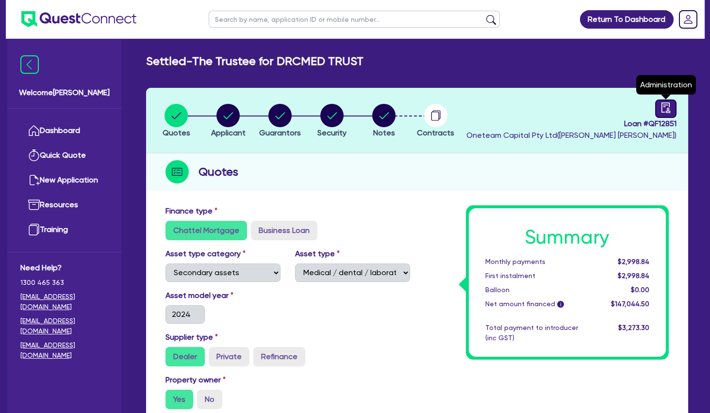
click at [661, 105] on icon "audit" at bounding box center [666, 107] width 11 height 11
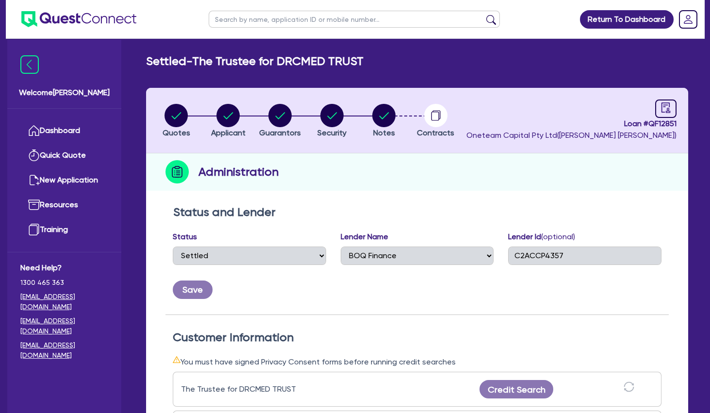
scroll to position [105, 0]
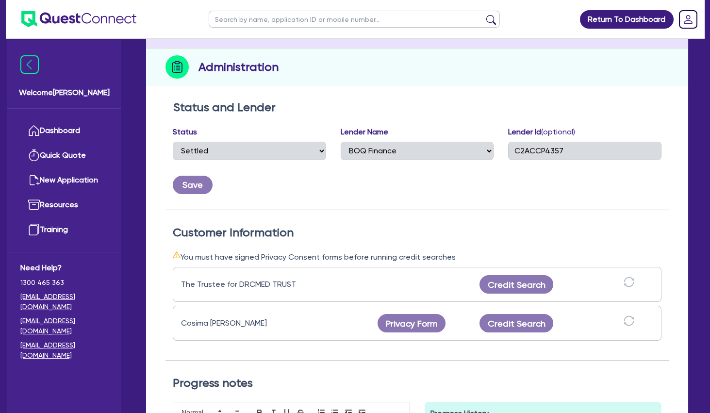
click at [371, 192] on div "Save" at bounding box center [417, 181] width 503 height 26
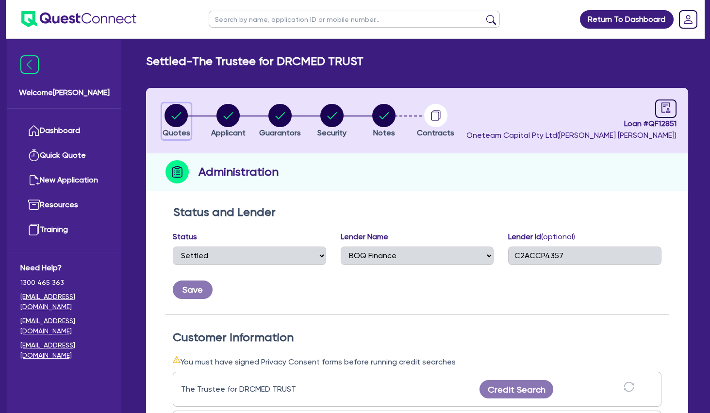
click at [181, 117] on circle "button" at bounding box center [176, 115] width 23 height 23
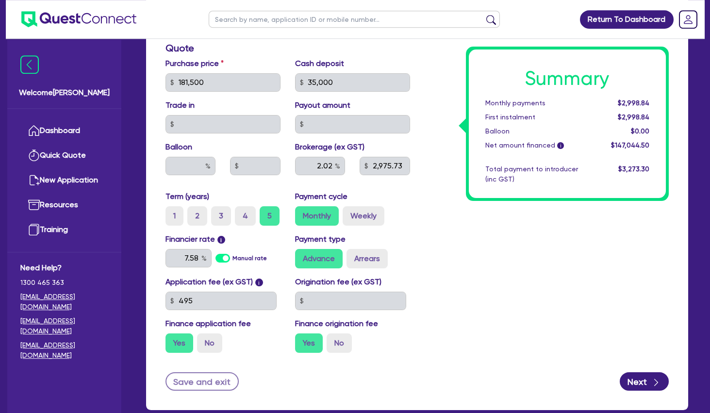
scroll to position [419, 0]
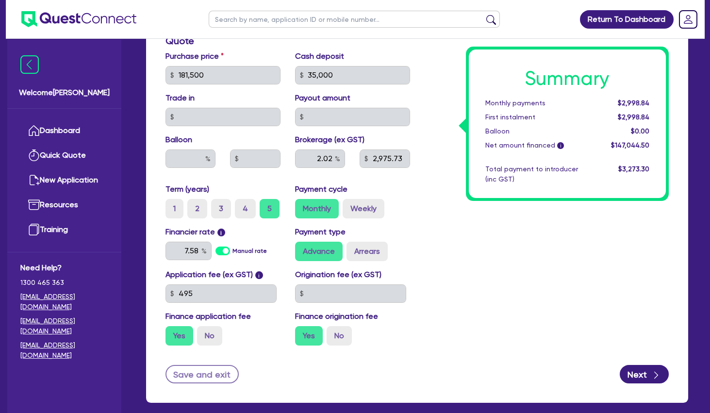
click at [496, 234] on div "Summary Monthly payments $2,998.84 First instalment $2,998.84 Balloon $0.00 Net…" at bounding box center [546, 69] width 259 height 567
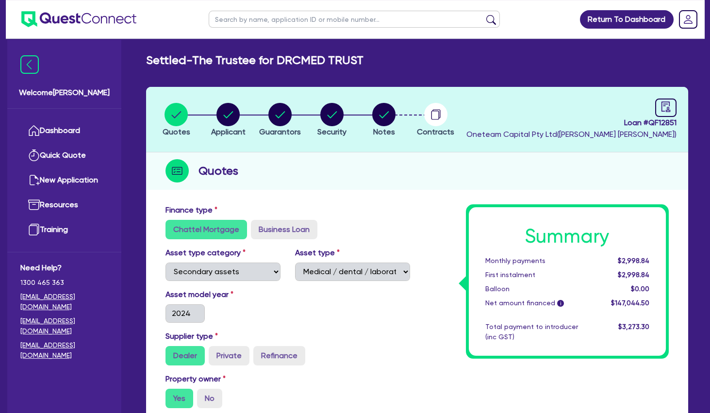
scroll to position [0, 0]
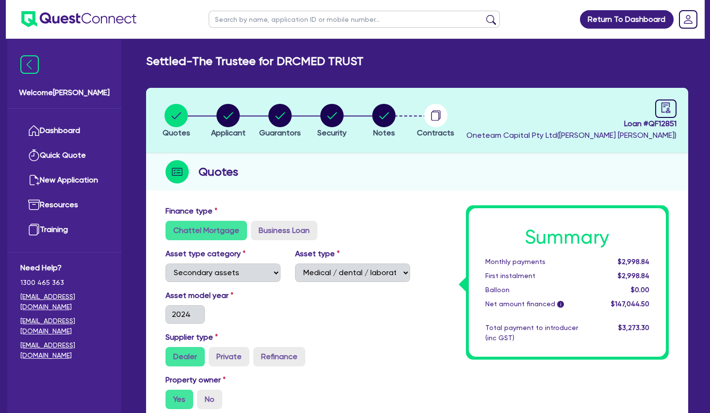
click at [326, 24] on input "text" at bounding box center [354, 19] width 291 height 17
click button "submit" at bounding box center [492, 22] width 16 height 14
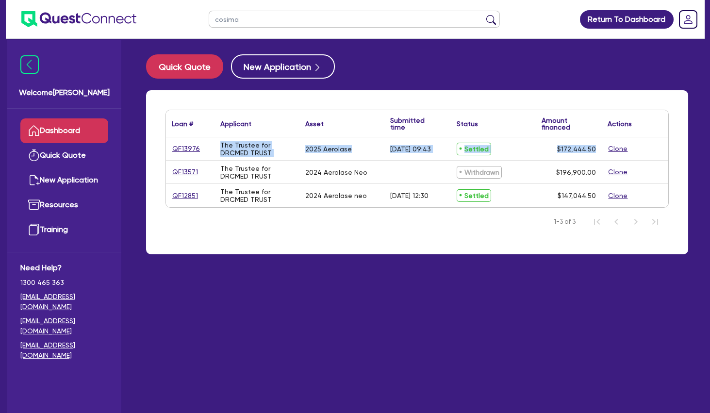
drag, startPoint x: 267, startPoint y: 202, endPoint x: 222, endPoint y: 138, distance: 78.4
click at [222, 138] on div "QF13976 The Trustee for DRCMED TRUST 2025 Aerolase 02/04/2025 - 09:43 Settled $…" at bounding box center [417, 172] width 502 height 70
click at [225, 140] on div "The Trustee for DRCMED TRUST" at bounding box center [257, 148] width 85 height 23
drag, startPoint x: 225, startPoint y: 140, endPoint x: 415, endPoint y: 201, distance: 199.6
click at [412, 201] on div "QF13976 The Trustee for DRCMED TRUST 2025 Aerolase 02/04/2025 - 09:43 Settled $…" at bounding box center [417, 172] width 502 height 70
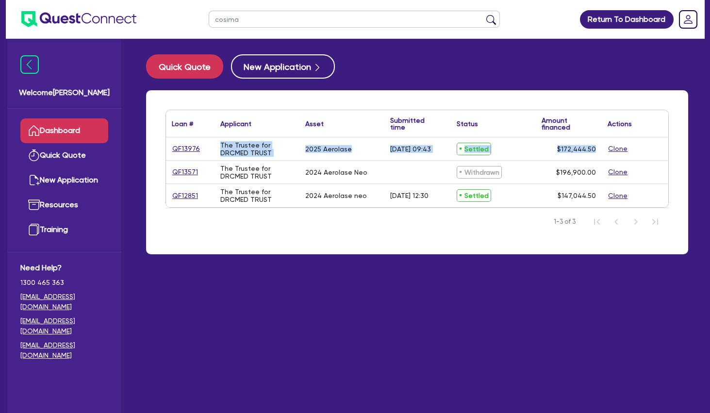
click at [415, 200] on div "26/07/2024 - 12:30" at bounding box center [409, 196] width 38 height 8
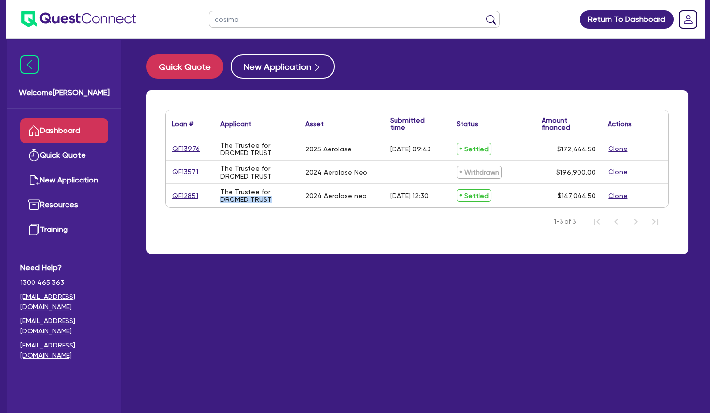
drag, startPoint x: 275, startPoint y: 199, endPoint x: 220, endPoint y: 198, distance: 55.4
click at [220, 198] on div "The Trustee for DRCMED TRUST" at bounding box center [257, 195] width 85 height 23
copy div "DRCMED TRUST"
drag, startPoint x: 283, startPoint y: 152, endPoint x: 240, endPoint y: 148, distance: 42.5
click at [240, 148] on div "The Trustee for DRCMED TRUST" at bounding box center [256, 149] width 73 height 16
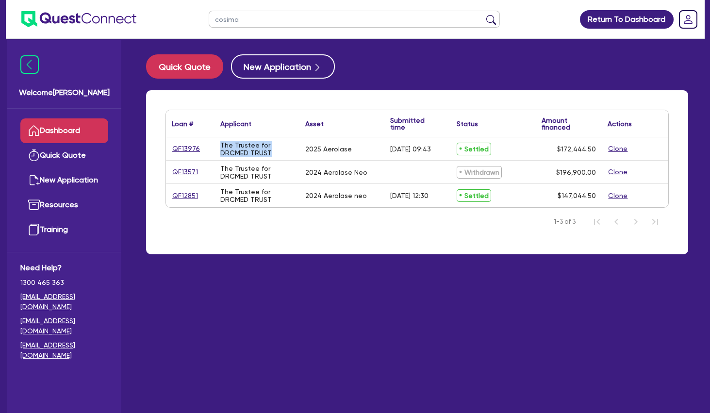
drag, startPoint x: 221, startPoint y: 145, endPoint x: 277, endPoint y: 153, distance: 56.5
click at [277, 153] on div "The Trustee for DRCMED TRUST" at bounding box center [256, 149] width 73 height 16
copy div "The Trustee for DRCMED TRUST"
click at [184, 147] on link "QF13976" at bounding box center [186, 148] width 29 height 11
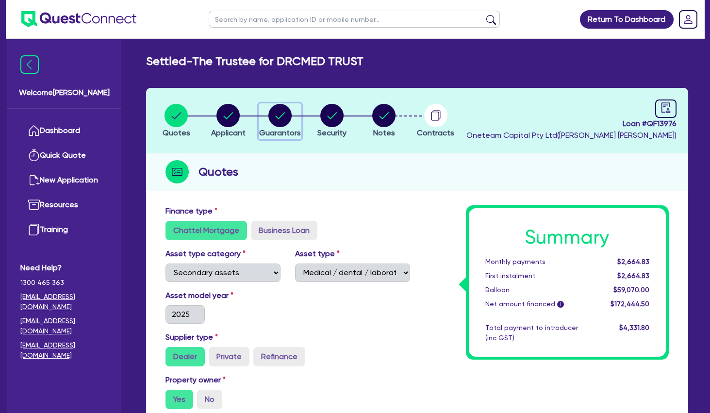
click at [276, 112] on circle "button" at bounding box center [279, 115] width 23 height 23
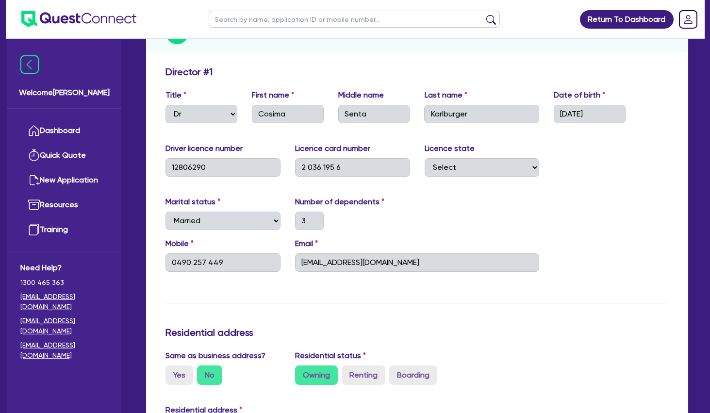
scroll to position [210, 0]
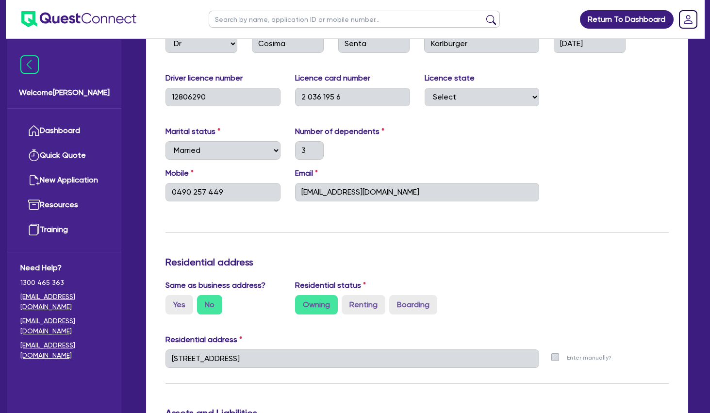
click at [330, 190] on input "info@drcosima.com.au" at bounding box center [417, 192] width 245 height 18
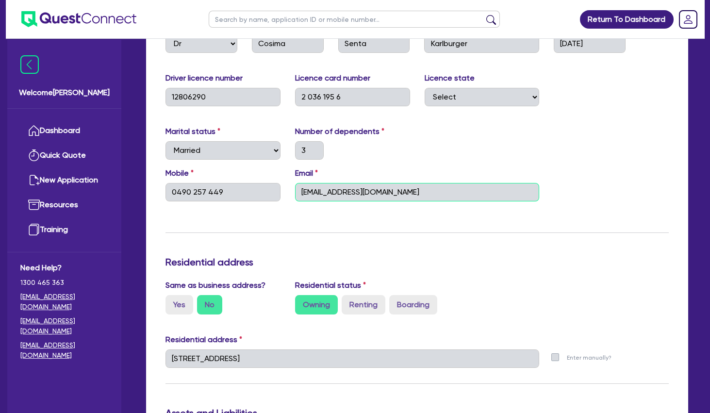
click at [359, 195] on input "info@drcosima.com.au" at bounding box center [417, 192] width 245 height 18
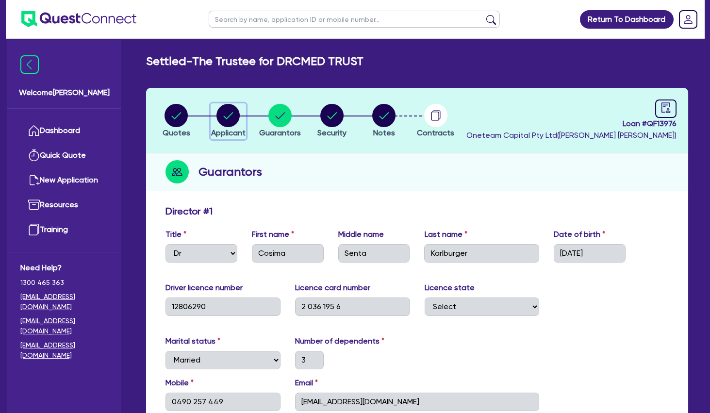
click at [224, 110] on circle "button" at bounding box center [228, 115] width 23 height 23
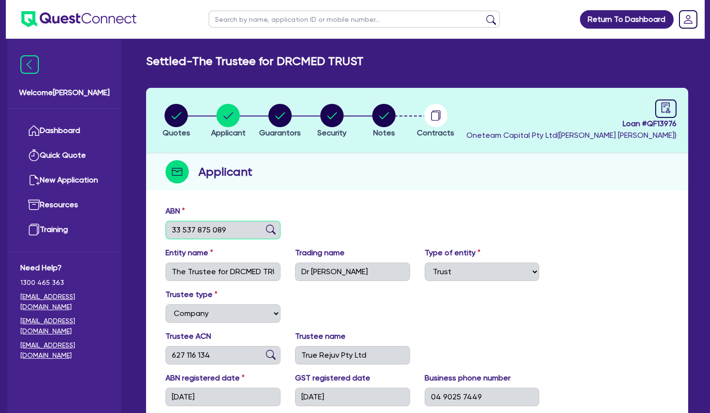
click at [200, 230] on input "33 537 875 089" at bounding box center [223, 230] width 115 height 18
click at [337, 271] on input "Dr Cosima" at bounding box center [352, 272] width 115 height 18
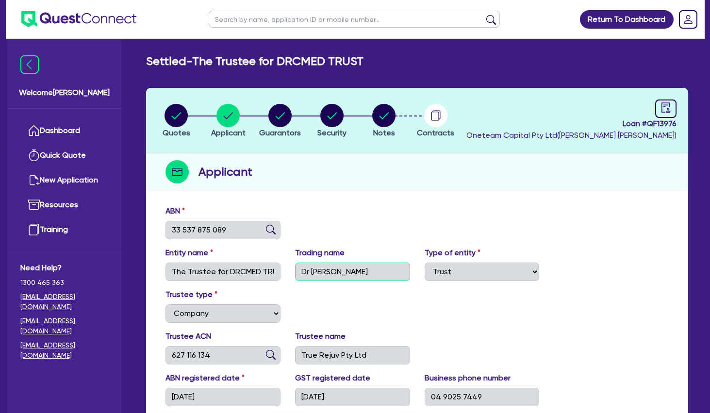
click at [337, 271] on input "Dr Cosima" at bounding box center [352, 272] width 115 height 18
click at [175, 120] on circle "button" at bounding box center [176, 115] width 23 height 23
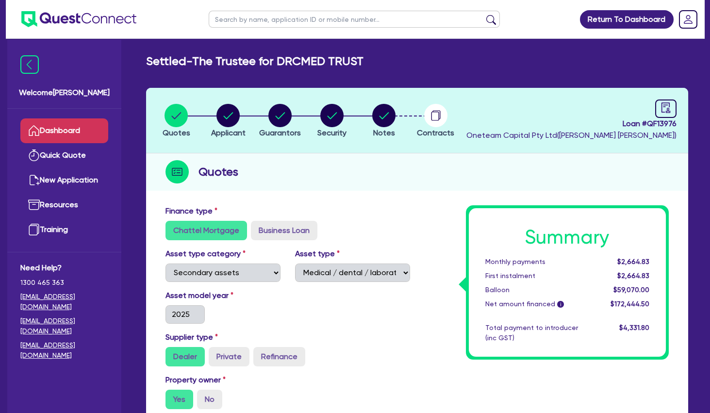
click at [95, 133] on link "Dashboard" at bounding box center [64, 130] width 88 height 25
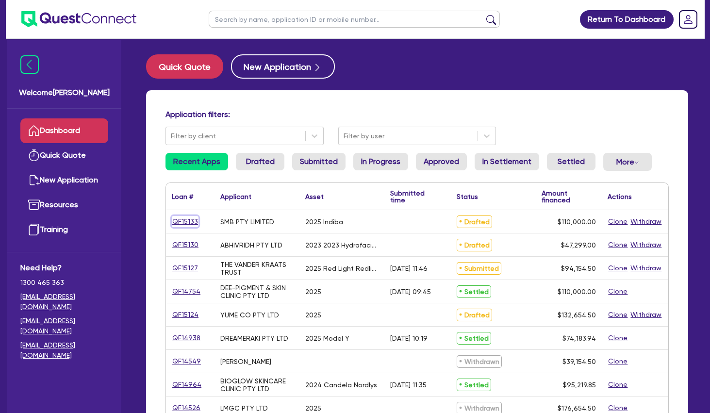
click at [194, 219] on link "QF15133" at bounding box center [185, 221] width 27 height 11
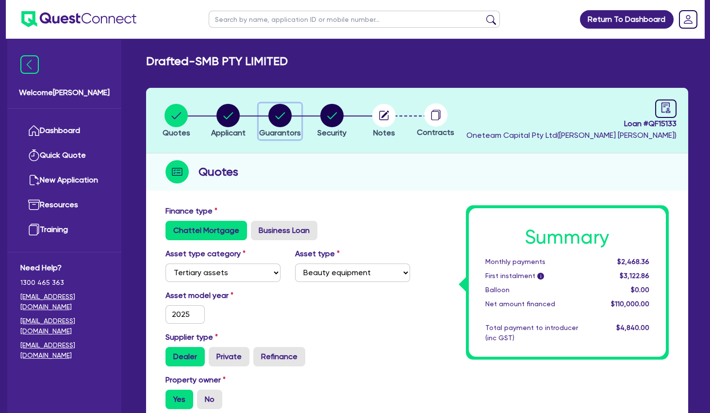
click at [283, 111] on circle "button" at bounding box center [279, 115] width 23 height 23
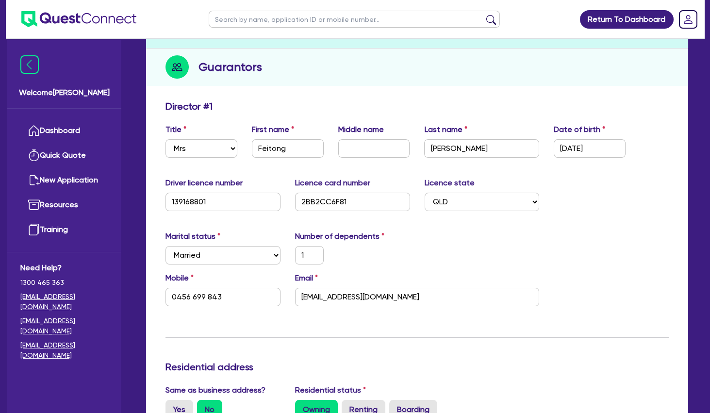
scroll to position [419, 0]
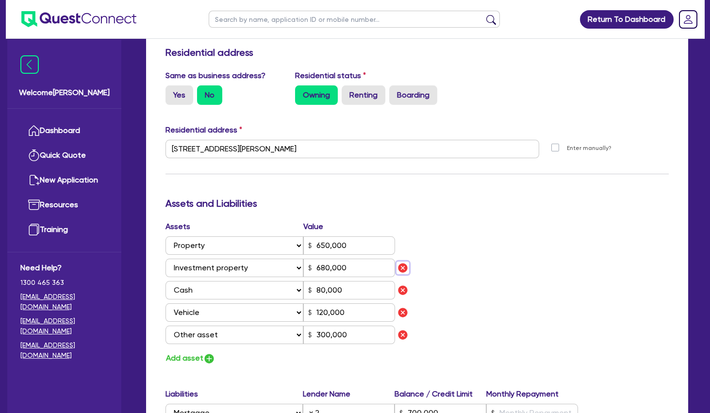
click at [404, 266] on img "button" at bounding box center [403, 268] width 12 height 12
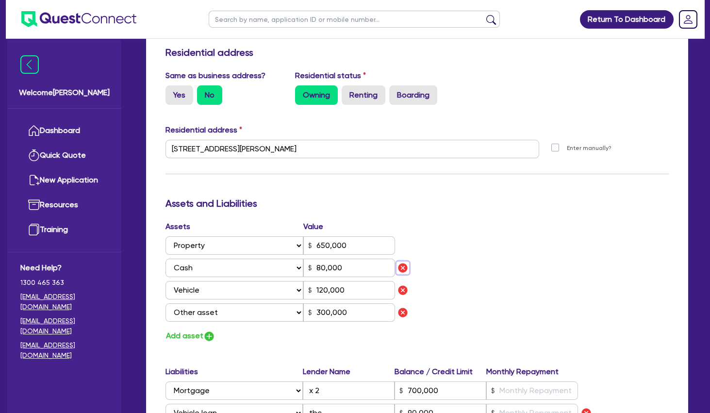
scroll to position [629, 0]
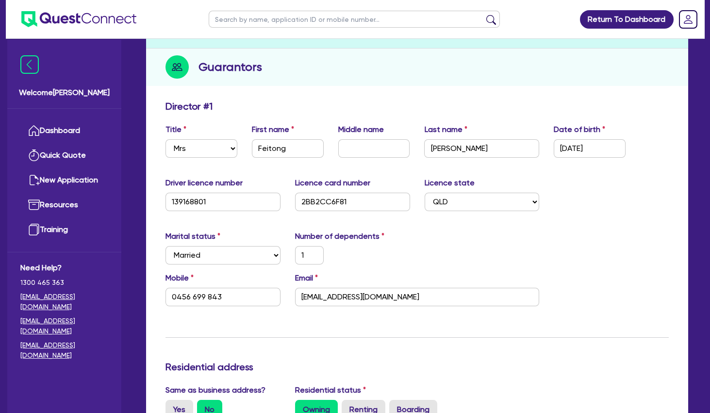
scroll to position [0, 0]
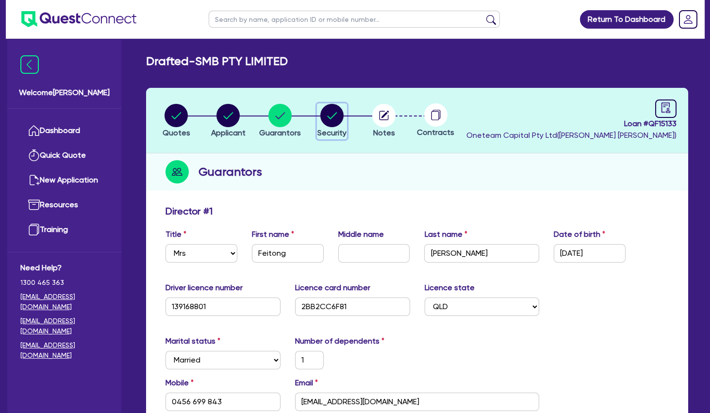
click at [341, 122] on circle "button" at bounding box center [331, 115] width 23 height 23
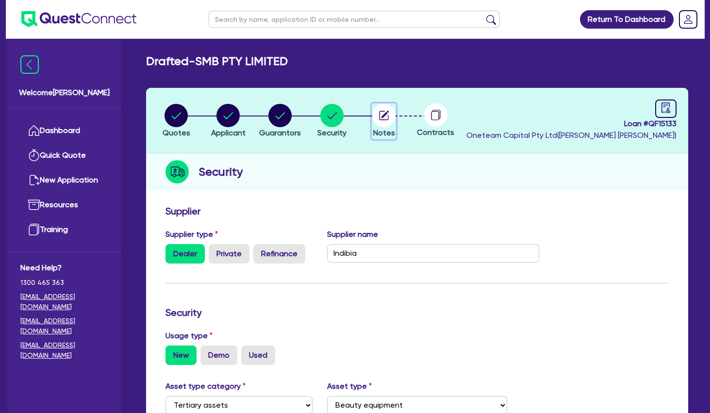
click at [382, 114] on circle "button" at bounding box center [383, 115] width 23 height 23
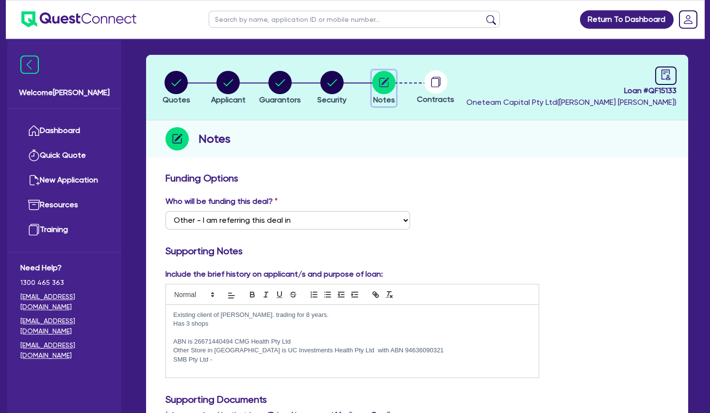
scroll to position [52, 0]
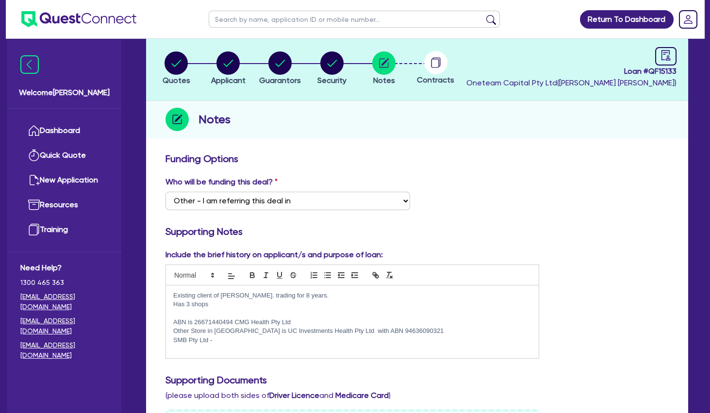
click at [253, 315] on p at bounding box center [352, 313] width 358 height 9
click at [279, 68] on circle "button" at bounding box center [279, 62] width 23 height 23
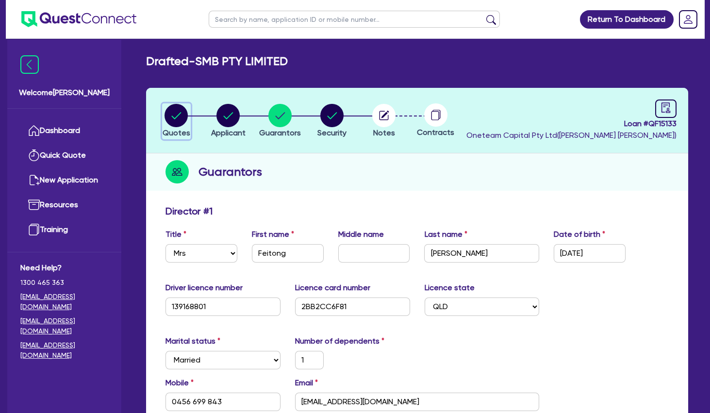
click at [174, 116] on circle "button" at bounding box center [176, 115] width 23 height 23
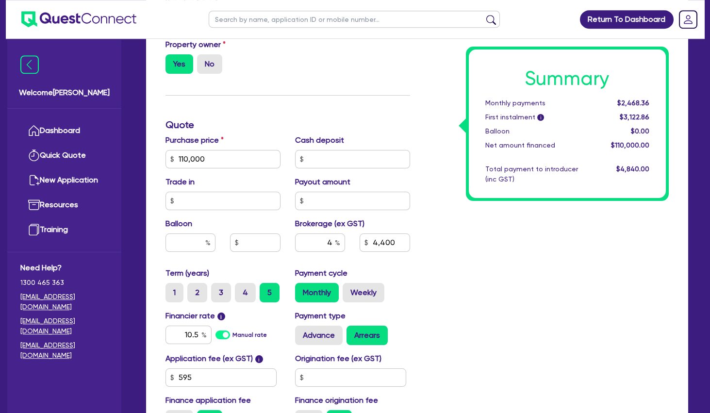
scroll to position [367, 0]
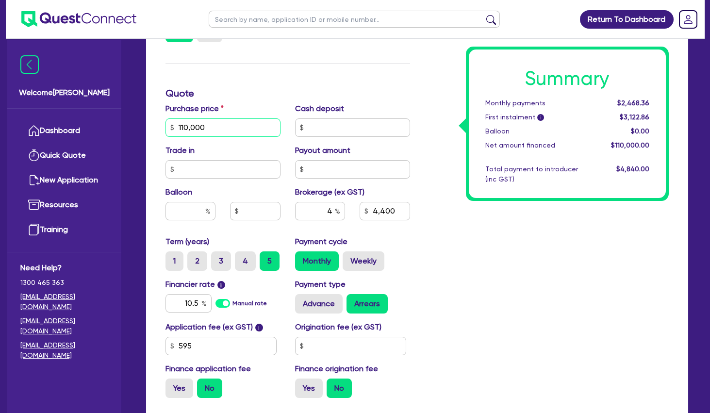
click at [211, 133] on input "110,000" at bounding box center [223, 127] width 115 height 18
drag, startPoint x: 232, startPoint y: 132, endPoint x: 161, endPoint y: 131, distance: 71.4
click at [166, 131] on input "110,000" at bounding box center [223, 127] width 115 height 18
click at [256, 89] on h3 "Quote" at bounding box center [288, 93] width 245 height 12
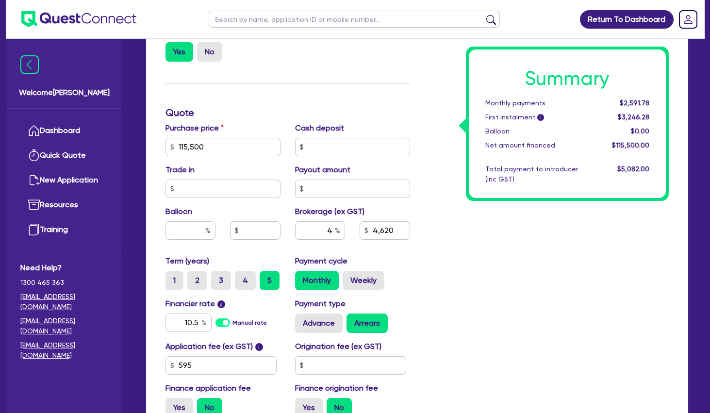
scroll to position [0, 0]
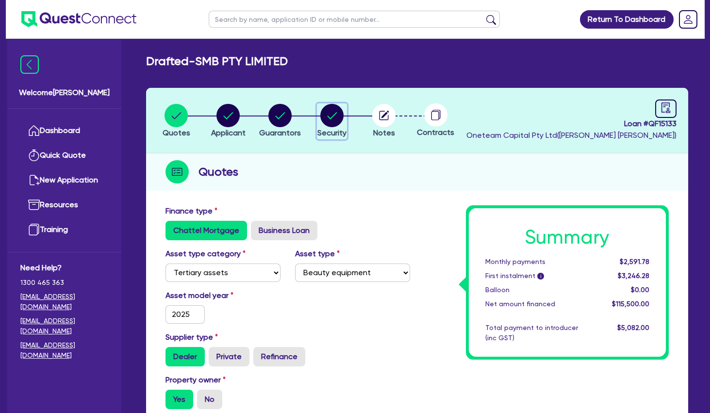
click at [331, 112] on circle "button" at bounding box center [331, 115] width 23 height 23
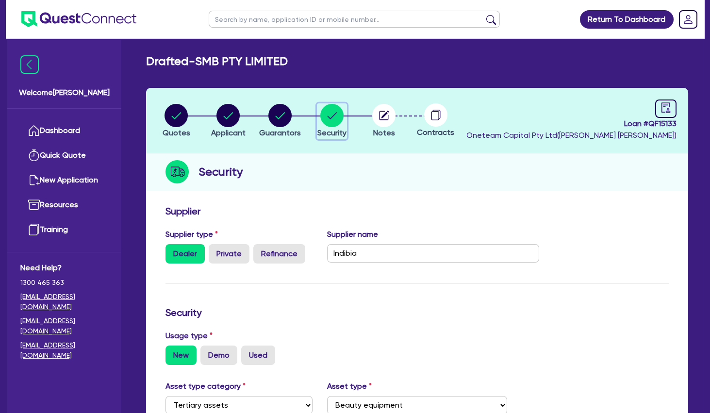
scroll to position [210, 0]
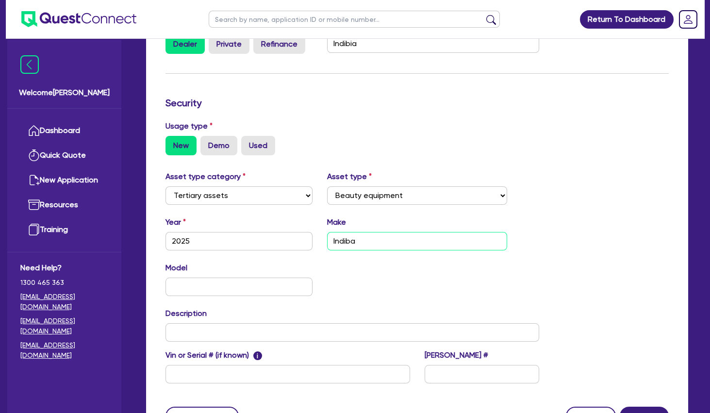
drag, startPoint x: 382, startPoint y: 233, endPoint x: 311, endPoint y: 237, distance: 71.0
click at [327, 237] on input "Indiba" at bounding box center [417, 241] width 180 height 18
paste input "NDIBA ReOxy"
click at [376, 263] on div "Model KM" at bounding box center [352, 283] width 388 height 42
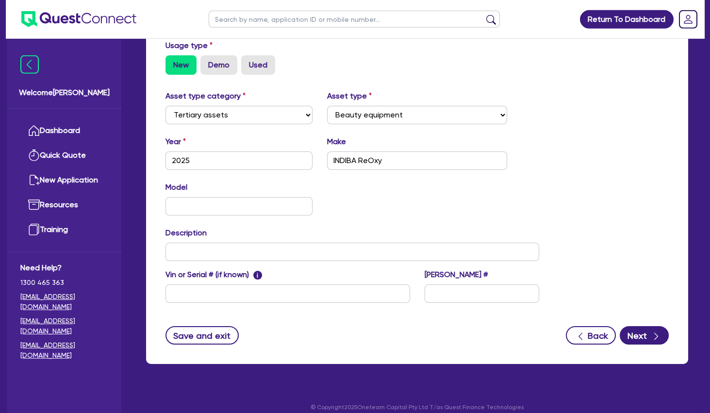
scroll to position [300, 0]
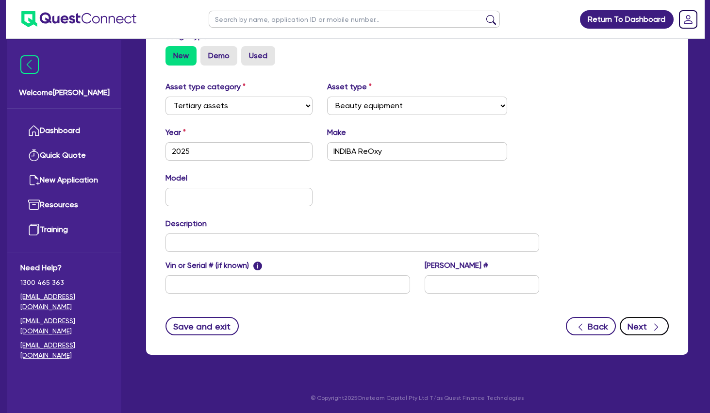
click at [641, 333] on button "Next" at bounding box center [644, 326] width 49 height 18
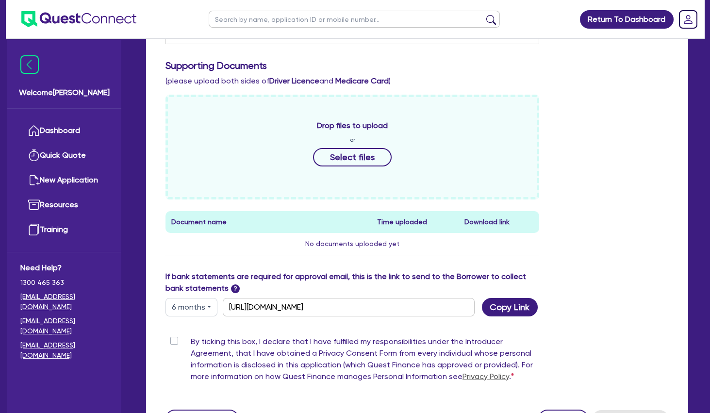
scroll to position [460, 0]
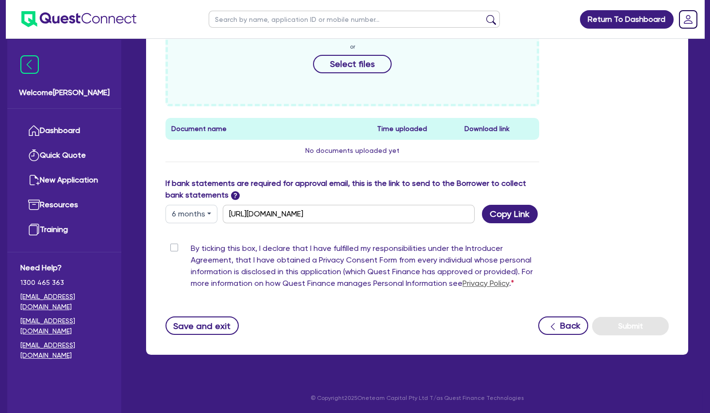
click at [191, 247] on label "By ticking this box, I declare that I have fulfilled my responsibilities under …" at bounding box center [365, 268] width 349 height 50
click at [172, 247] on input "By ticking this box, I declare that I have fulfilled my responsibilities under …" at bounding box center [170, 247] width 8 height 9
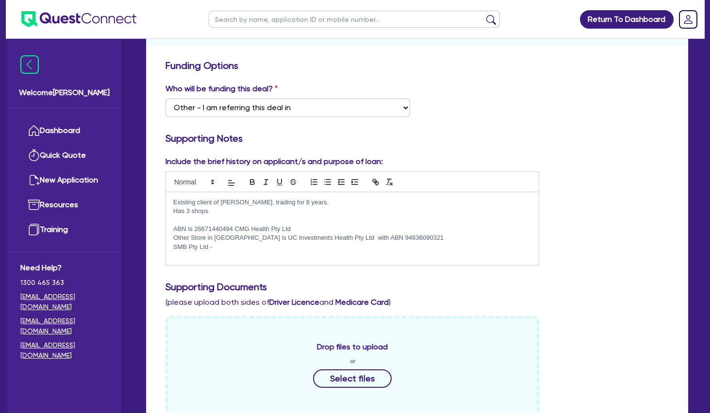
scroll to position [0, 0]
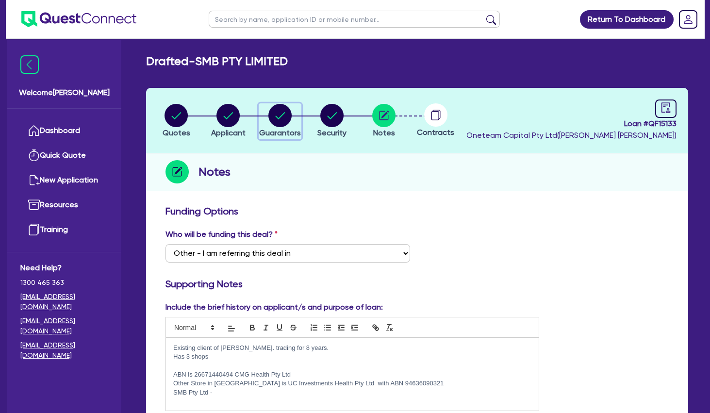
click at [277, 114] on circle "button" at bounding box center [279, 115] width 23 height 23
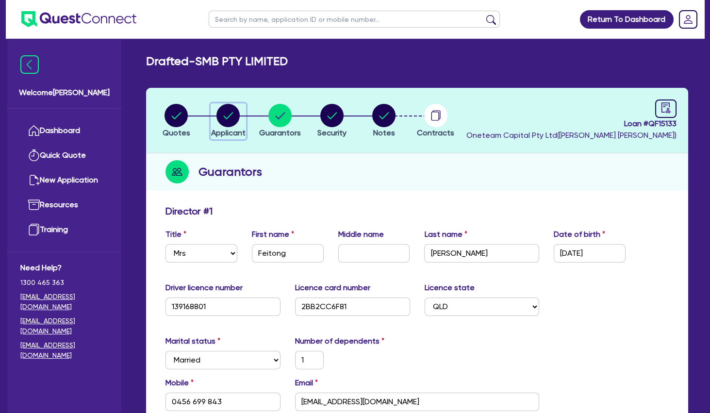
click at [222, 114] on circle "button" at bounding box center [228, 115] width 23 height 23
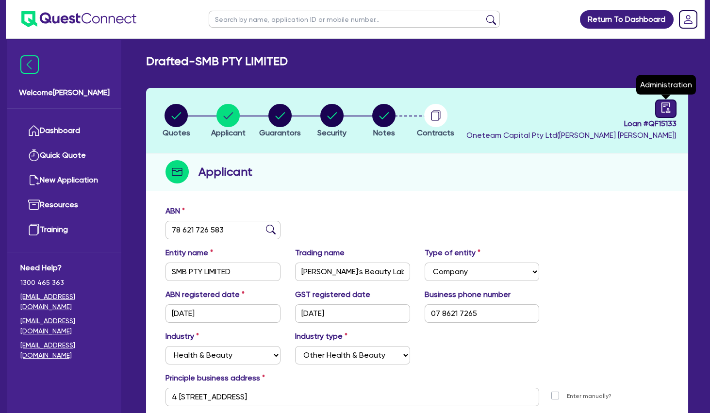
click at [669, 107] on icon "audit" at bounding box center [666, 107] width 9 height 10
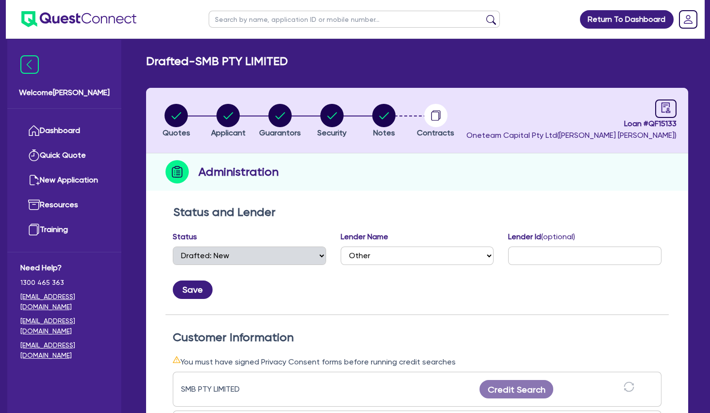
scroll to position [210, 0]
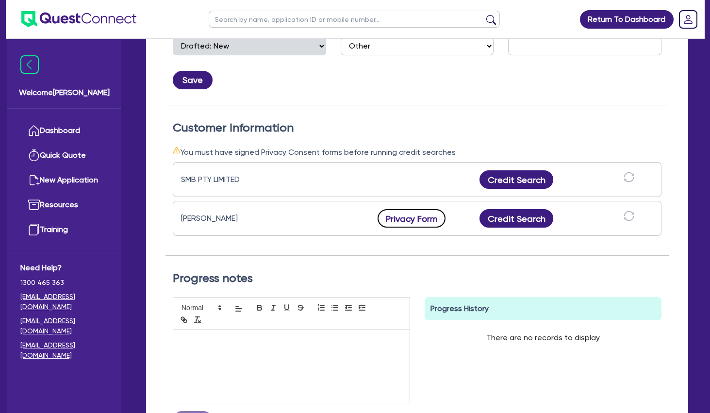
click at [416, 217] on button "Privacy Form" at bounding box center [412, 218] width 68 height 18
click at [520, 175] on button "Credit Search" at bounding box center [517, 179] width 74 height 18
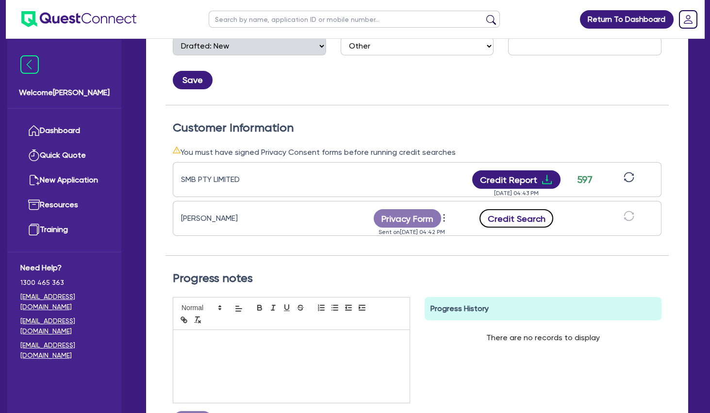
click at [520, 217] on button "Credit Search" at bounding box center [517, 218] width 74 height 18
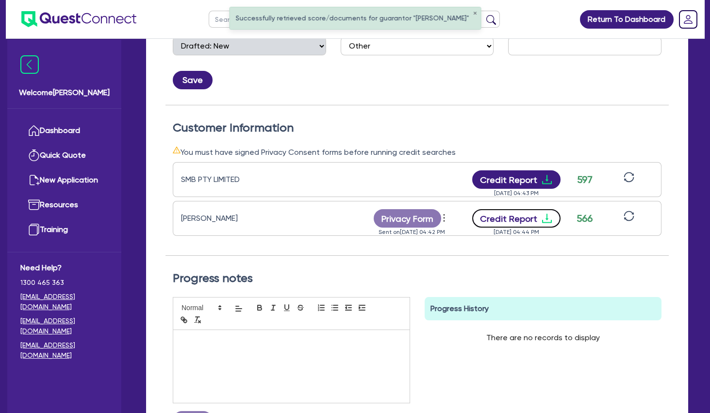
click at [514, 218] on button "Credit Report" at bounding box center [516, 218] width 89 height 18
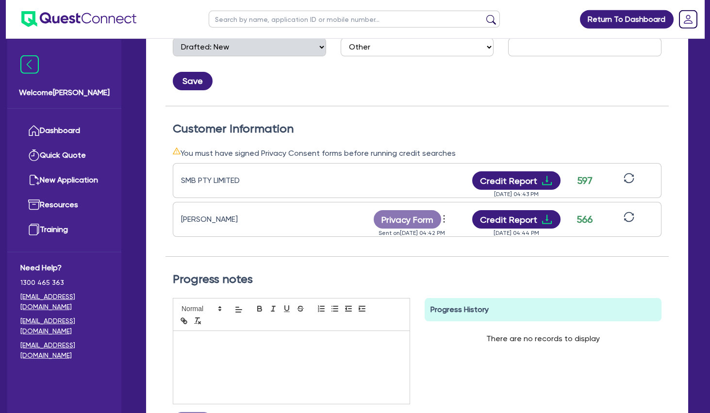
scroll to position [0, 0]
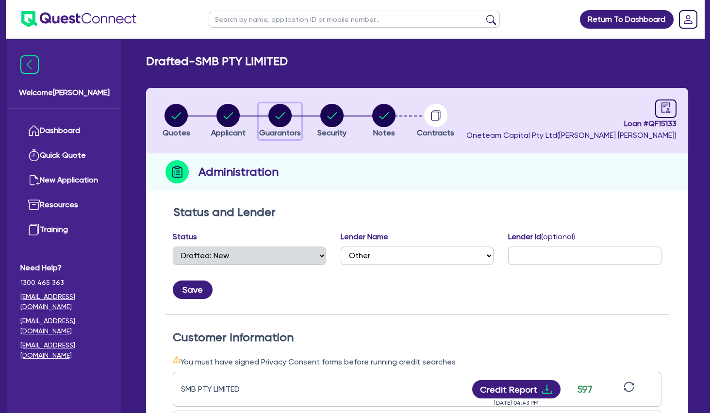
click at [294, 119] on div "button" at bounding box center [280, 115] width 42 height 23
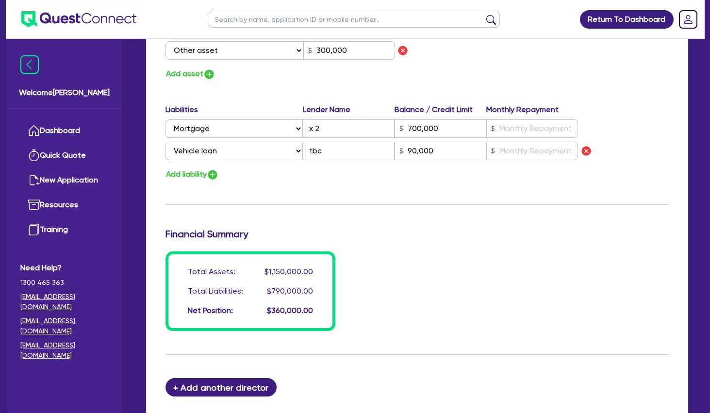
scroll to position [629, 0]
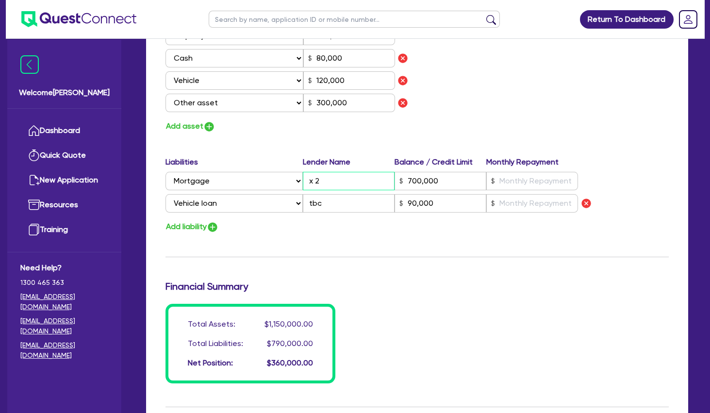
drag, startPoint x: 337, startPoint y: 181, endPoint x: 284, endPoint y: 176, distance: 53.6
click at [303, 179] on input "x 2" at bounding box center [349, 181] width 92 height 18
drag, startPoint x: 452, startPoint y: 179, endPoint x: 362, endPoint y: 176, distance: 90.3
click at [395, 179] on input "700,000" at bounding box center [441, 181] width 92 height 18
click at [530, 183] on input "text" at bounding box center [532, 181] width 92 height 18
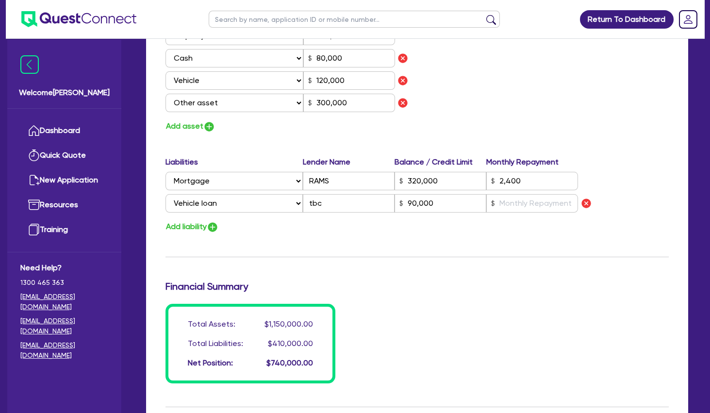
click at [545, 203] on input "text" at bounding box center [532, 203] width 92 height 18
drag, startPoint x: 505, startPoint y: 200, endPoint x: 466, endPoint y: 200, distance: 39.3
click at [486, 200] on input "1,150" at bounding box center [532, 203] width 92 height 18
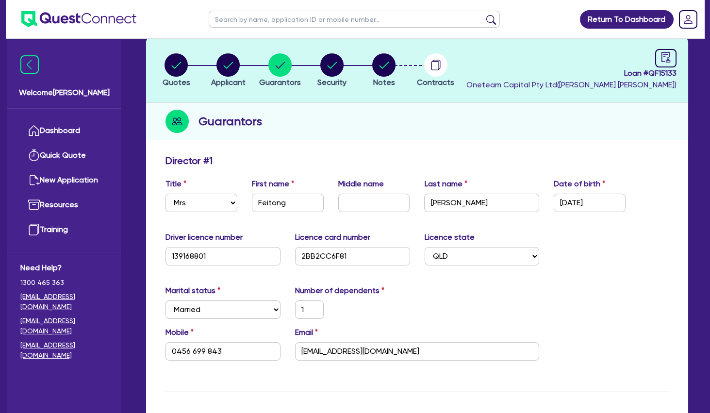
scroll to position [0, 0]
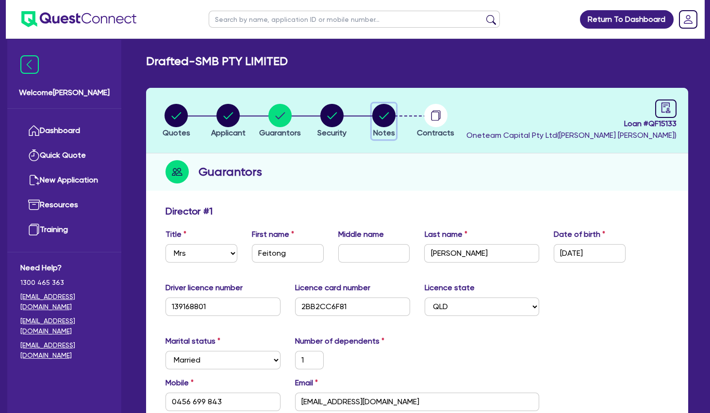
click at [382, 112] on circle "button" at bounding box center [383, 115] width 23 height 23
